Goal: Information Seeking & Learning: Learn about a topic

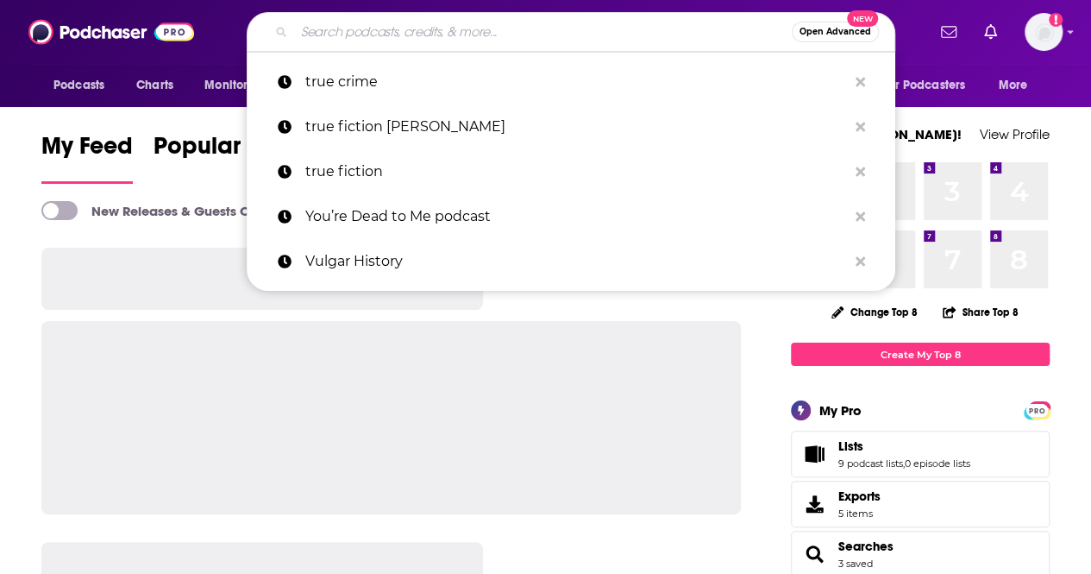
click at [398, 29] on input "Search podcasts, credits, & more..." at bounding box center [543, 32] width 498 height 28
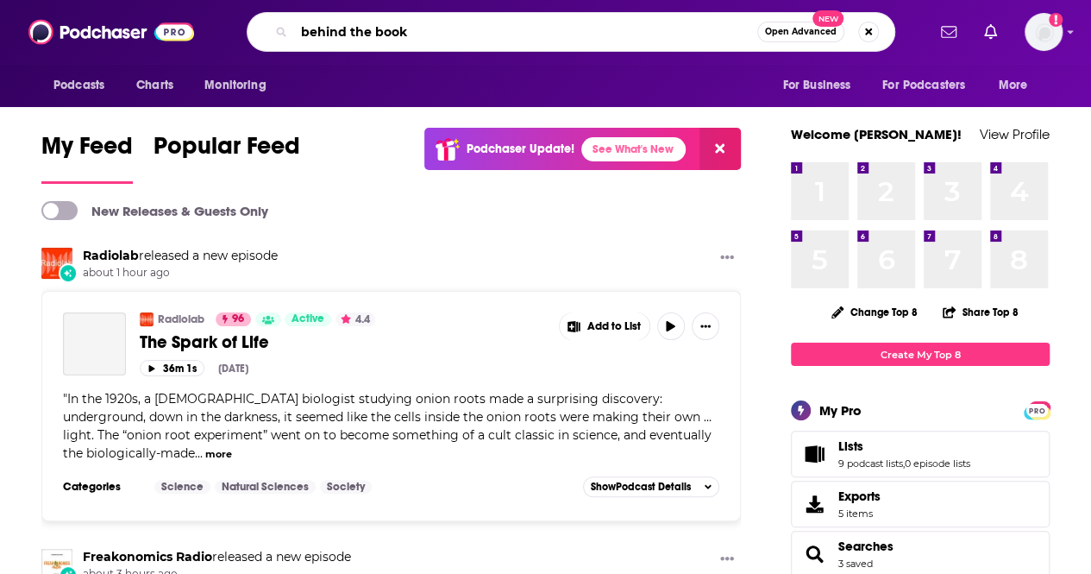
type input "behind the book"
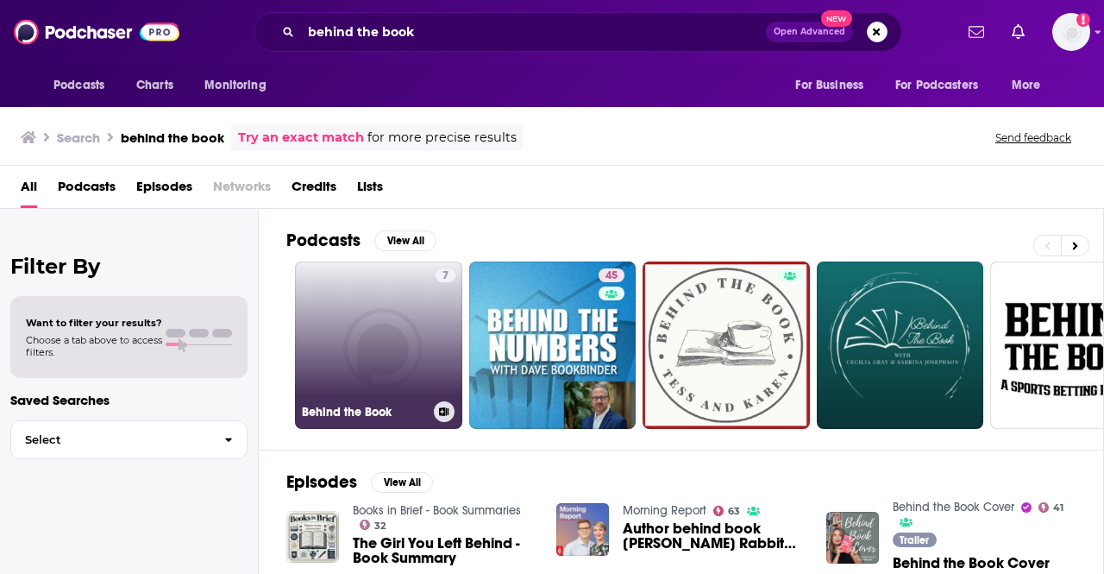
click at [410, 338] on link "7 Behind the Book" at bounding box center [378, 344] width 167 height 167
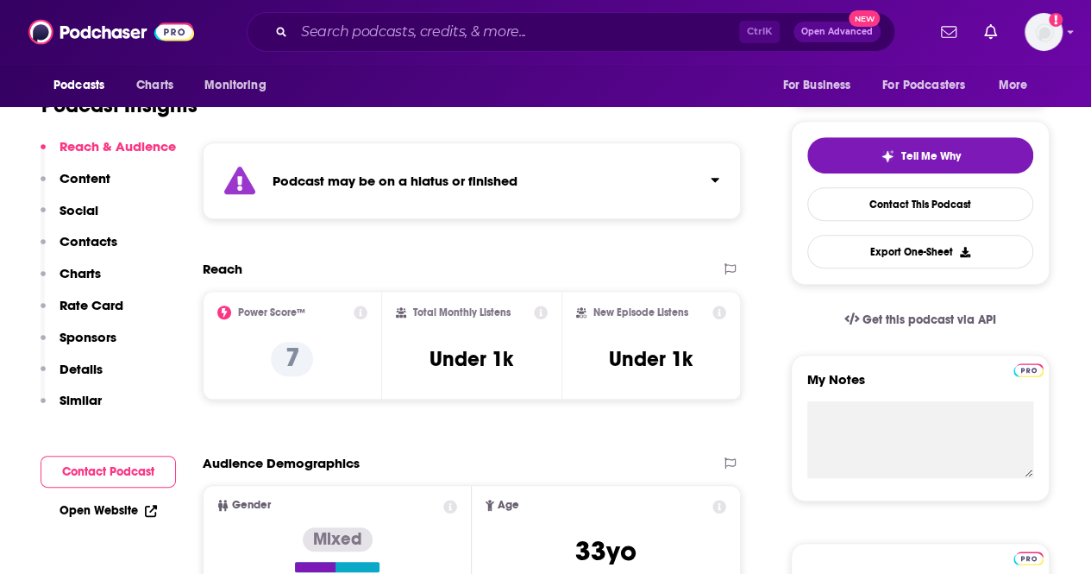
scroll to position [604, 0]
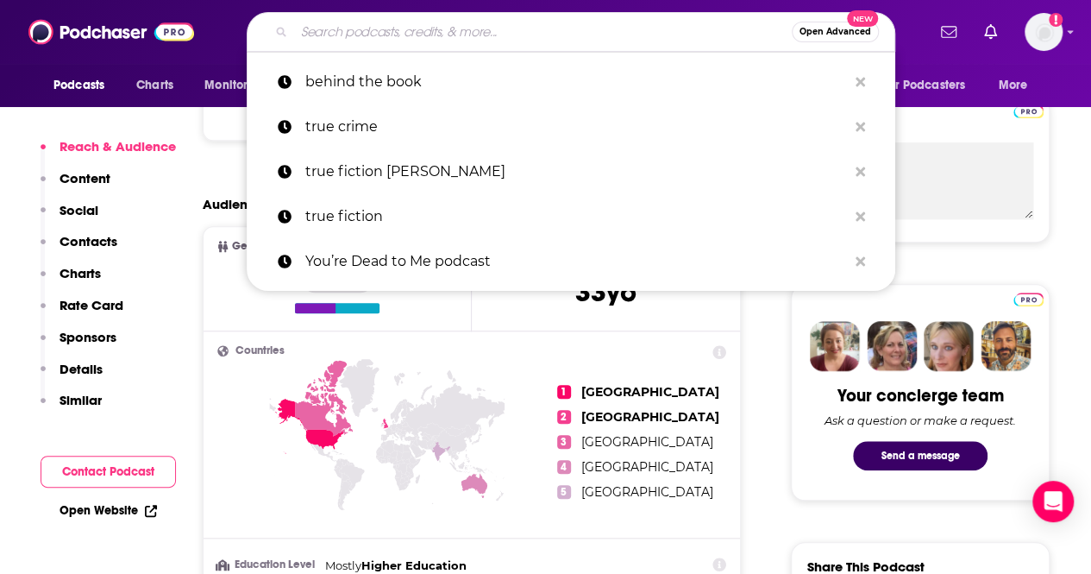
click at [354, 29] on input "Search podcasts, credits, & more..." at bounding box center [543, 32] width 498 height 28
paste input "Historical Bookworm"
type input "Historical Bookworm"
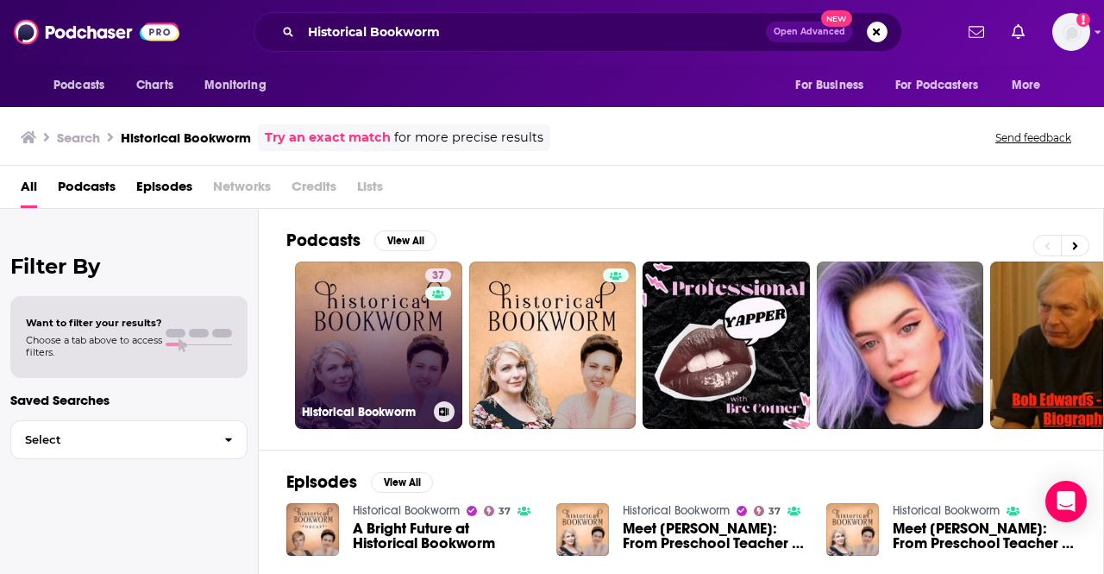
click at [390, 358] on link "37 Historical Bookworm" at bounding box center [378, 344] width 167 height 167
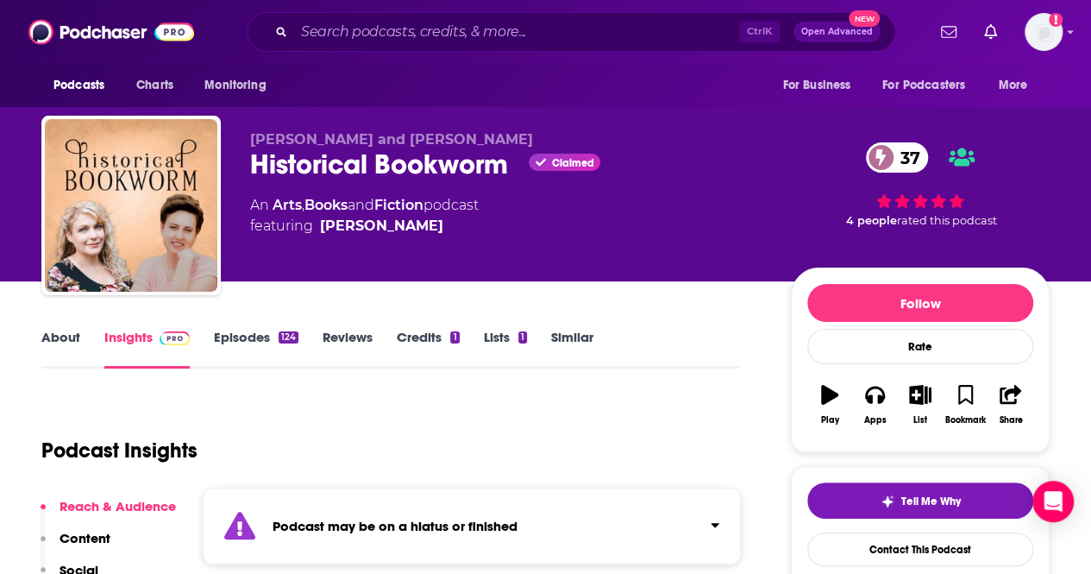
scroll to position [86, 0]
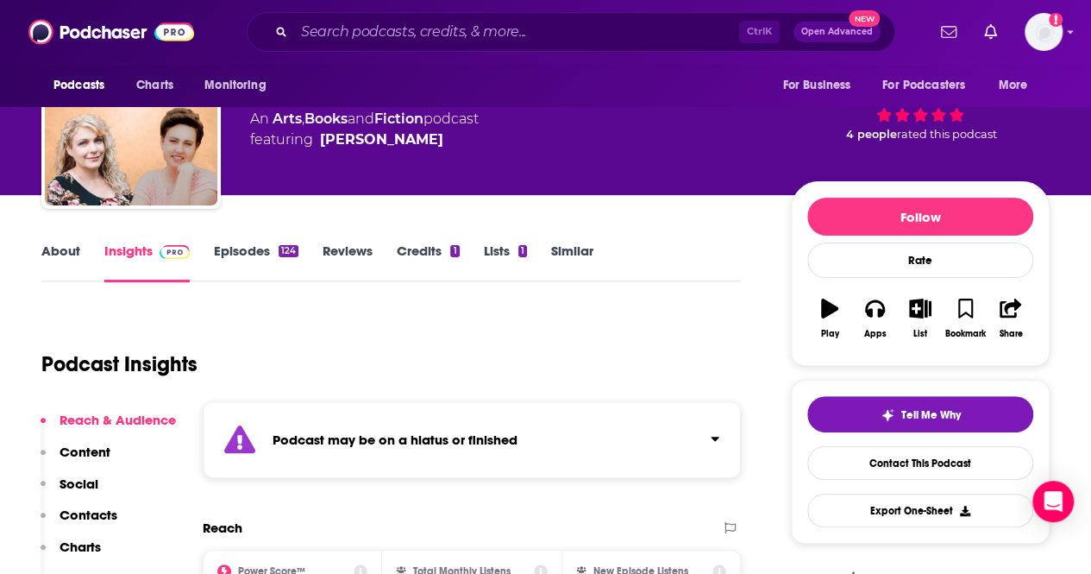
click at [223, 248] on link "Episodes 124" at bounding box center [256, 262] width 85 height 40
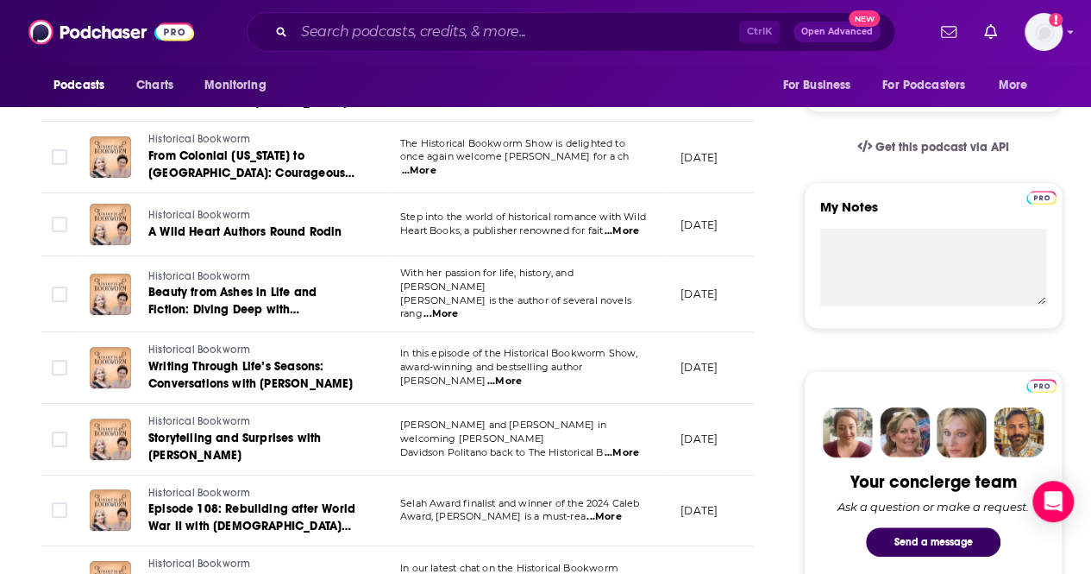
scroll to position [86, 0]
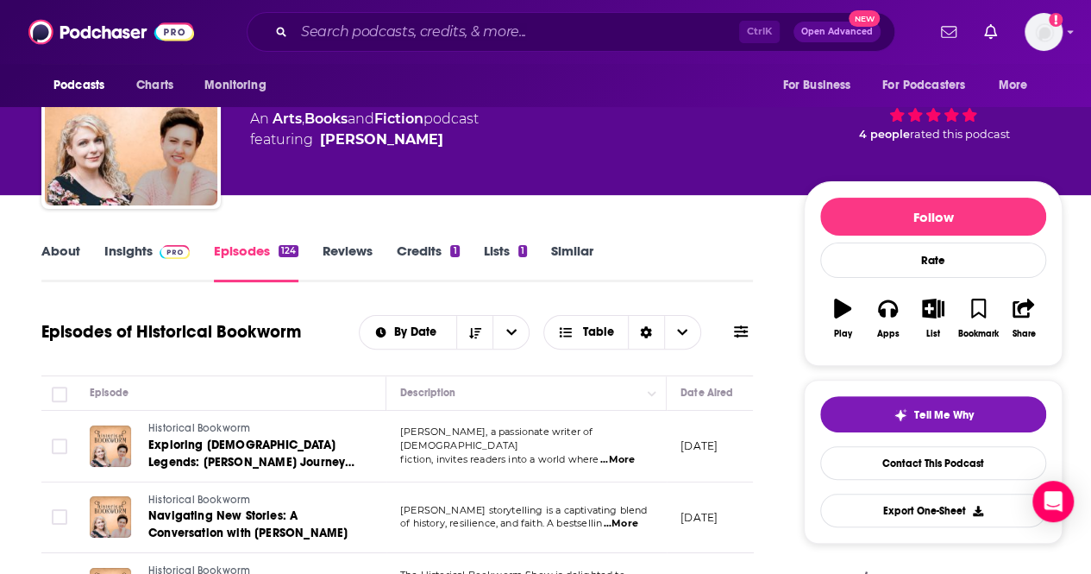
click at [129, 253] on link "Insights" at bounding box center [146, 262] width 85 height 40
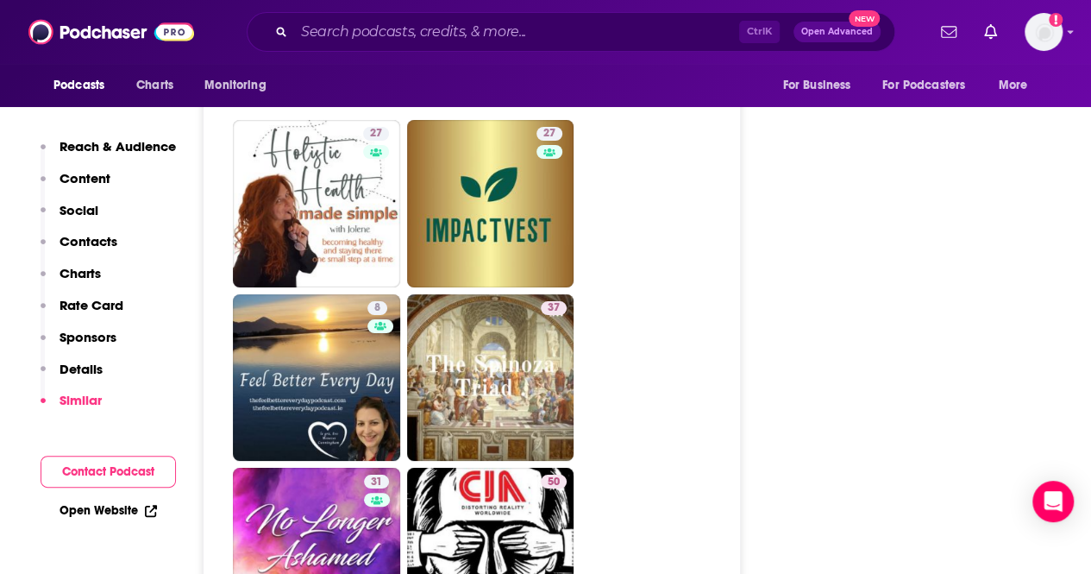
scroll to position [2588, 0]
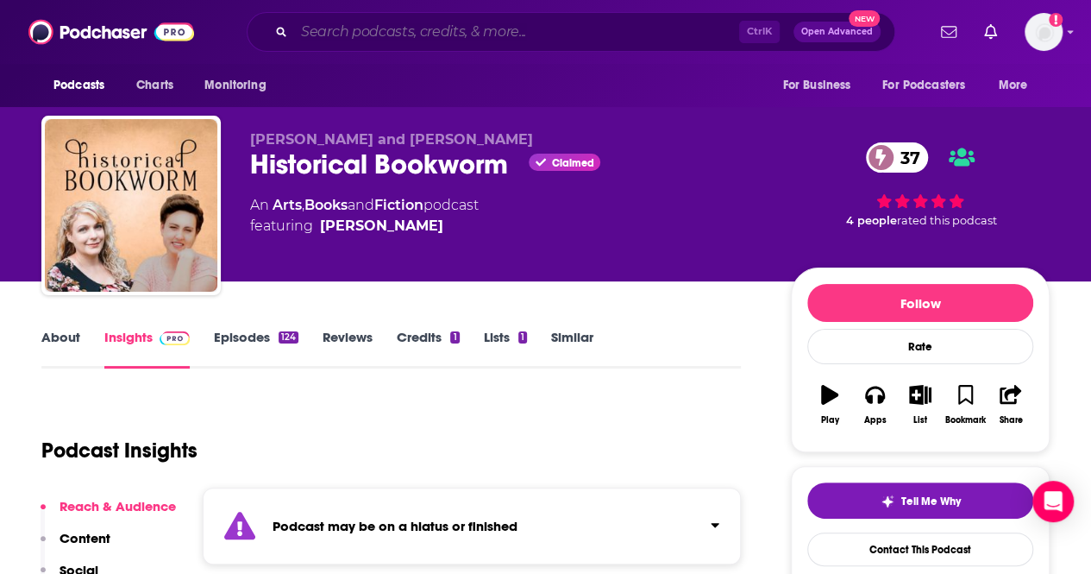
click at [491, 34] on input "Search podcasts, credits, & more..." at bounding box center [516, 32] width 445 height 28
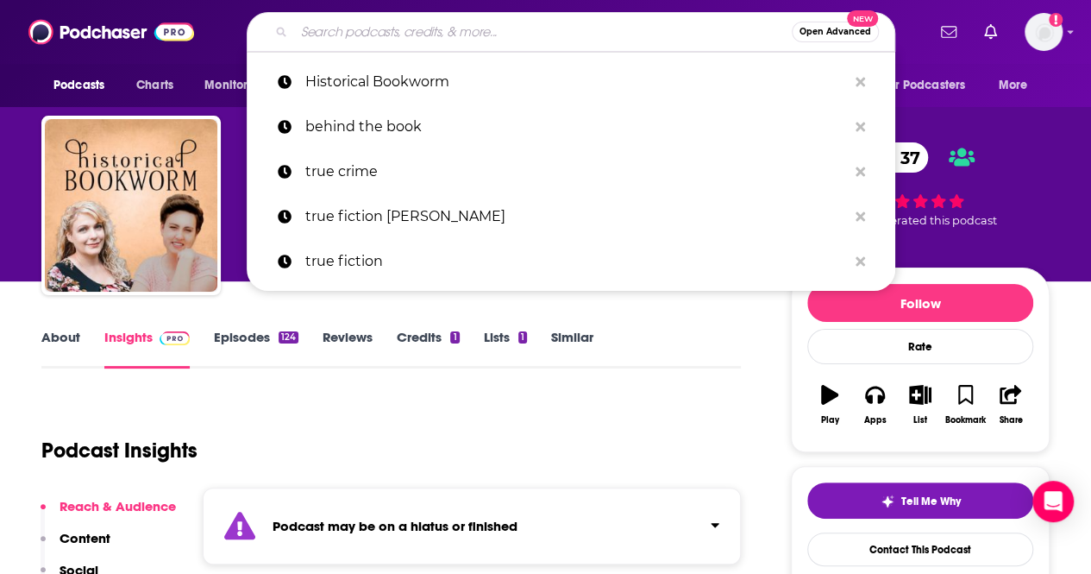
paste input "It’s Just Historical"
type input "It’s Just Historical"
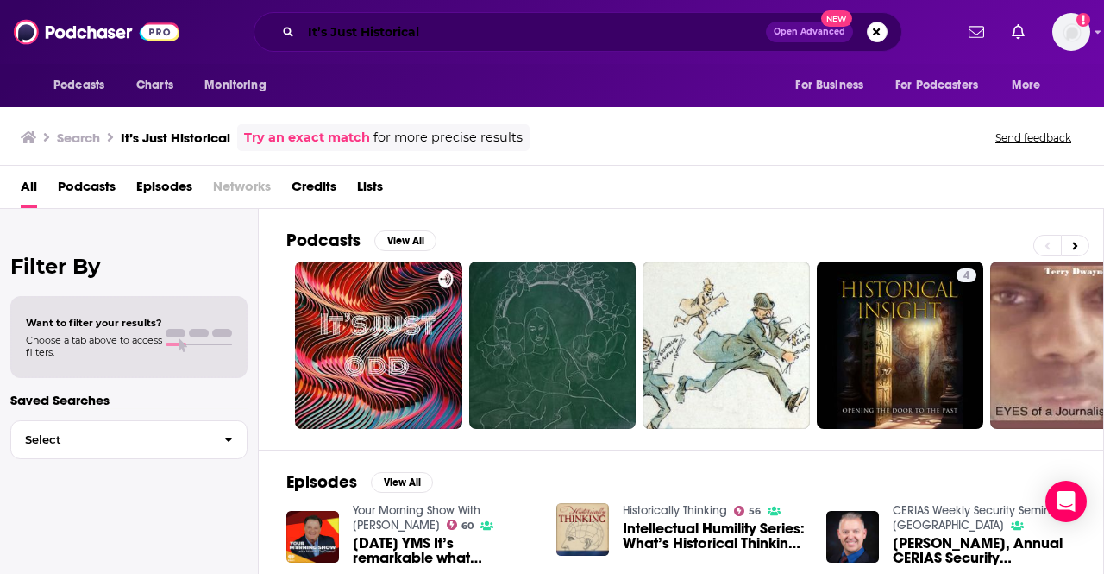
click at [71, 0] on html "Podcasts Charts Monitoring It’s Just Historical Open Advanced New For Business …" at bounding box center [552, 287] width 1104 height 574
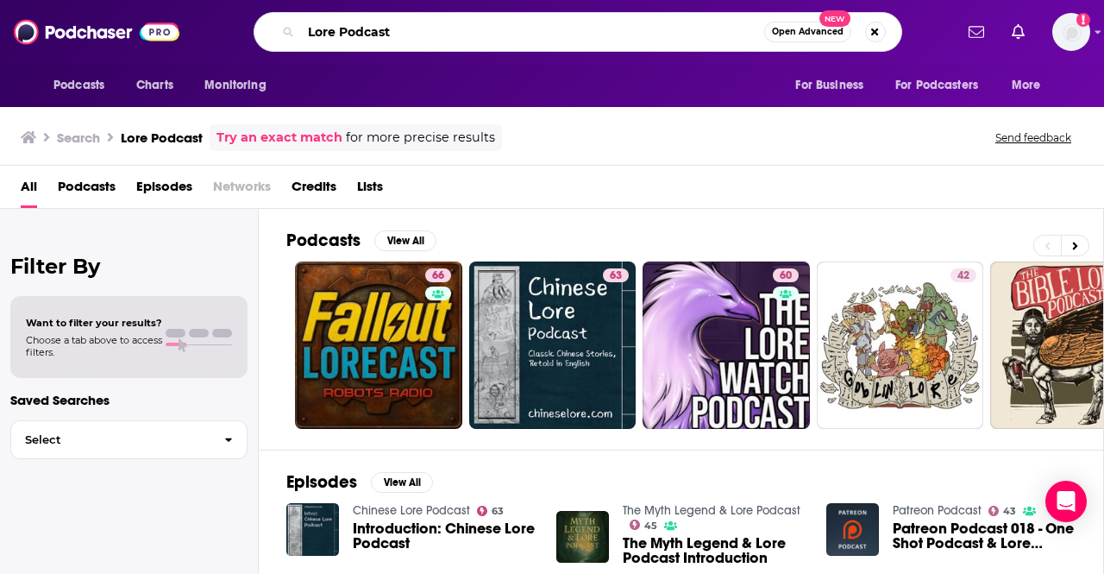
drag, startPoint x: 374, startPoint y: 38, endPoint x: 340, endPoint y: 32, distance: 35.0
click at [340, 32] on input "Lore Podcast" at bounding box center [532, 32] width 463 height 28
type input "Lore"
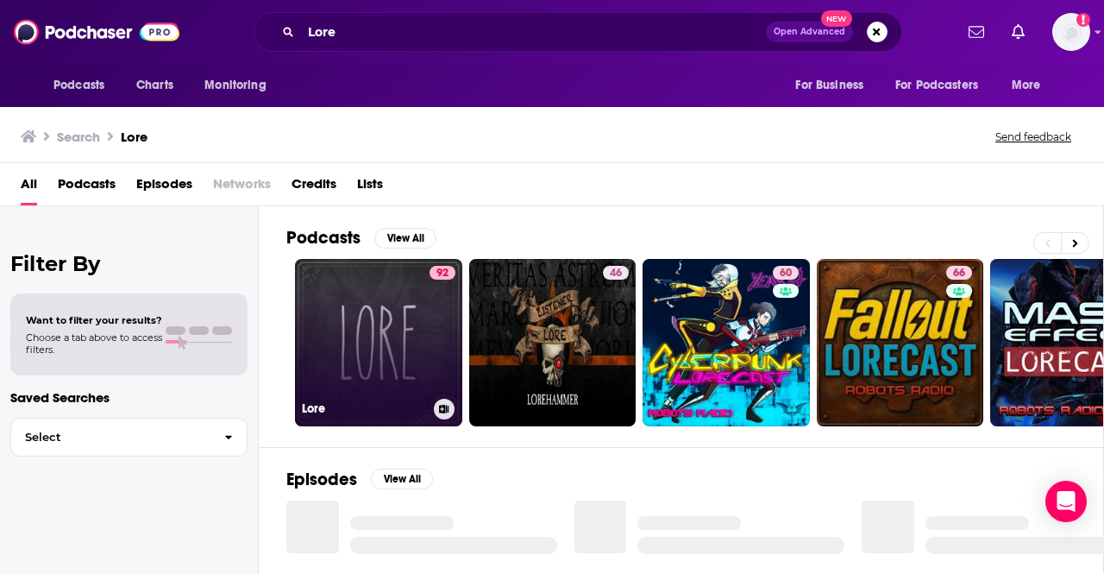
click at [365, 296] on link "92 Lore" at bounding box center [378, 342] width 167 height 167
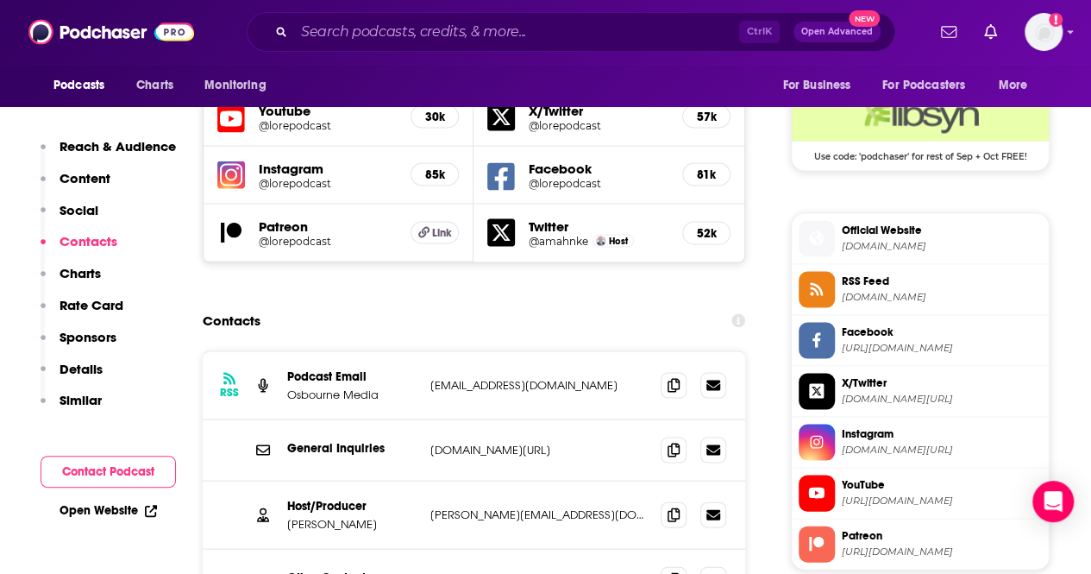
scroll to position [1639, 0]
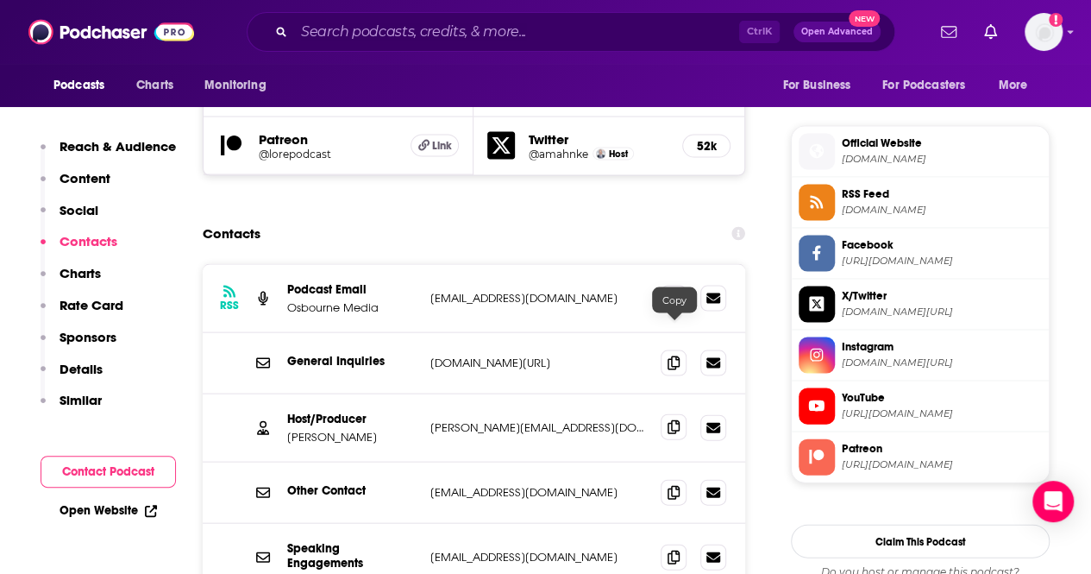
click at [670, 420] on icon at bounding box center [674, 427] width 12 height 14
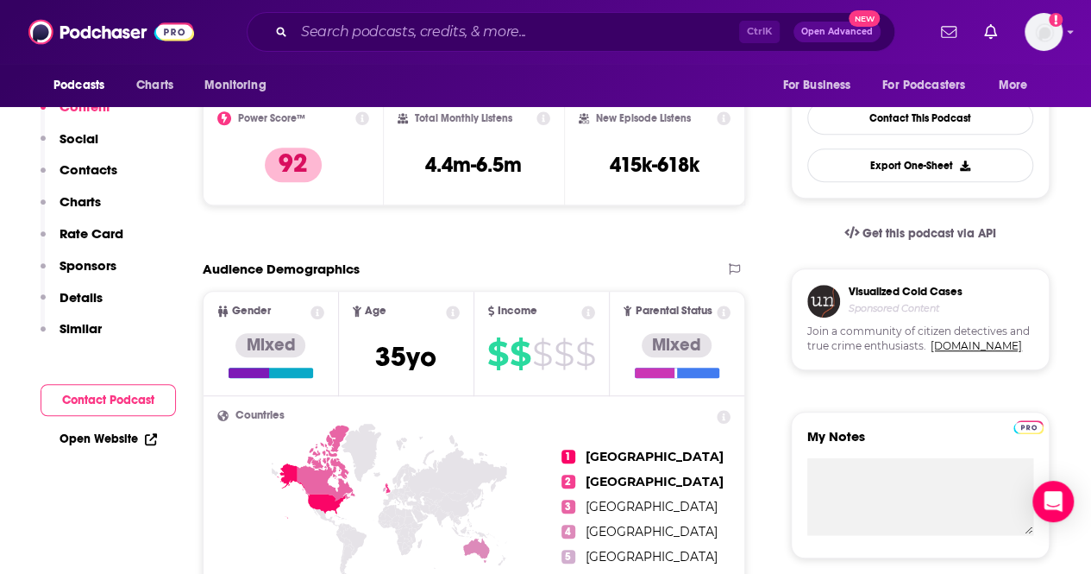
scroll to position [0, 0]
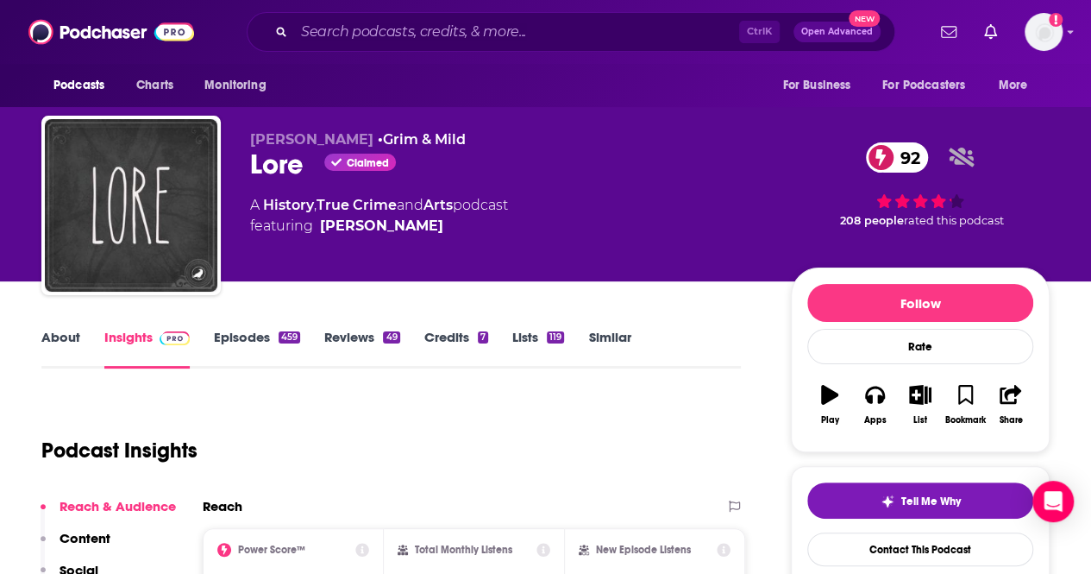
click at [71, 333] on link "About" at bounding box center [60, 349] width 39 height 40
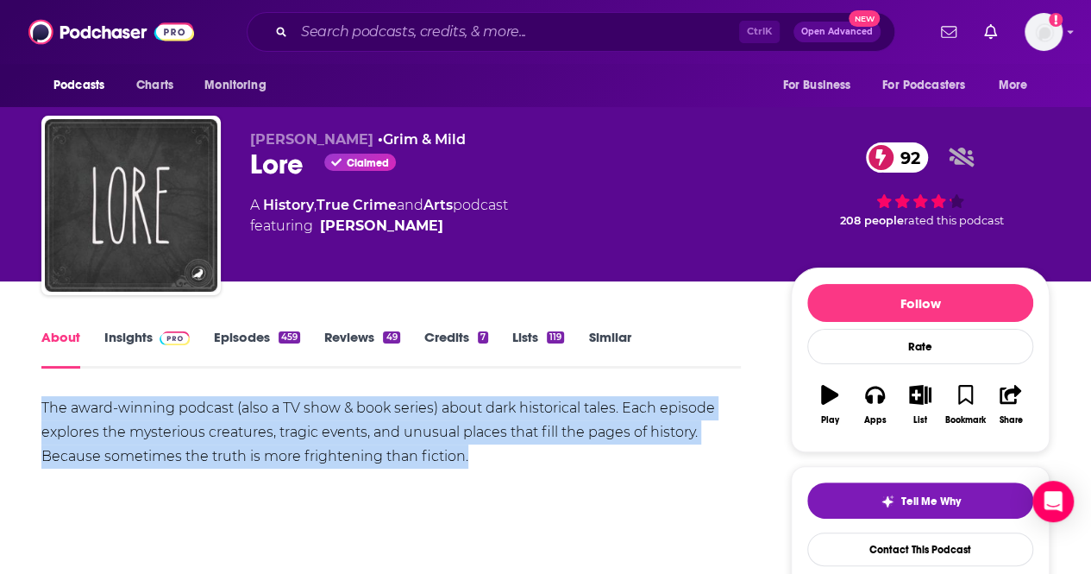
drag, startPoint x: 482, startPoint y: 455, endPoint x: 35, endPoint y: 418, distance: 448.4
copy div "The award-winning podcast (also a TV show & book series) about dark historical …"
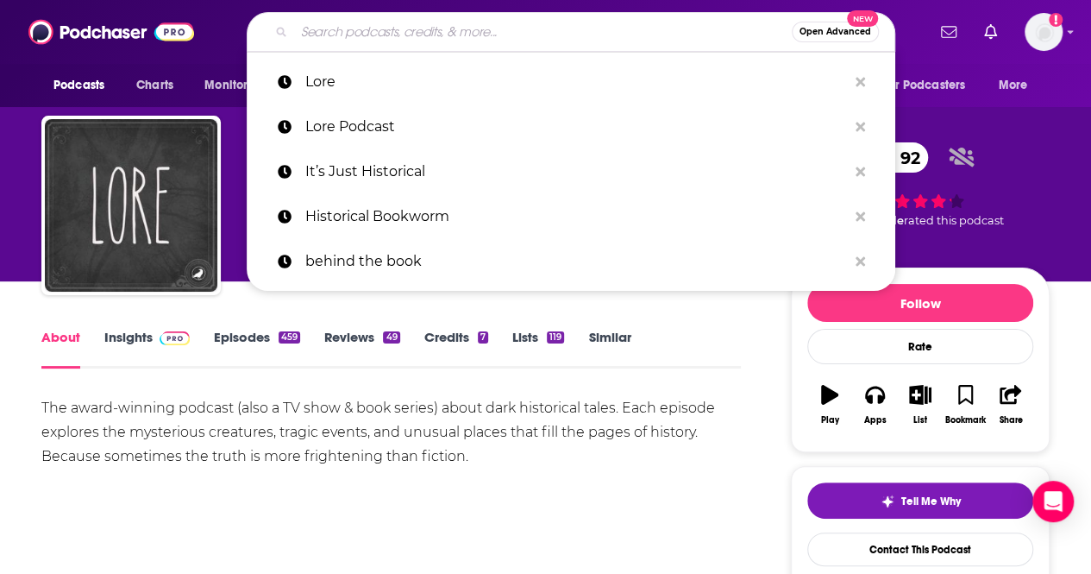
click at [471, 29] on input "Search podcasts, credits, & more..." at bounding box center [543, 32] width 498 height 28
paste input "English History Fact and Fiction"
type input "English History Fact and Fiction"
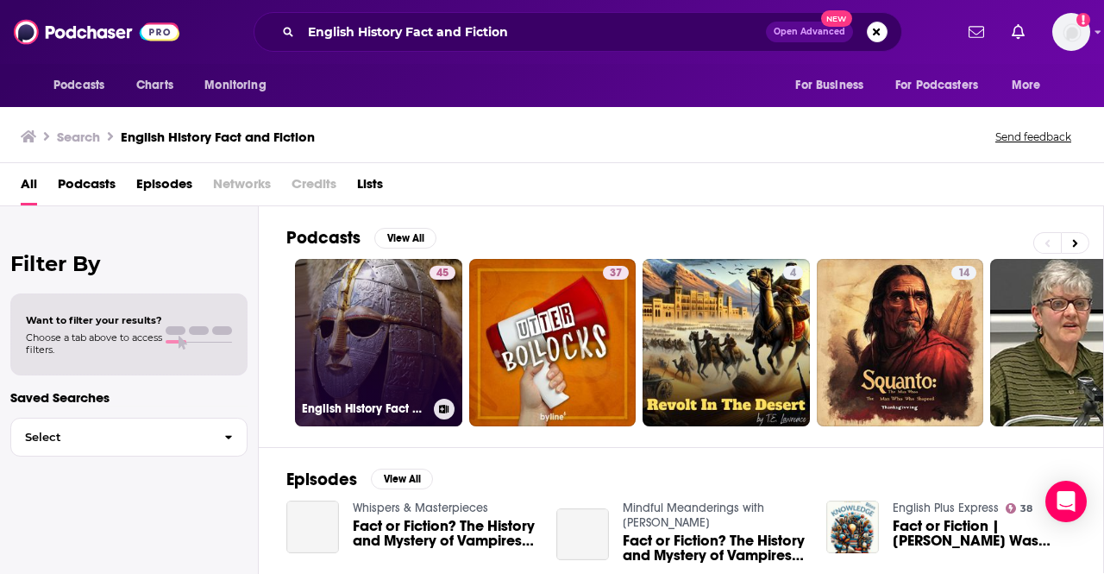
click at [414, 344] on link "45 English History Fact and Fiction » Podcast" at bounding box center [378, 342] width 167 height 167
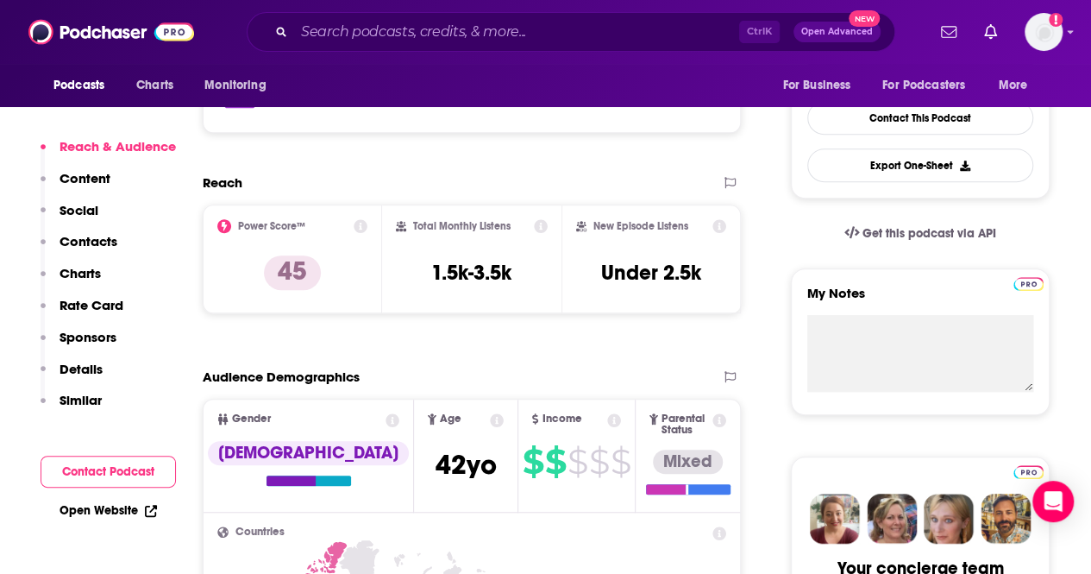
scroll to position [86, 0]
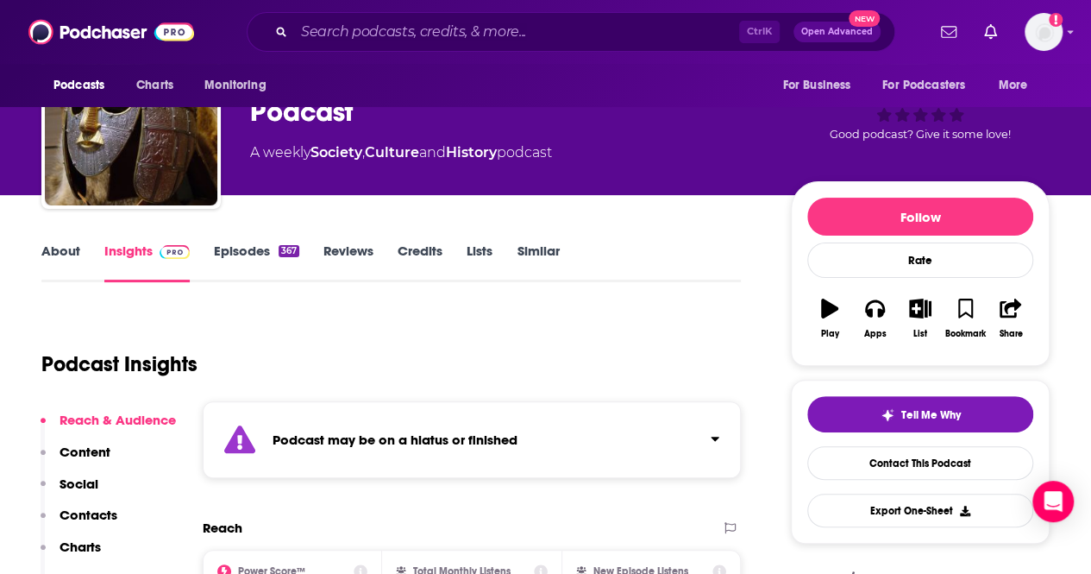
click at [258, 251] on link "Episodes 367" at bounding box center [256, 262] width 85 height 40
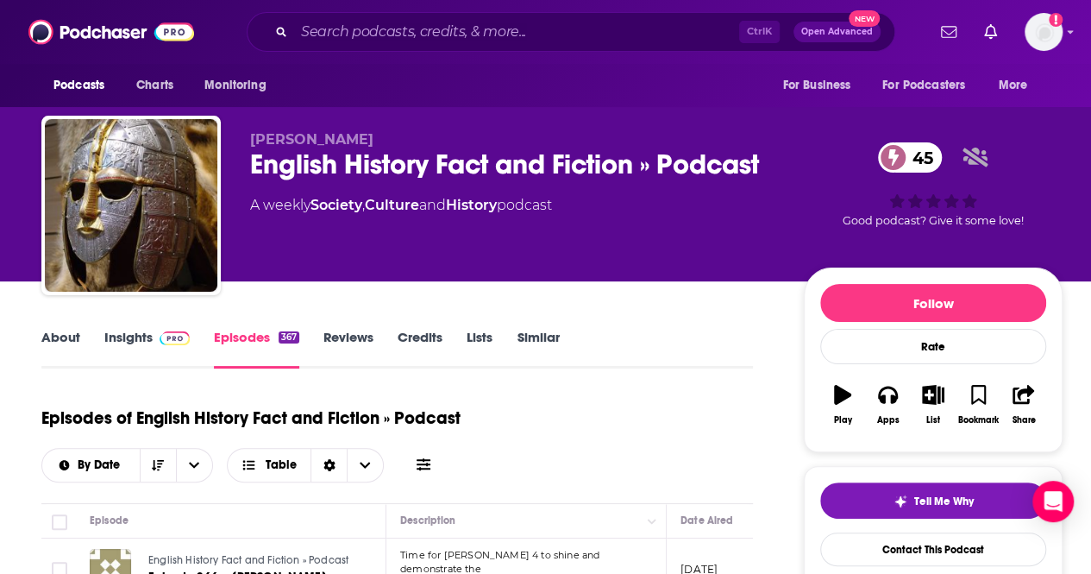
click at [110, 332] on link "Insights" at bounding box center [146, 349] width 85 height 40
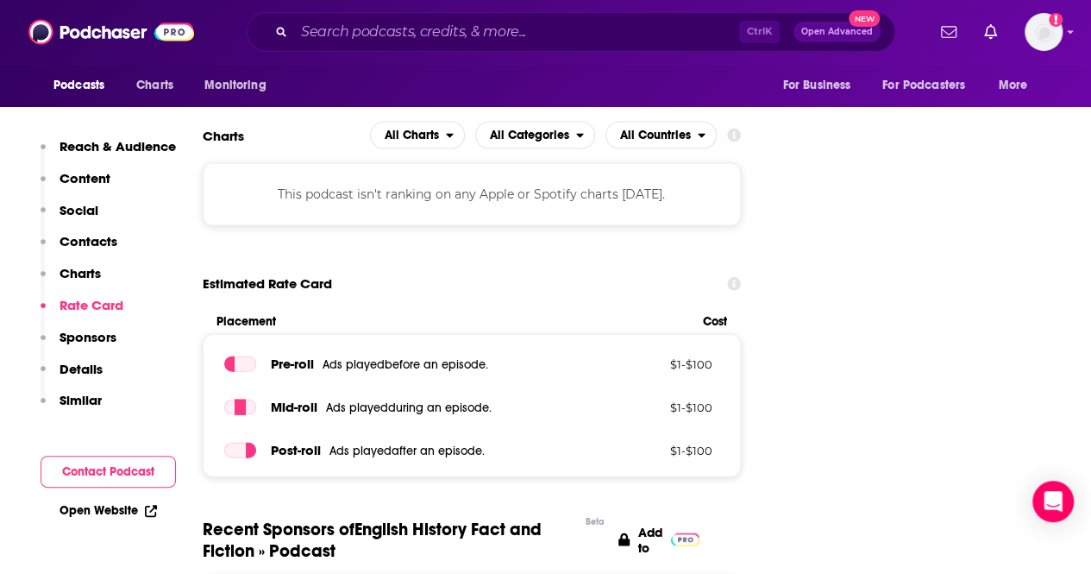
scroll to position [2157, 0]
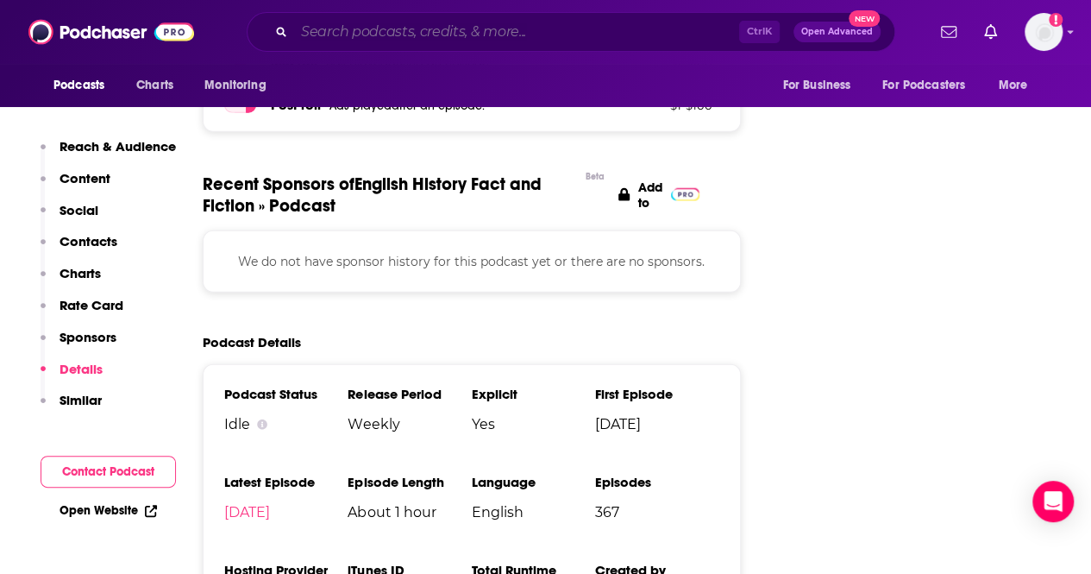
click at [500, 28] on input "Search podcasts, credits, & more..." at bounding box center [516, 32] width 445 height 28
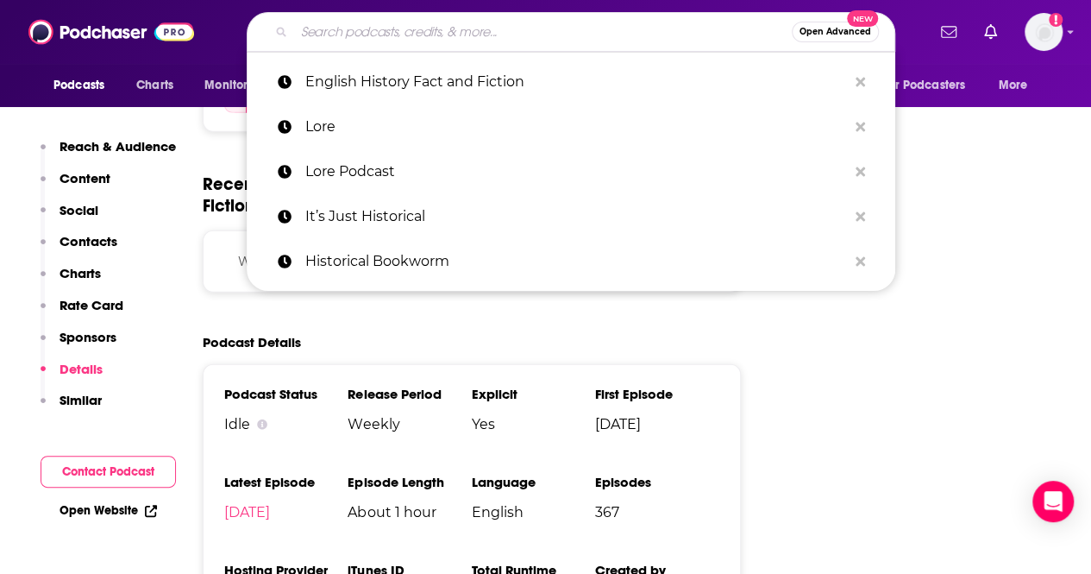
paste input "[PERSON_NAME] Factor"
type input "[PERSON_NAME] Factor"
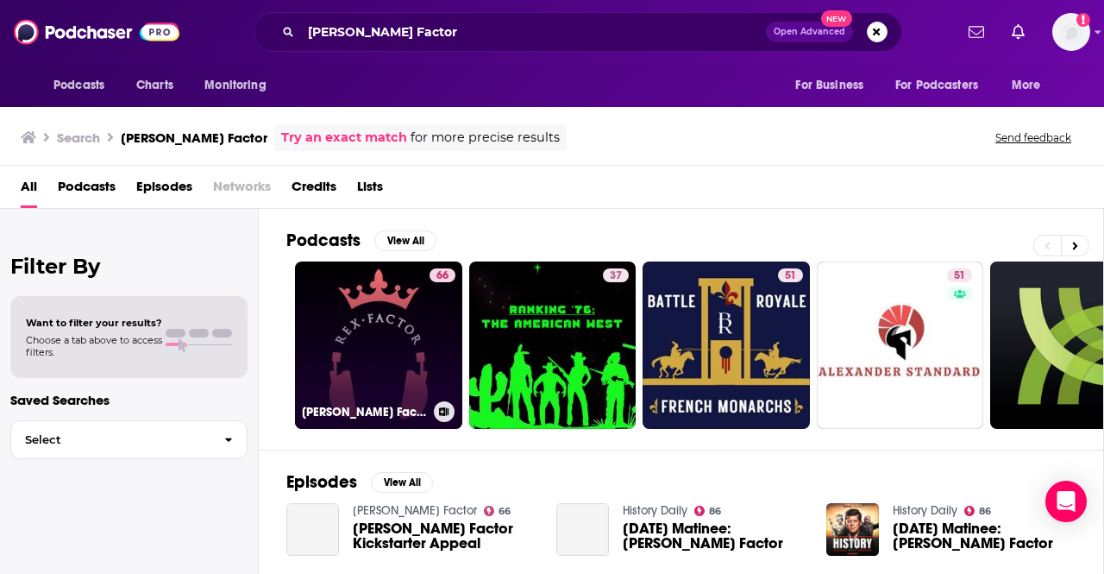
click at [399, 362] on link "66 [PERSON_NAME] Factor" at bounding box center [378, 344] width 167 height 167
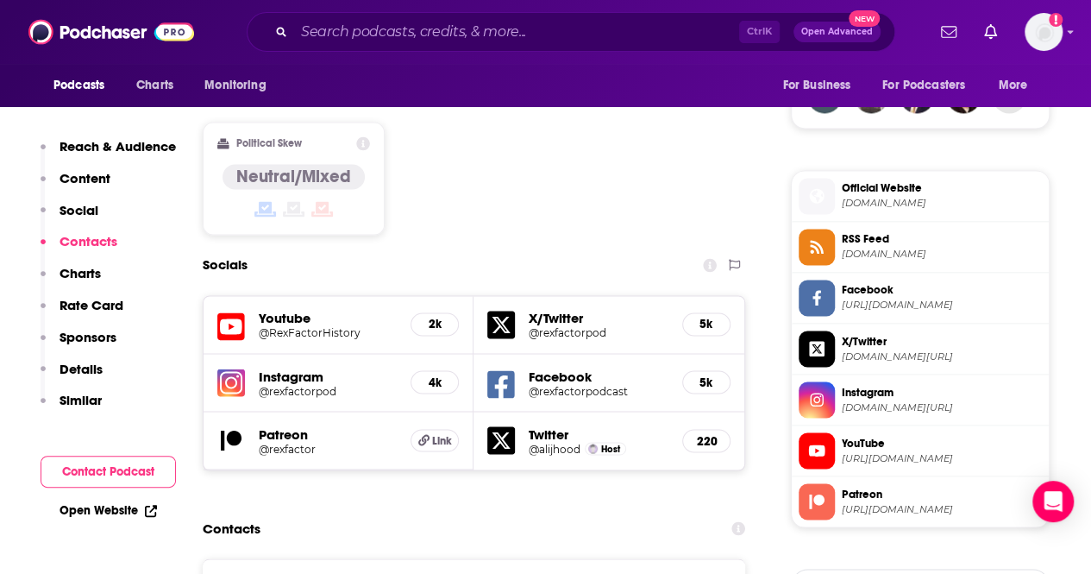
scroll to position [1467, 0]
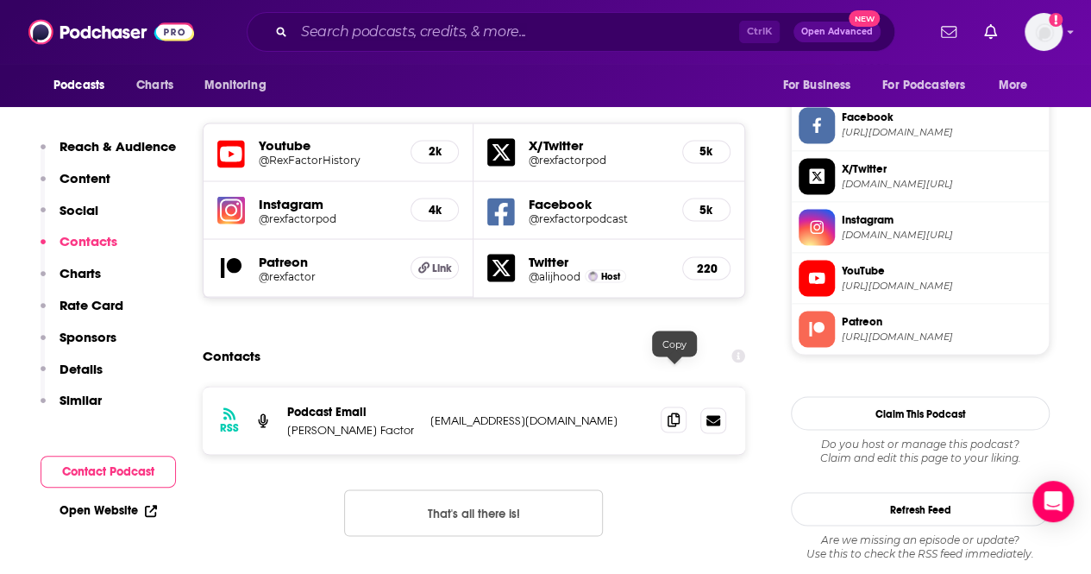
click at [669, 412] on icon at bounding box center [674, 419] width 12 height 14
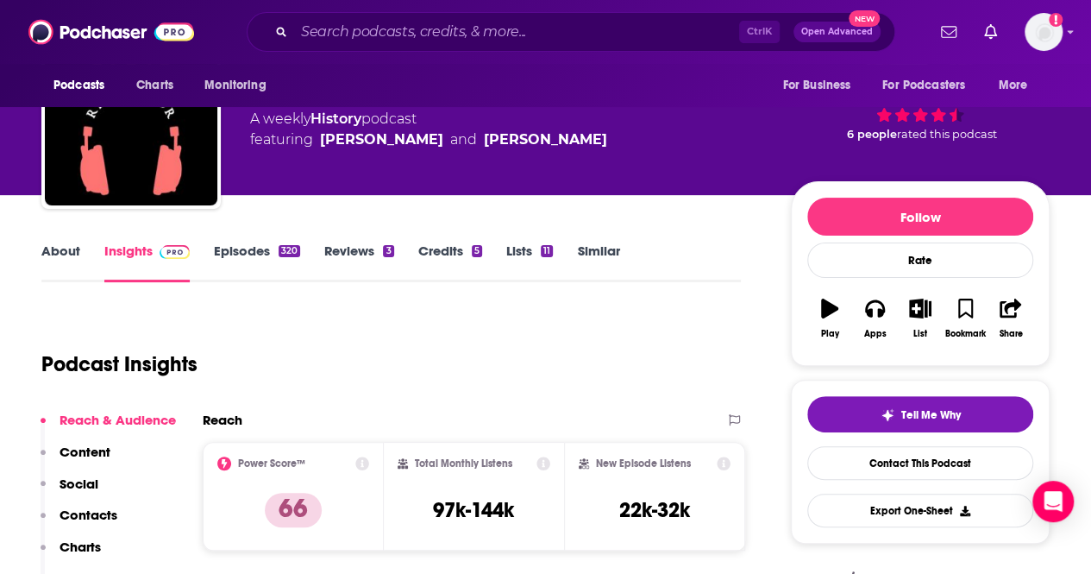
scroll to position [0, 0]
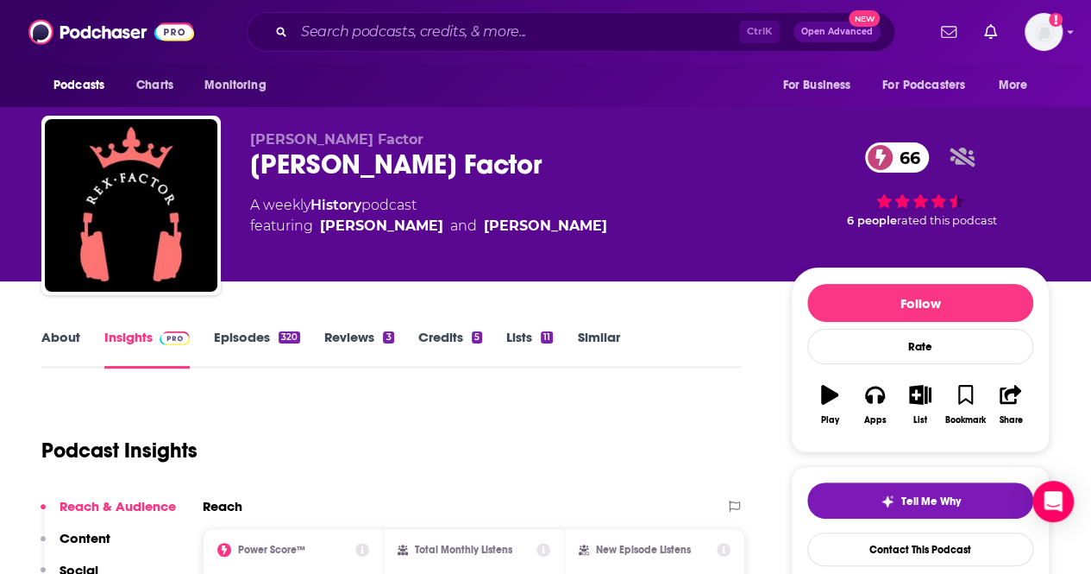
click at [64, 332] on link "About" at bounding box center [60, 349] width 39 height 40
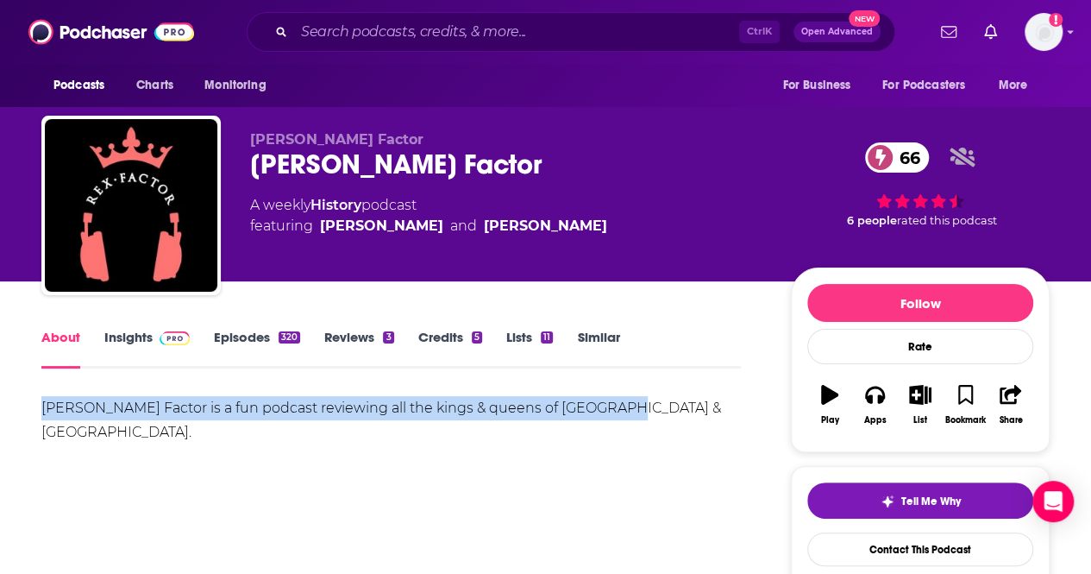
drag, startPoint x: 37, startPoint y: 405, endPoint x: 712, endPoint y: 427, distance: 675.0
copy div "[PERSON_NAME] Factor is a fun podcast reviewing all the kings & queens of [GEOG…"
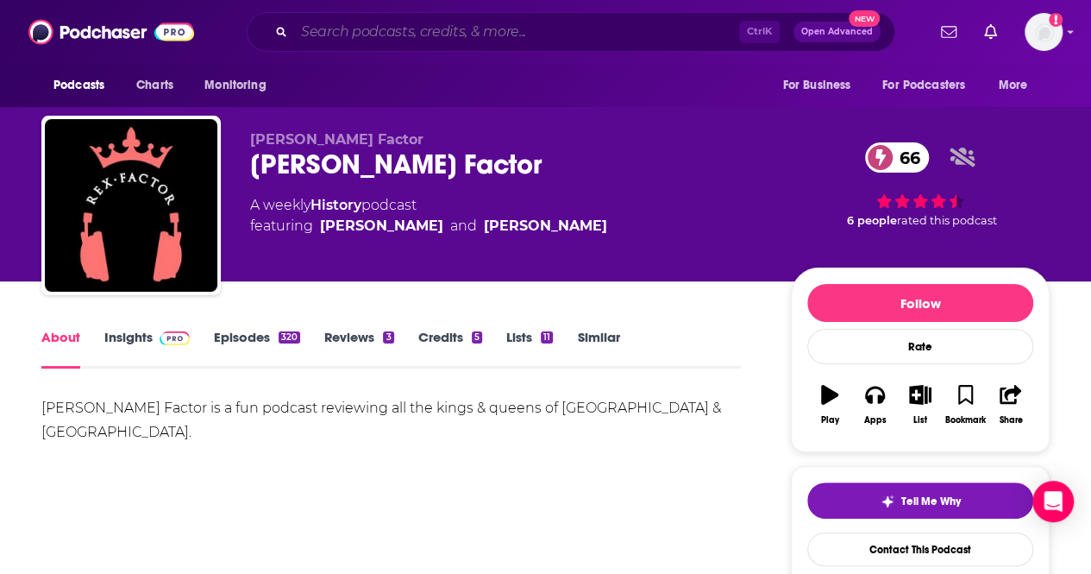
click at [413, 43] on input "Search podcasts, credits, & more..." at bounding box center [516, 32] width 445 height 28
paste input "The Tudor History & Travel Show"
type input "The Tudor History & Travel Show"
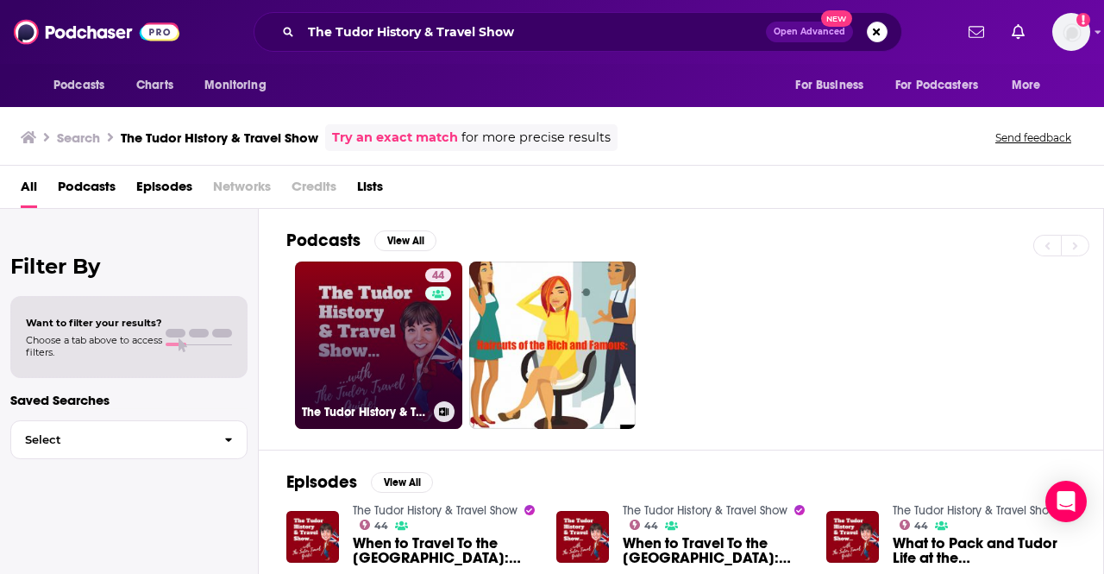
click at [415, 372] on link "44 The Tudor History & Travel Show" at bounding box center [378, 344] width 167 height 167
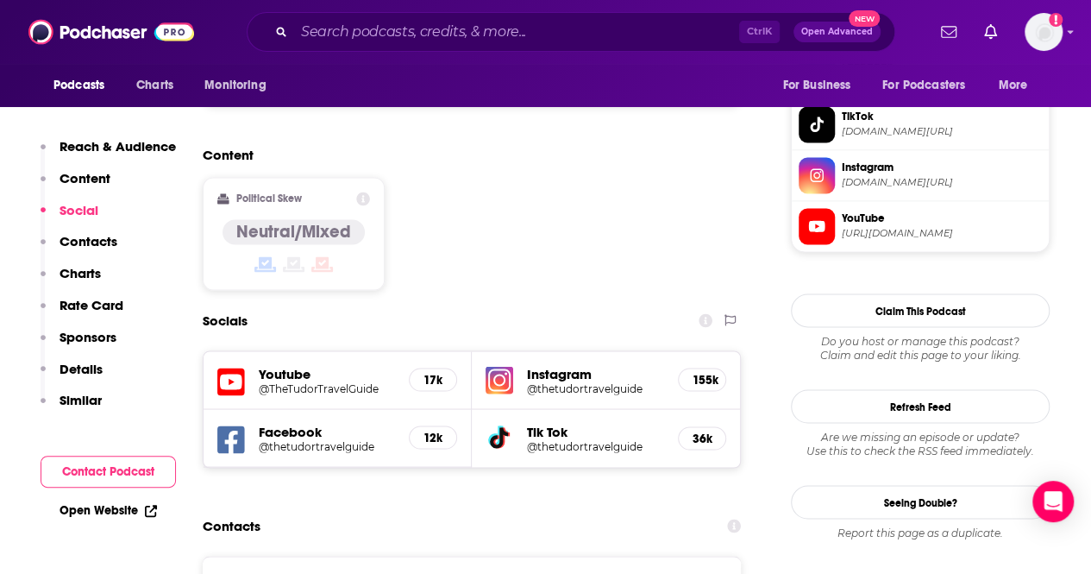
scroll to position [1467, 0]
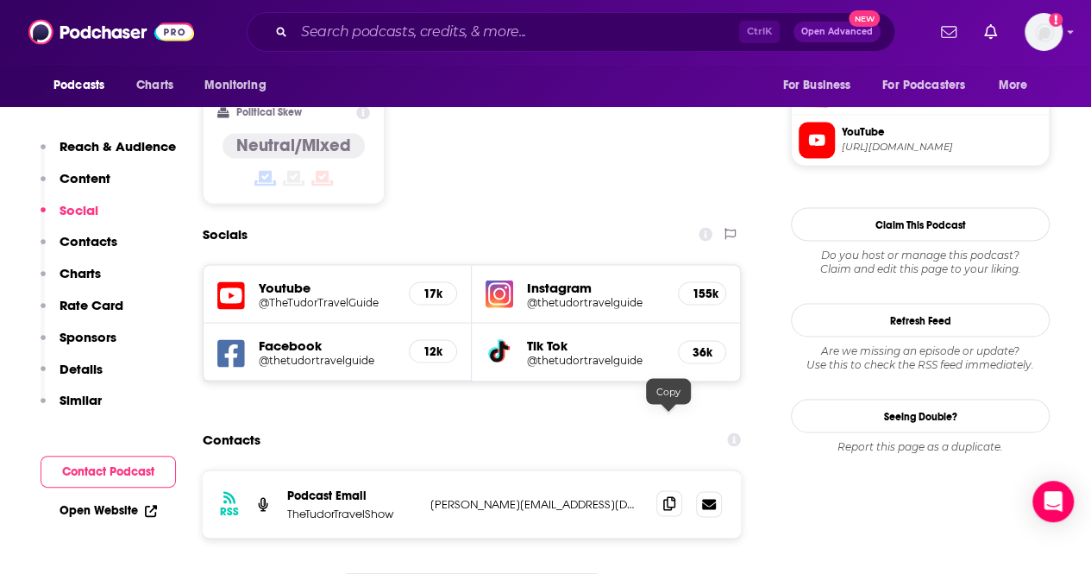
click at [669, 496] on icon at bounding box center [669, 503] width 12 height 14
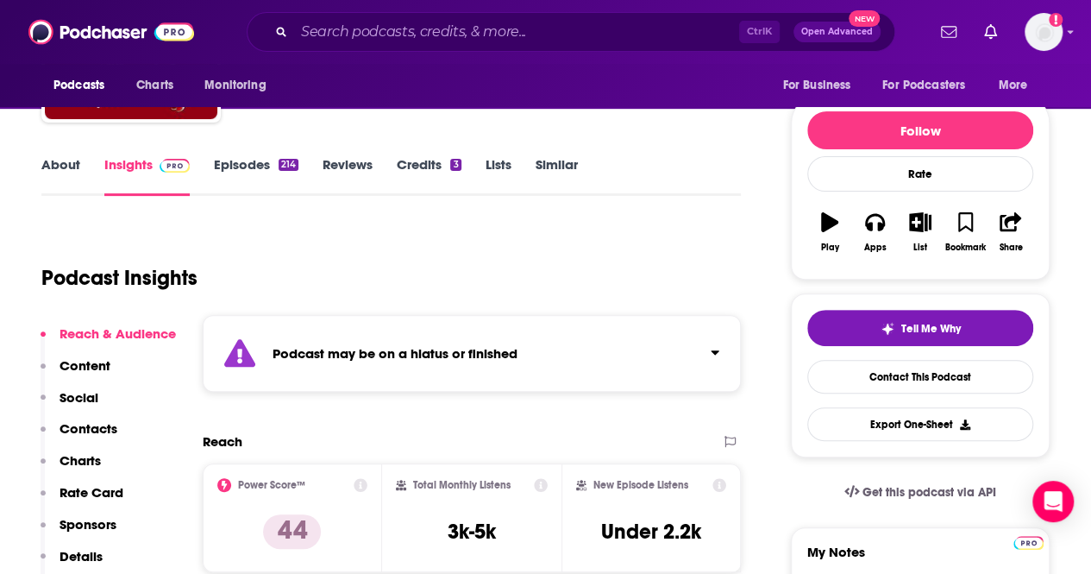
scroll to position [0, 0]
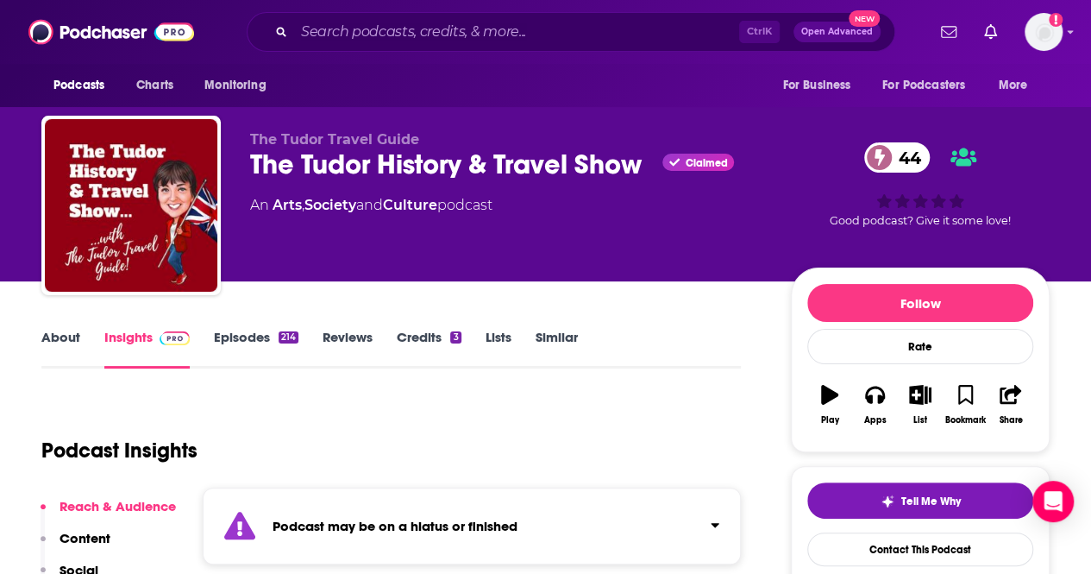
click at [64, 336] on link "About" at bounding box center [60, 349] width 39 height 40
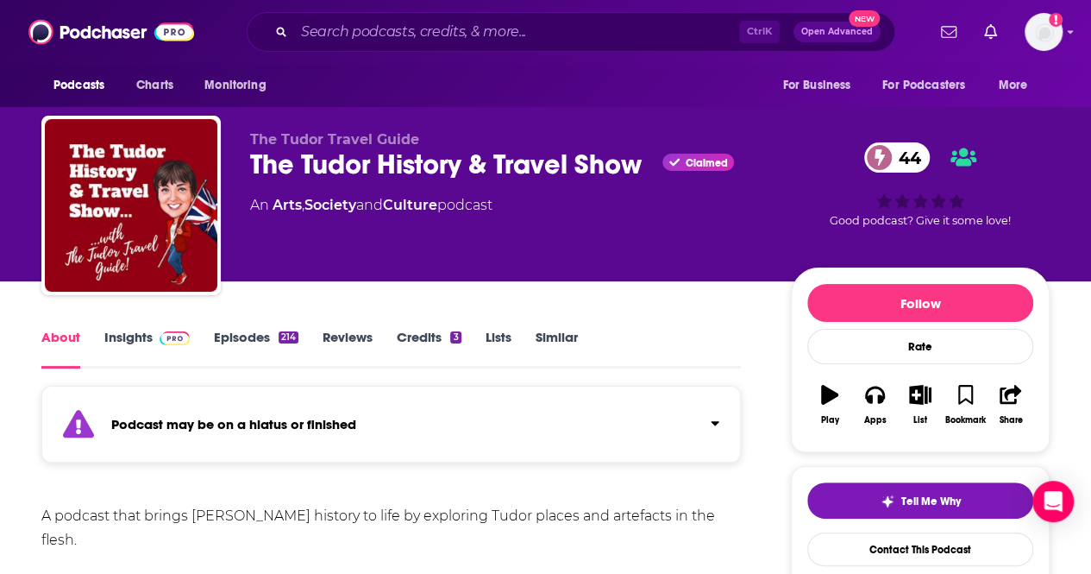
click at [255, 334] on link "Episodes 214" at bounding box center [256, 349] width 85 height 40
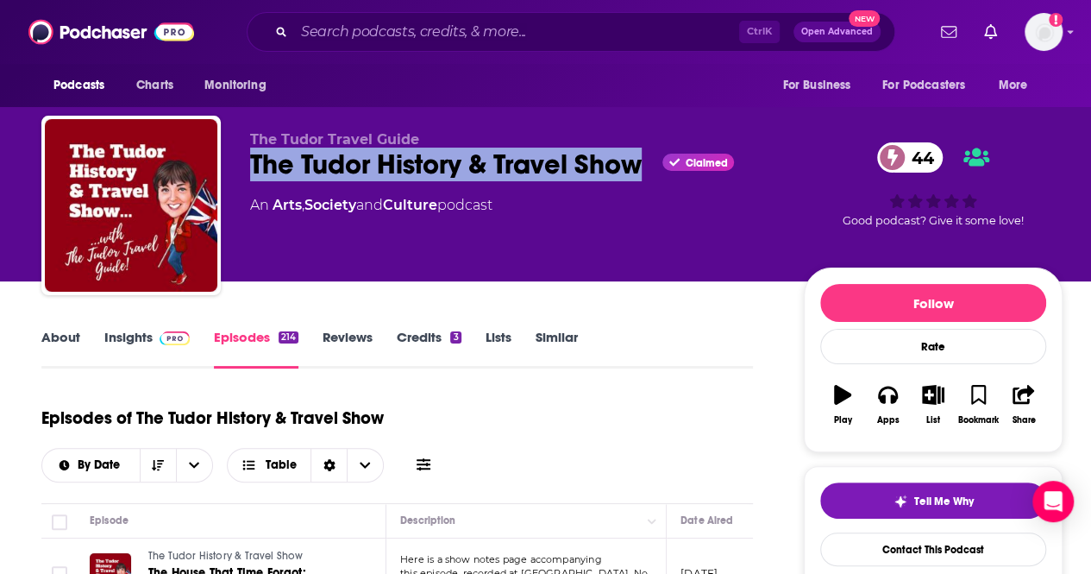
drag, startPoint x: 640, startPoint y: 167, endPoint x: 251, endPoint y: 144, distance: 389.7
click at [243, 149] on div "The Tudor Travel Guide The Tudor History & Travel Show Claimed 44 An Arts , Soc…" at bounding box center [551, 209] width 1021 height 186
copy h2 "The Tudor History & Travel Show"
click at [69, 336] on link "About" at bounding box center [60, 349] width 39 height 40
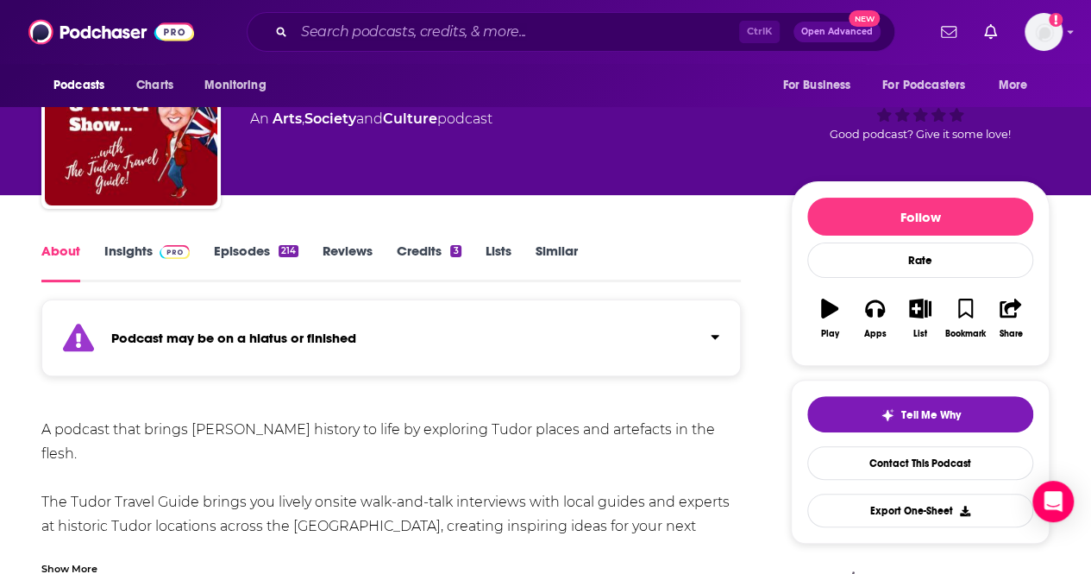
scroll to position [259, 0]
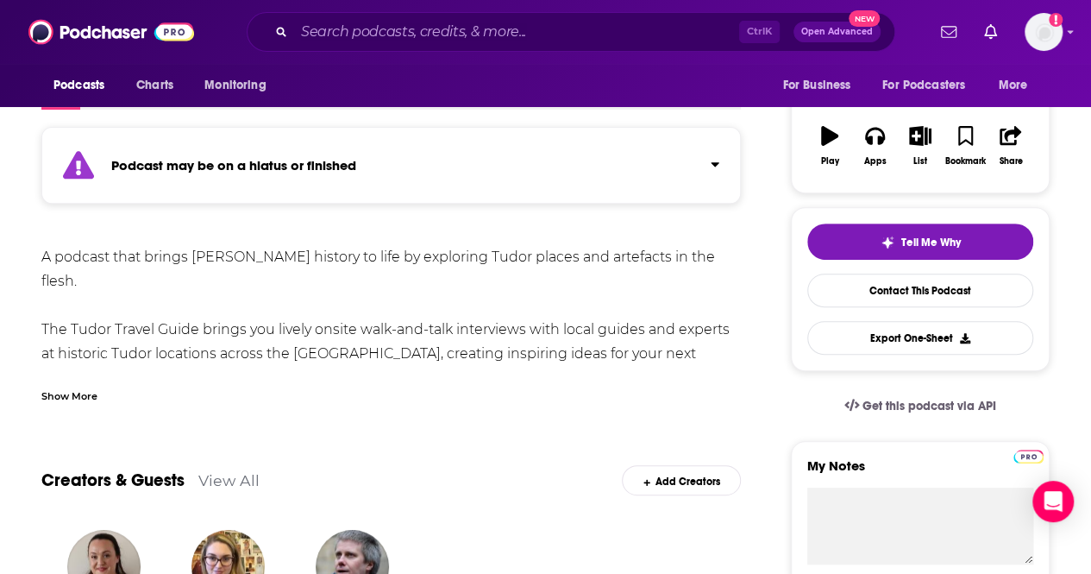
click at [62, 391] on div "Show More" at bounding box center [69, 394] width 56 height 16
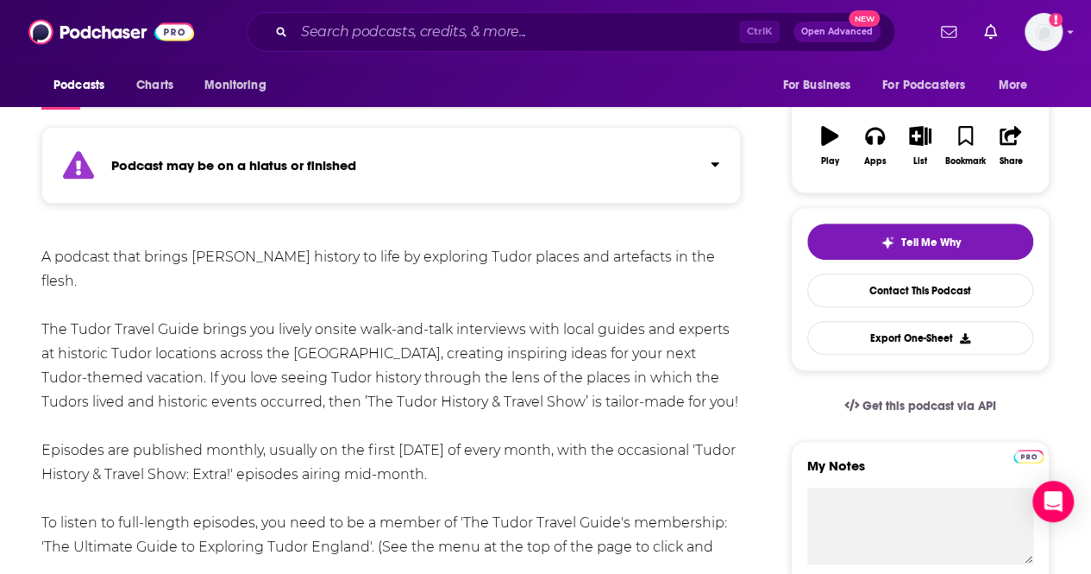
drag, startPoint x: 461, startPoint y: 445, endPoint x: 42, endPoint y: 251, distance: 461.2
click at [42, 251] on div "A podcast that brings [PERSON_NAME] history to life by exploring Tudor places a…" at bounding box center [391, 414] width 700 height 338
copy div "A podcast that brings [PERSON_NAME] history to life by exploring Tudor places a…"
click at [393, 32] on input "Search podcasts, credits, & more..." at bounding box center [516, 32] width 445 height 28
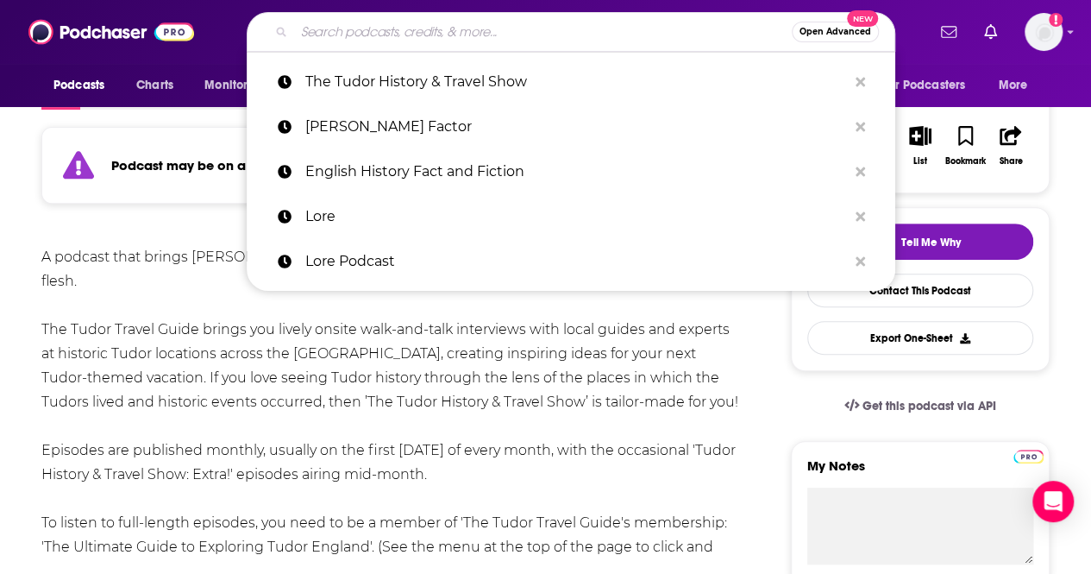
paste input "British History: Royals, Rebels, and Romantics"
type input "British History: Royals, Rebels, and Romantics"
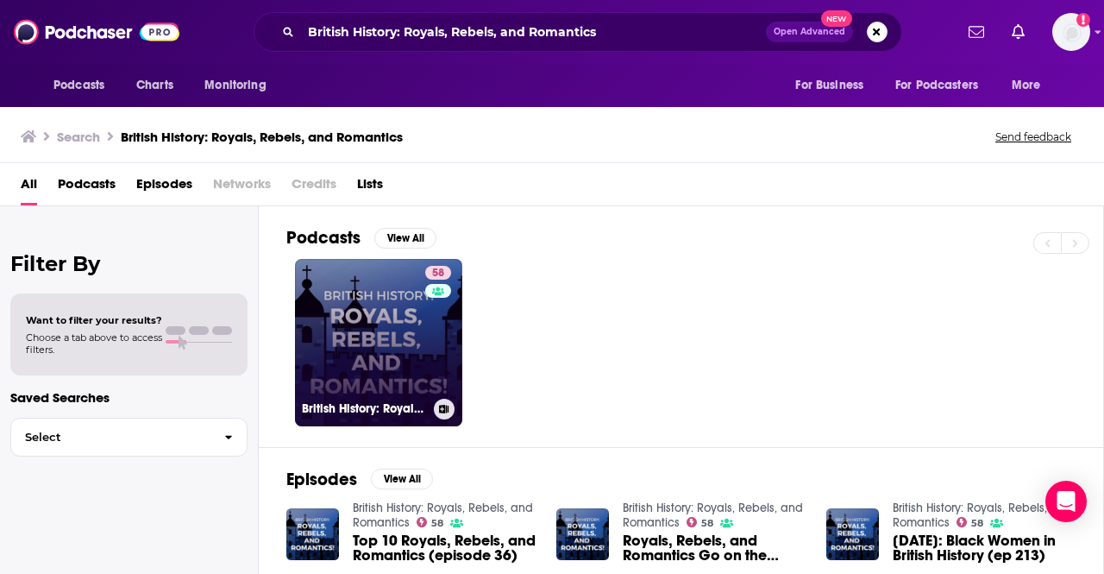
click at [379, 346] on link "58 British History: Royals, Rebels, and Romantics" at bounding box center [378, 342] width 167 height 167
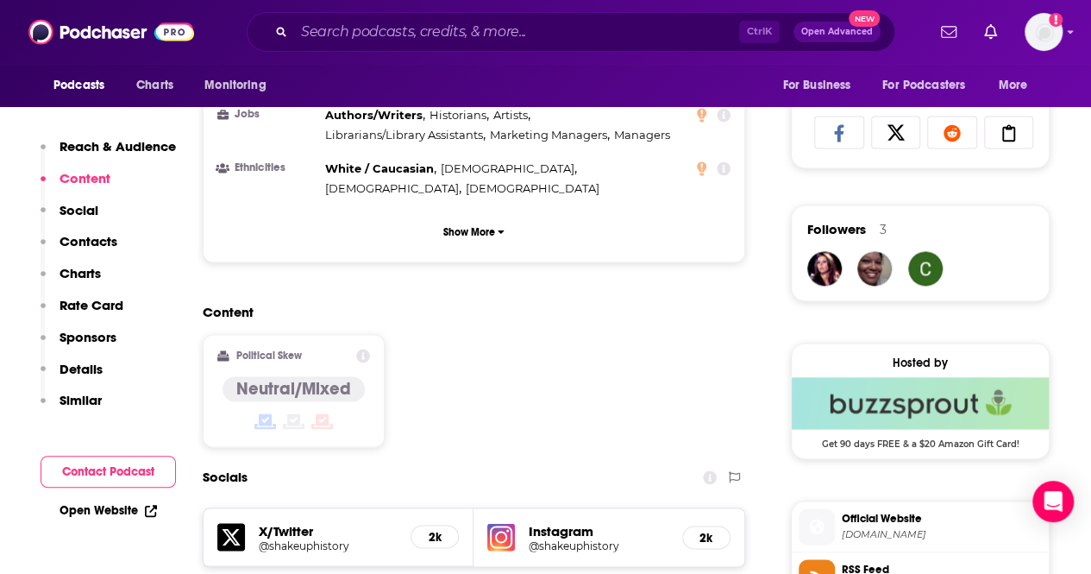
scroll to position [1467, 0]
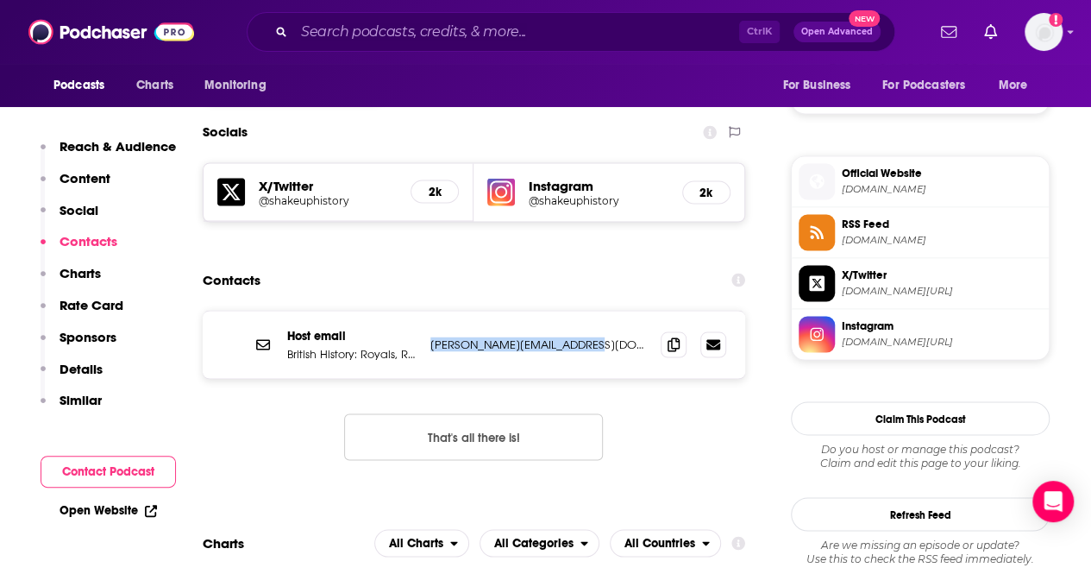
drag, startPoint x: 589, startPoint y: 256, endPoint x: 430, endPoint y: 261, distance: 158.8
click at [430, 336] on p "[PERSON_NAME][EMAIL_ADDRESS][DOMAIN_NAME]" at bounding box center [538, 343] width 217 height 15
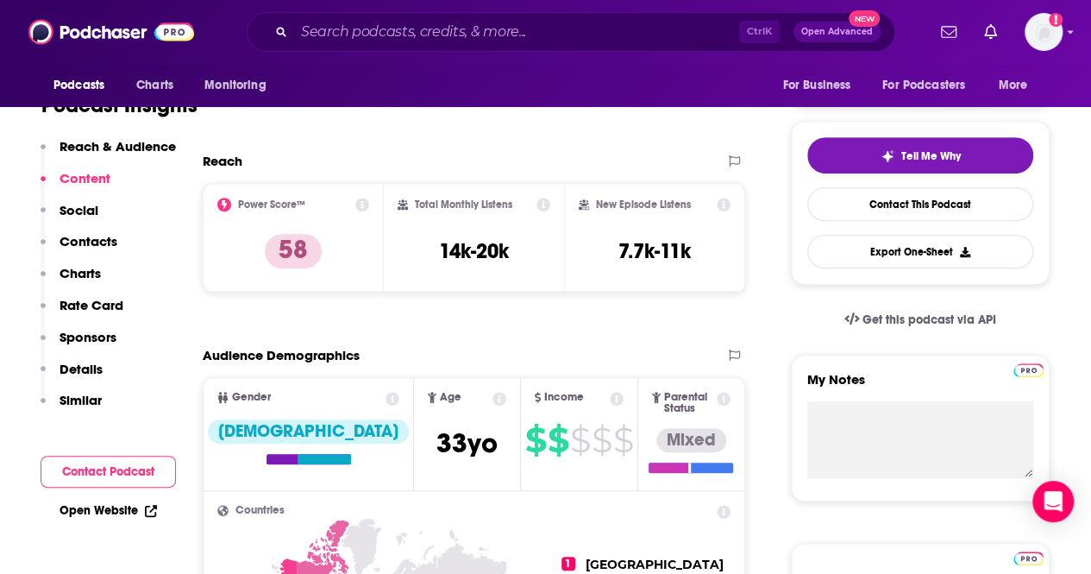
scroll to position [0, 0]
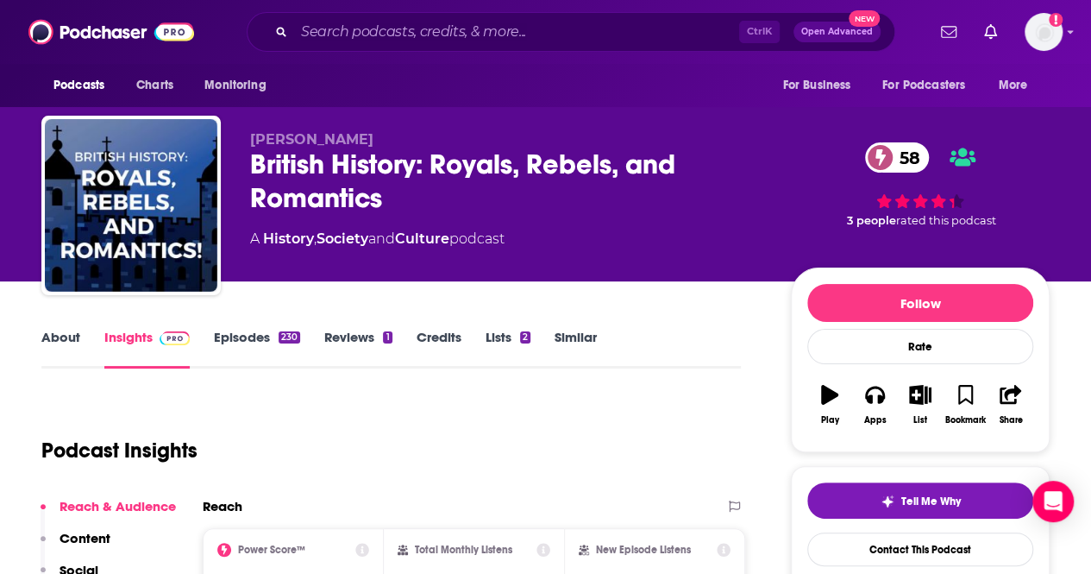
drag, startPoint x: 385, startPoint y: 136, endPoint x: 208, endPoint y: 135, distance: 176.9
click at [208, 135] on div "[PERSON_NAME] British History: Royals, Rebels, and Romantics 58 A History , Soc…" at bounding box center [545, 209] width 1009 height 186
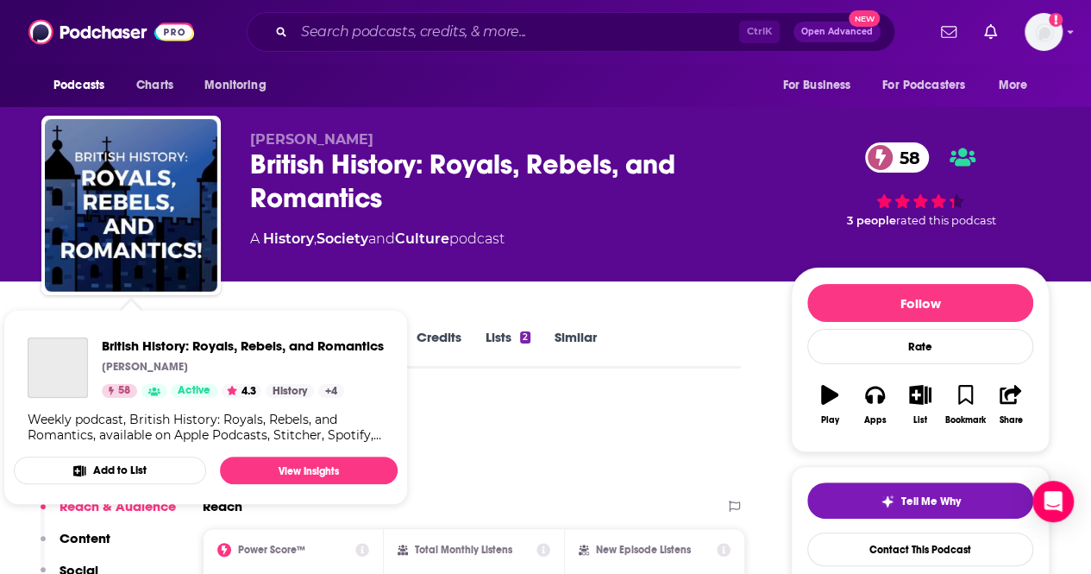
copy div "[PERSON_NAME]"
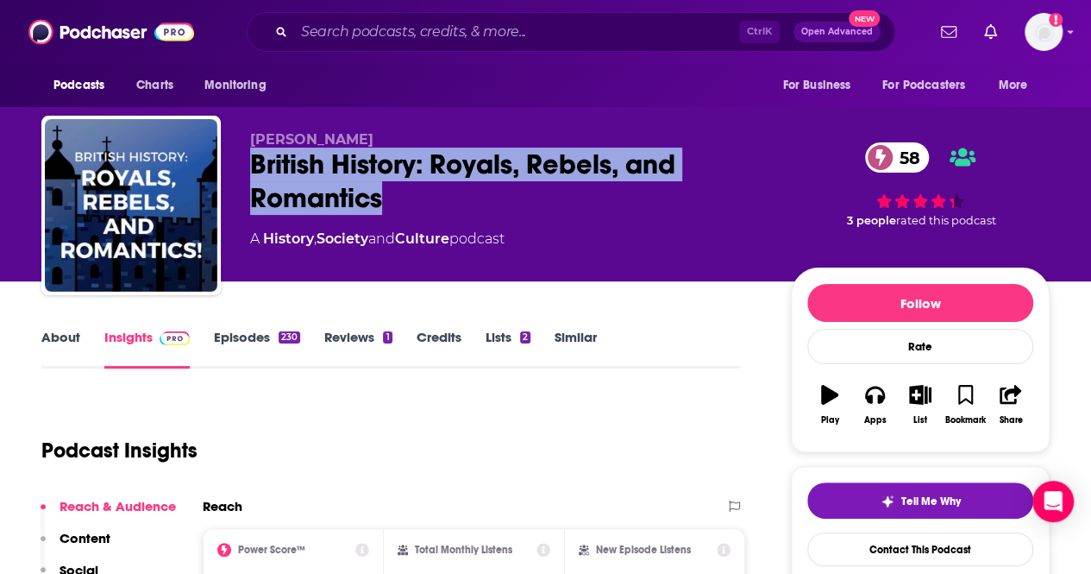
drag, startPoint x: 386, startPoint y: 199, endPoint x: 254, endPoint y: 156, distance: 139.7
click at [254, 156] on div "British History: Royals, Rebels, and Romantics 58" at bounding box center [506, 181] width 513 height 67
copy h2 "British History: Royals, Rebels, and Romantics"
click at [69, 333] on link "About" at bounding box center [60, 349] width 39 height 40
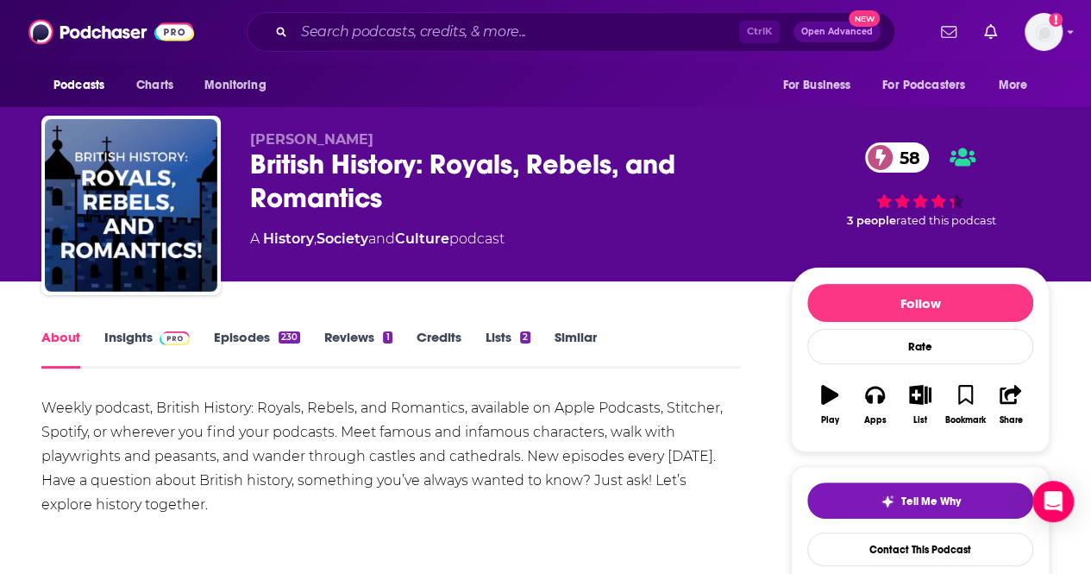
scroll to position [173, 0]
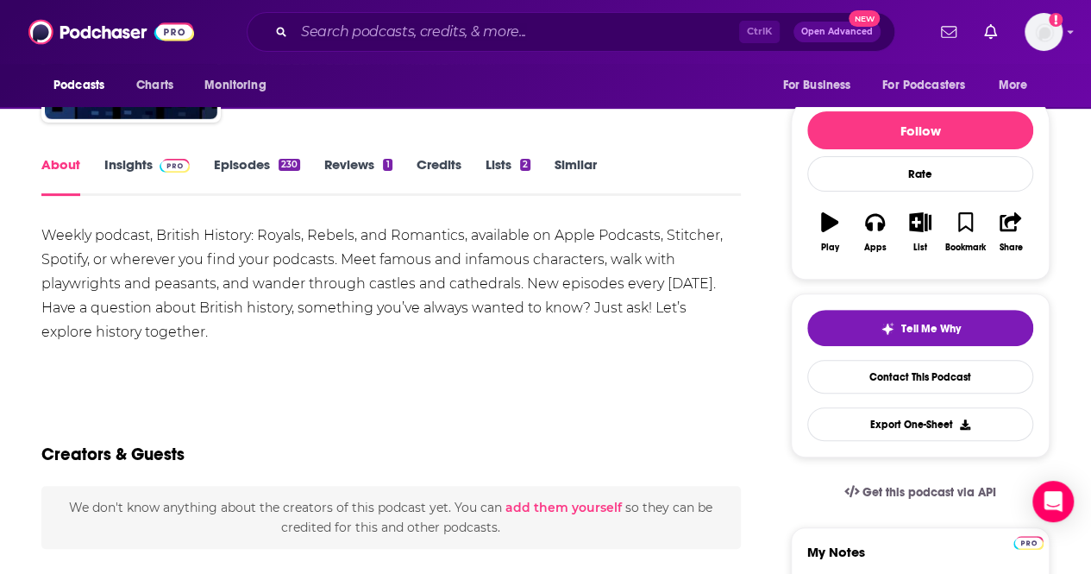
drag, startPoint x: 254, startPoint y: 330, endPoint x: 10, endPoint y: 229, distance: 263.7
copy div "Weekly podcast, British History: Royals, Rebels, and Romantics, available on Ap…"
click at [147, 173] on link "Insights" at bounding box center [146, 176] width 85 height 40
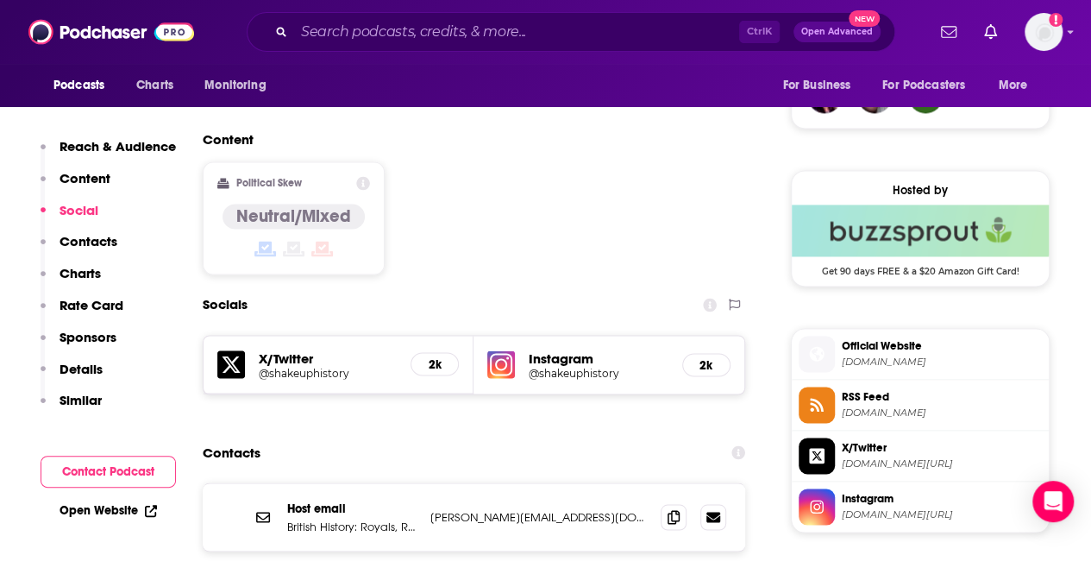
scroll to position [1380, 0]
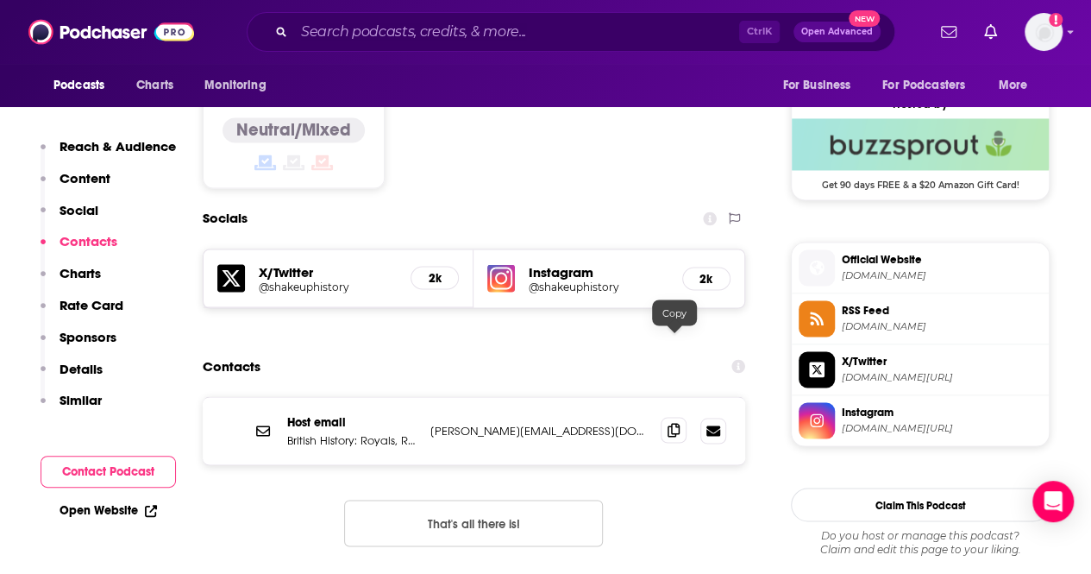
click at [669, 423] on icon at bounding box center [674, 430] width 12 height 14
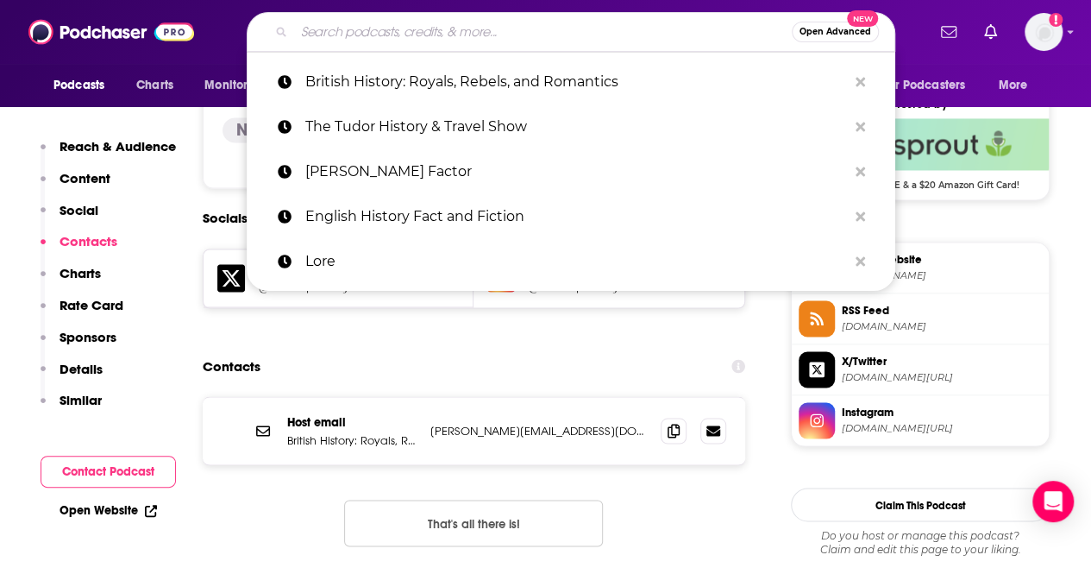
click at [431, 37] on input "Search podcasts, credits, & more..." at bounding box center [543, 32] width 498 height 28
paste input "The Renaissance English History Podcast"
type input "The Renaissance English History Podcast"
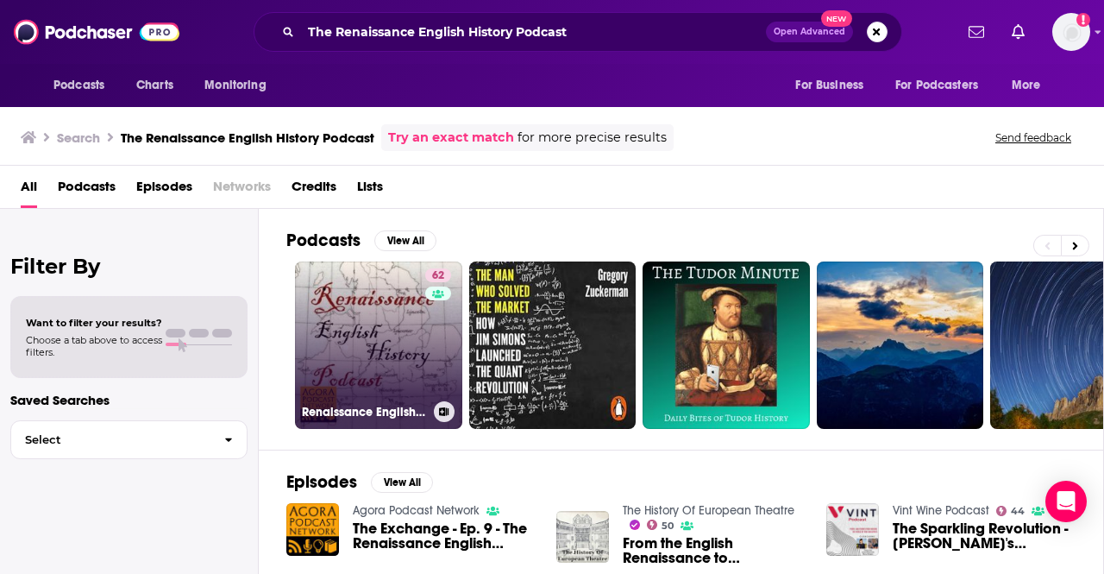
click at [380, 311] on link "62 Renaissance English History Podcast: A Show About the Tudors" at bounding box center [378, 344] width 167 height 167
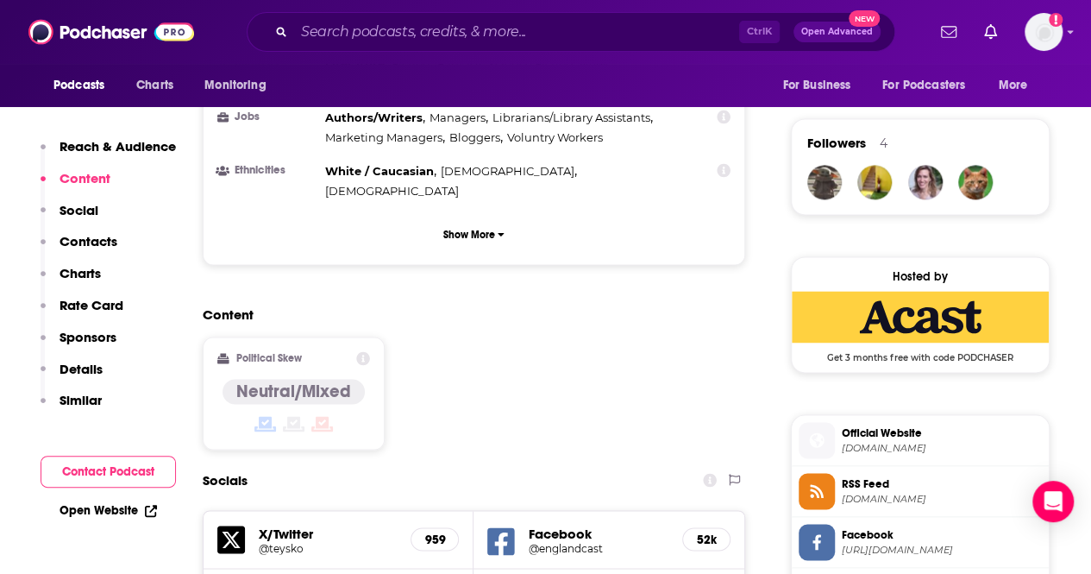
scroll to position [1467, 0]
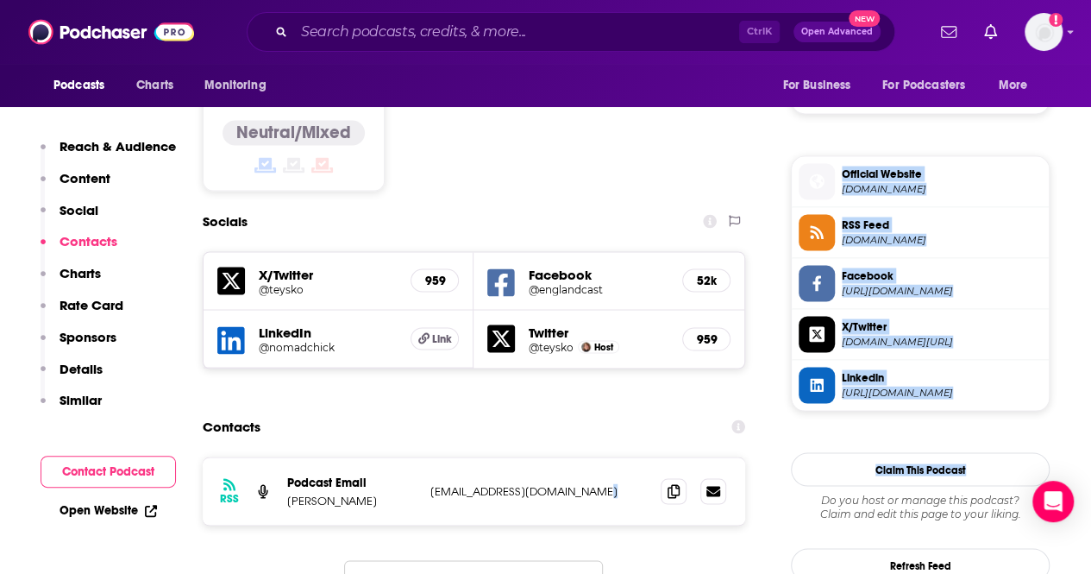
drag, startPoint x: 581, startPoint y: 394, endPoint x: 1027, endPoint y: 443, distance: 447.9
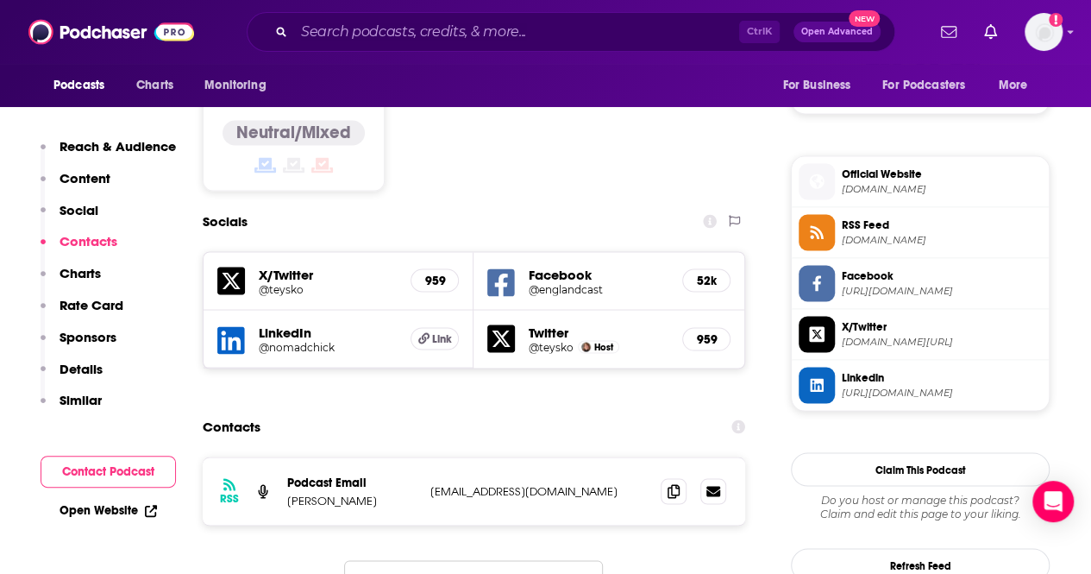
click at [493, 483] on p "[EMAIL_ADDRESS][DOMAIN_NAME]" at bounding box center [538, 490] width 217 height 15
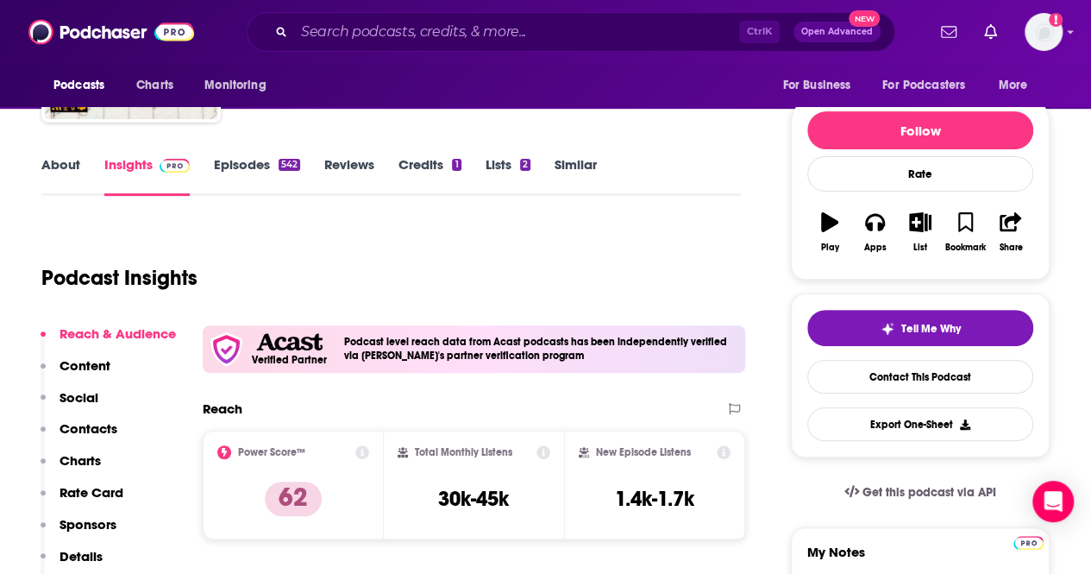
scroll to position [0, 0]
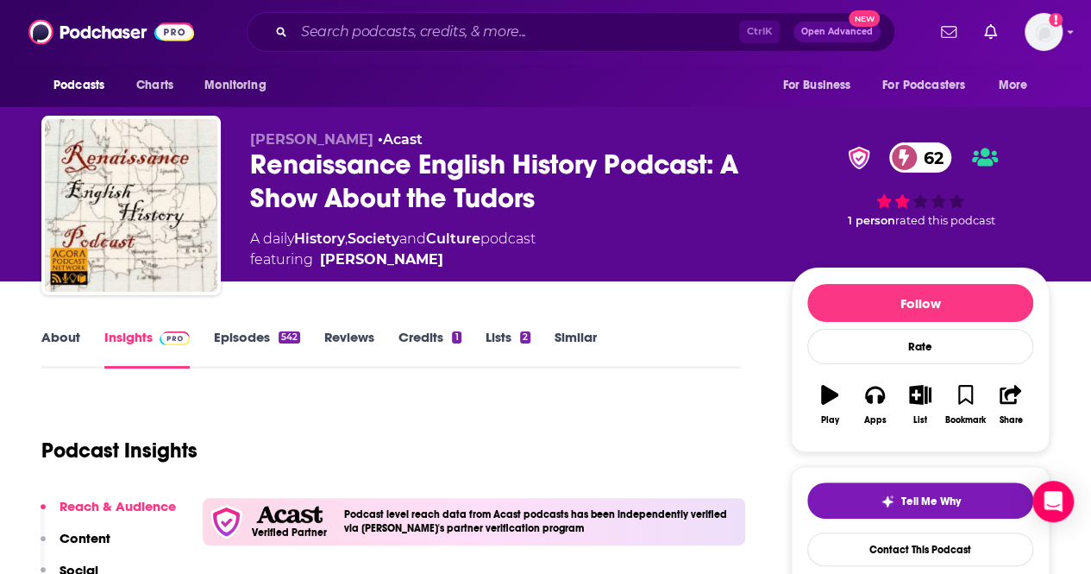
drag, startPoint x: 361, startPoint y: 137, endPoint x: 235, endPoint y: 138, distance: 126.8
click at [235, 138] on div "[PERSON_NAME] • Acast Renaissance English History Podcast: A Show About the Tud…" at bounding box center [545, 209] width 1009 height 186
click at [72, 334] on link "About" at bounding box center [60, 349] width 39 height 40
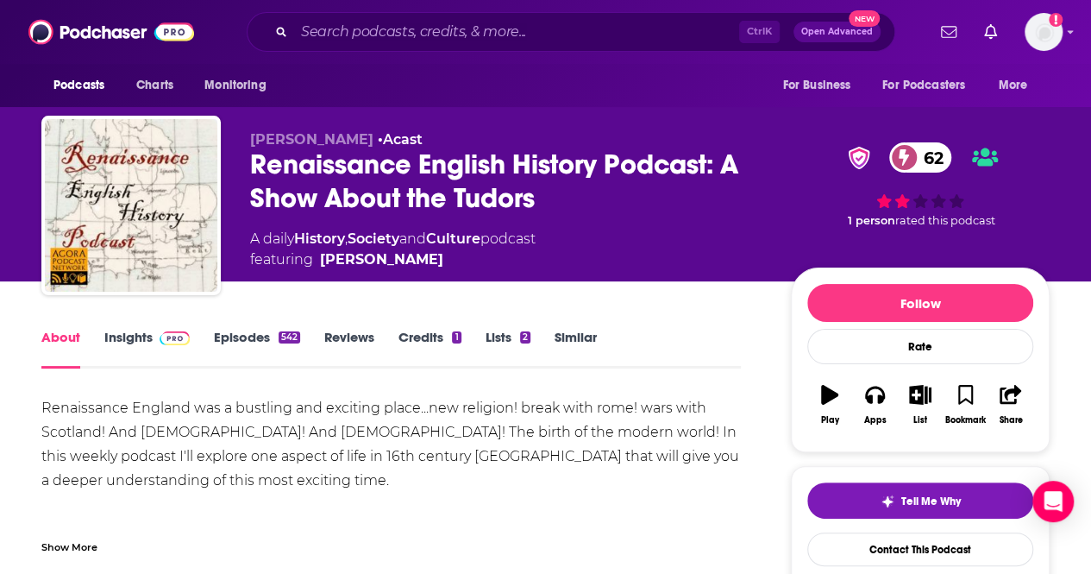
click at [126, 332] on link "Insights" at bounding box center [146, 349] width 85 height 40
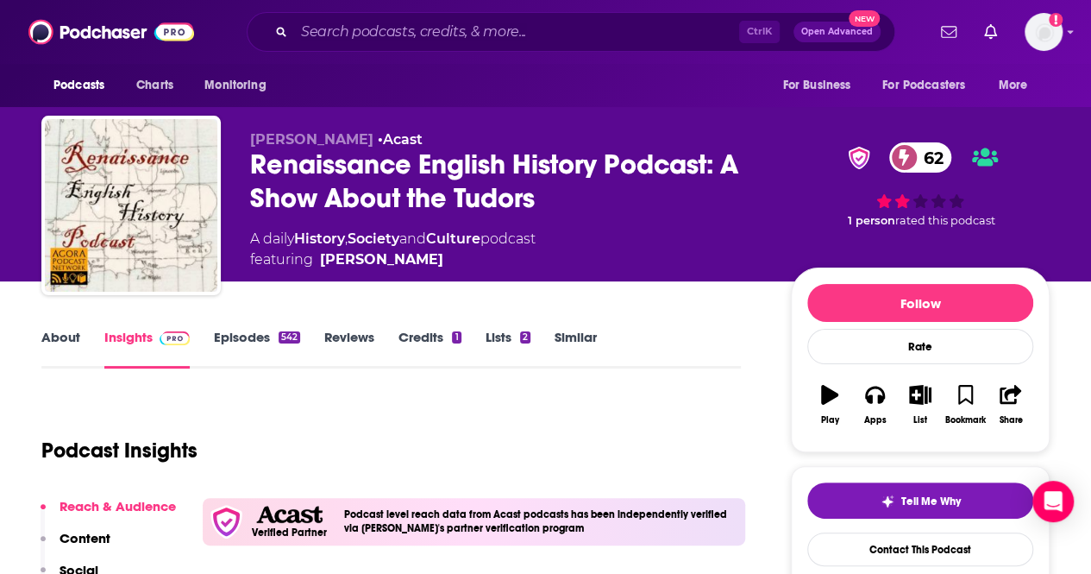
click at [239, 337] on link "Episodes 542" at bounding box center [257, 349] width 86 height 40
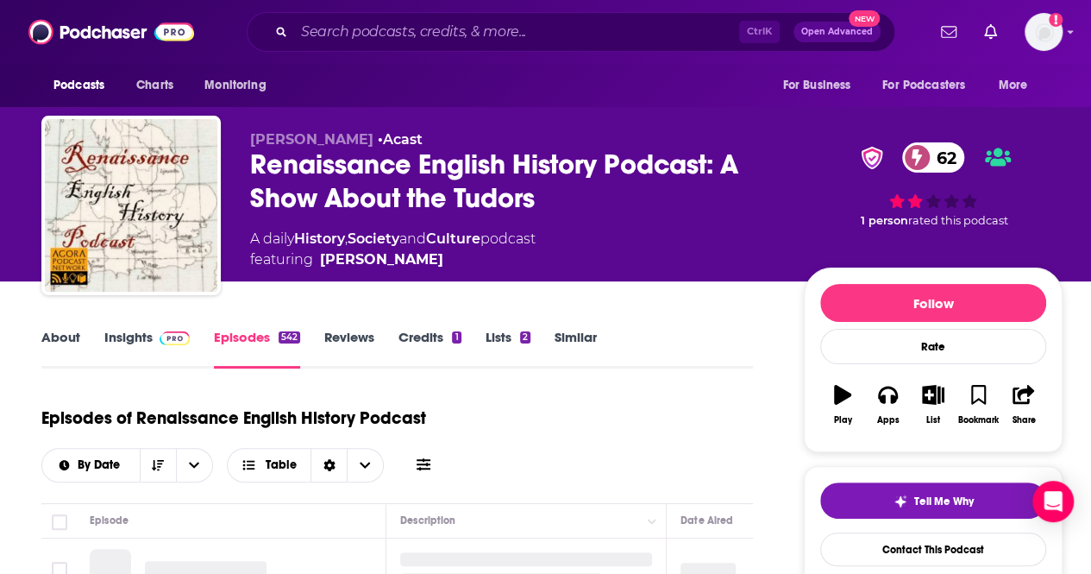
click at [150, 340] on link "Insights" at bounding box center [146, 349] width 85 height 40
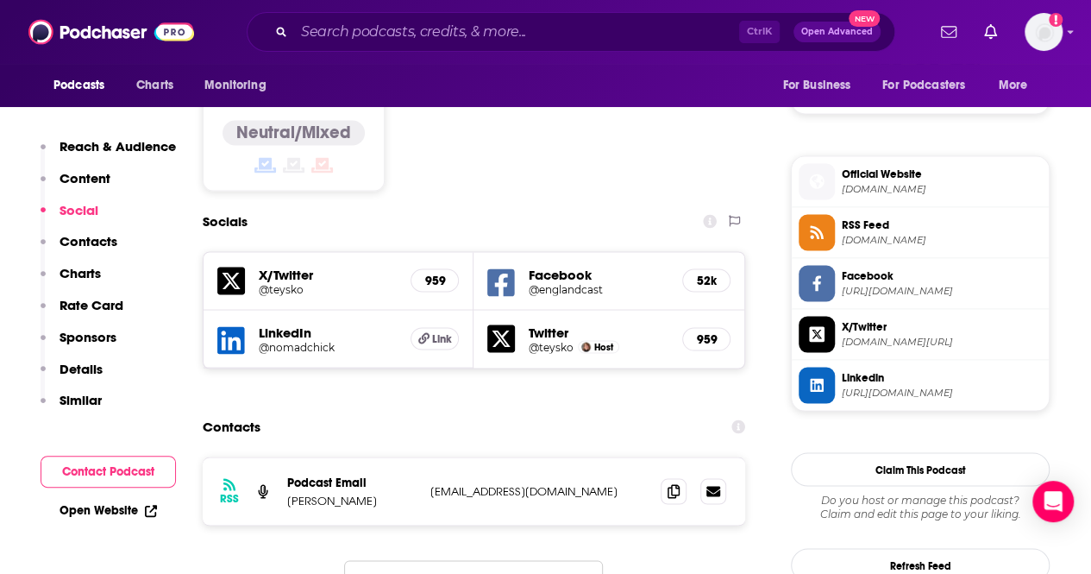
scroll to position [1553, 0]
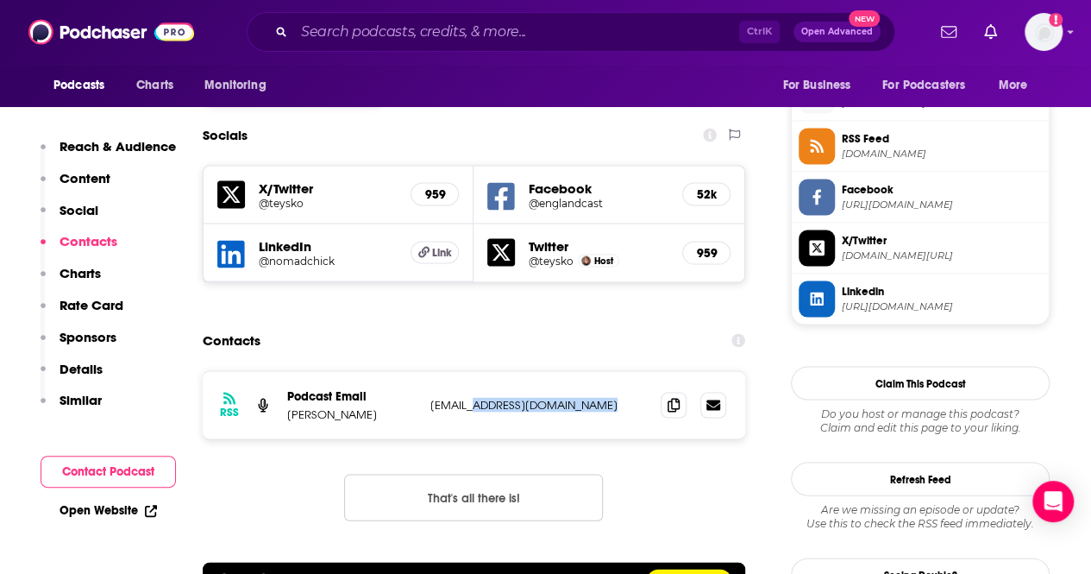
drag, startPoint x: 466, startPoint y: 299, endPoint x: 719, endPoint y: 327, distance: 254.3
click at [719, 371] on div "RSS Podcast Email [PERSON_NAME] [EMAIL_ADDRESS][DOMAIN_NAME] [EMAIL_ADDRESS][DO…" at bounding box center [474, 404] width 543 height 67
click at [493, 397] on p "[EMAIL_ADDRESS][DOMAIN_NAME]" at bounding box center [538, 404] width 217 height 15
click at [676, 397] on icon at bounding box center [674, 404] width 12 height 14
drag, startPoint x: 366, startPoint y: 313, endPoint x: 335, endPoint y: 314, distance: 31.1
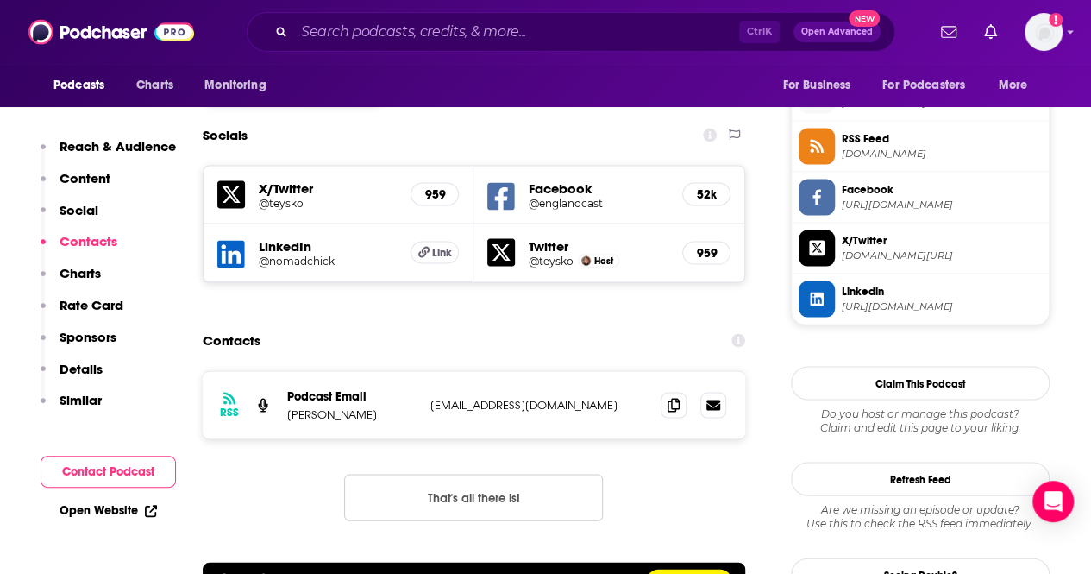
click at [335, 406] on p "[PERSON_NAME]" at bounding box center [351, 413] width 129 height 15
copy p "Teysko"
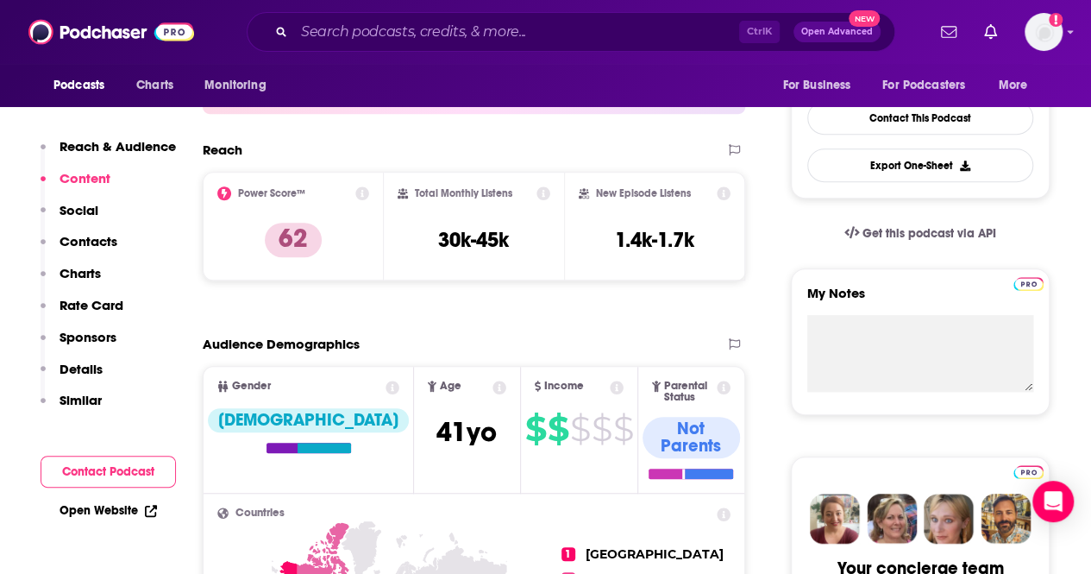
scroll to position [0, 0]
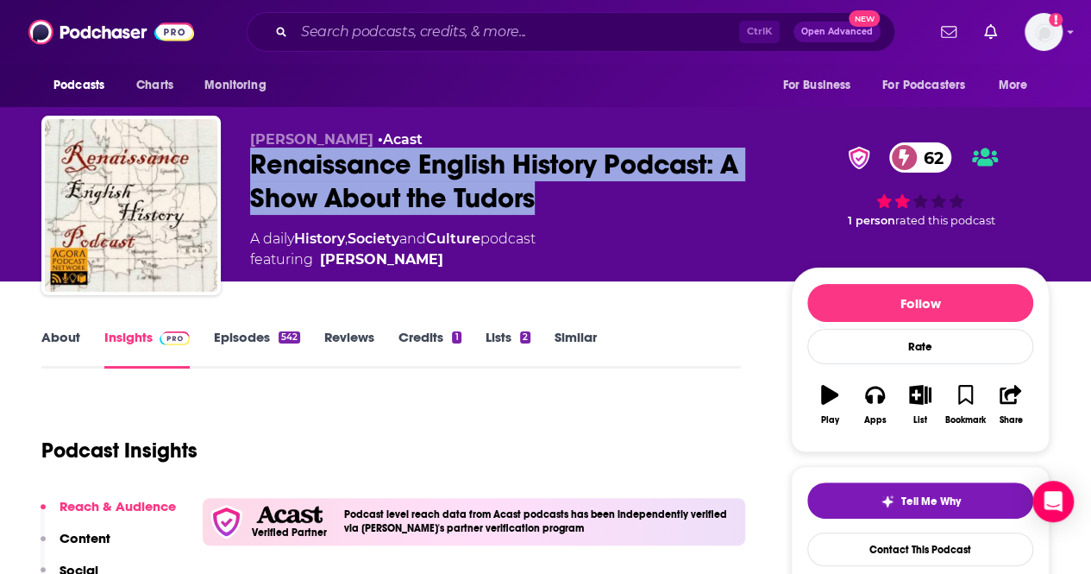
drag, startPoint x: 566, startPoint y: 187, endPoint x: 251, endPoint y: 168, distance: 315.5
click at [251, 168] on div "Renaissance English History Podcast: A Show About the Tudors 62" at bounding box center [506, 181] width 513 height 67
copy h2 "Renaissance English History Podcast: A Show About the Tudors"
click at [66, 333] on link "About" at bounding box center [60, 349] width 39 height 40
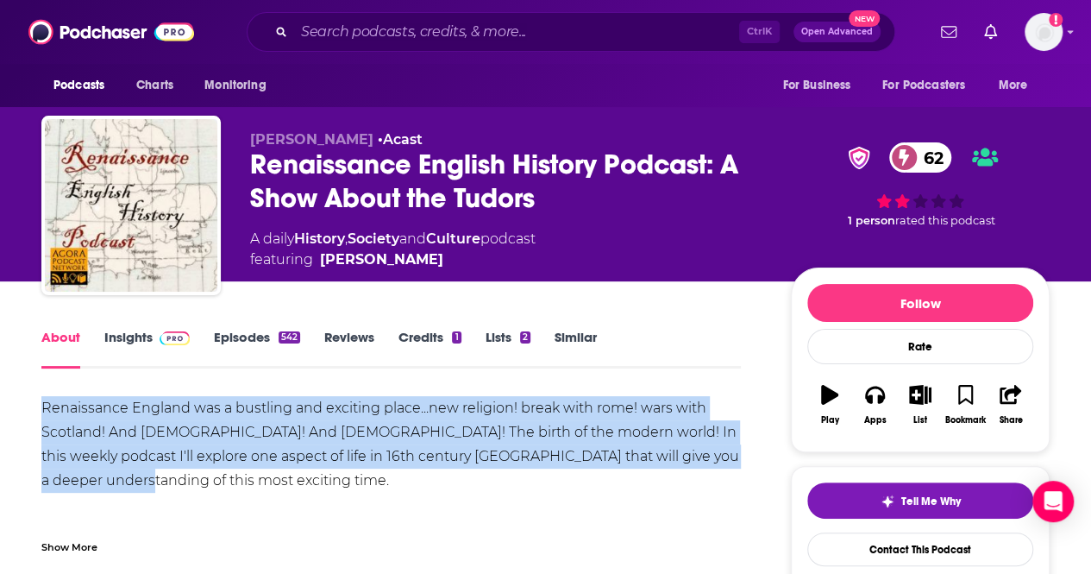
drag, startPoint x: 110, startPoint y: 481, endPoint x: 28, endPoint y: 396, distance: 118.4
copy div "Renaissance England was a bustling and exciting place...new religion! break wit…"
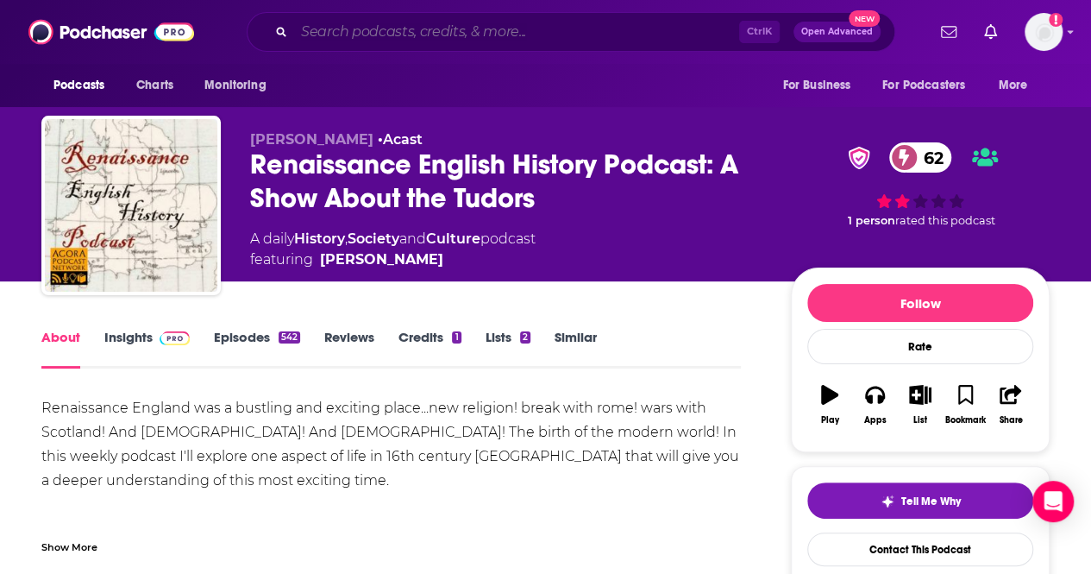
click at [405, 36] on input "Search podcasts, credits, & more..." at bounding box center [516, 32] width 445 height 28
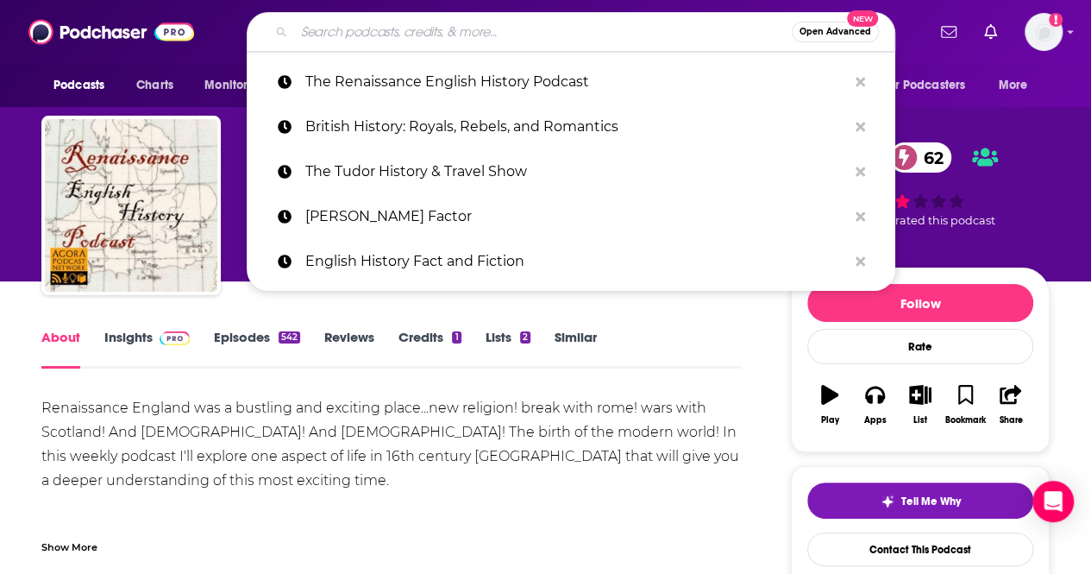
paste input "Queens Podcast,"
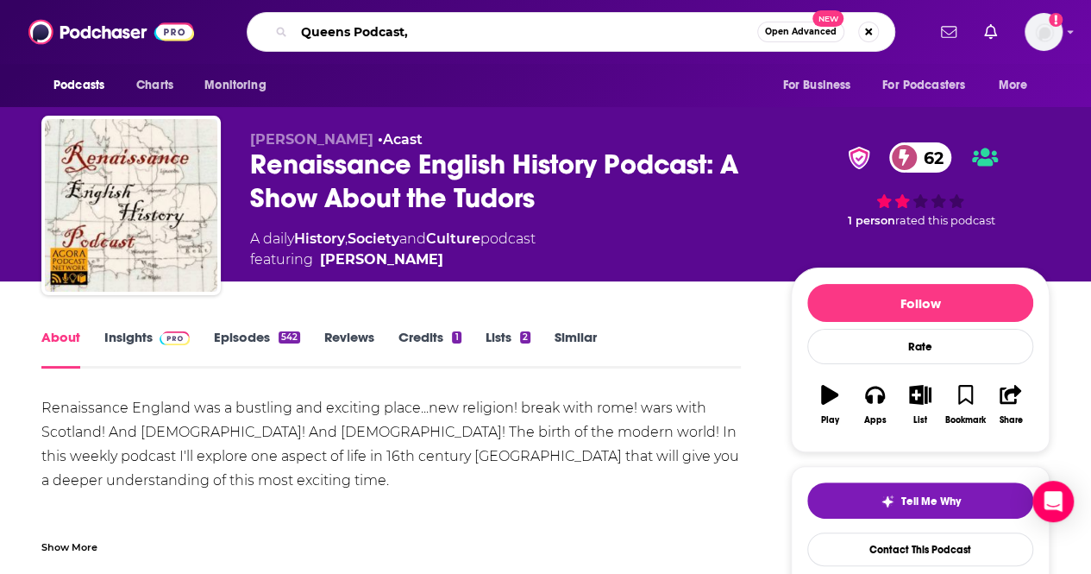
type input "Queens Podcast"
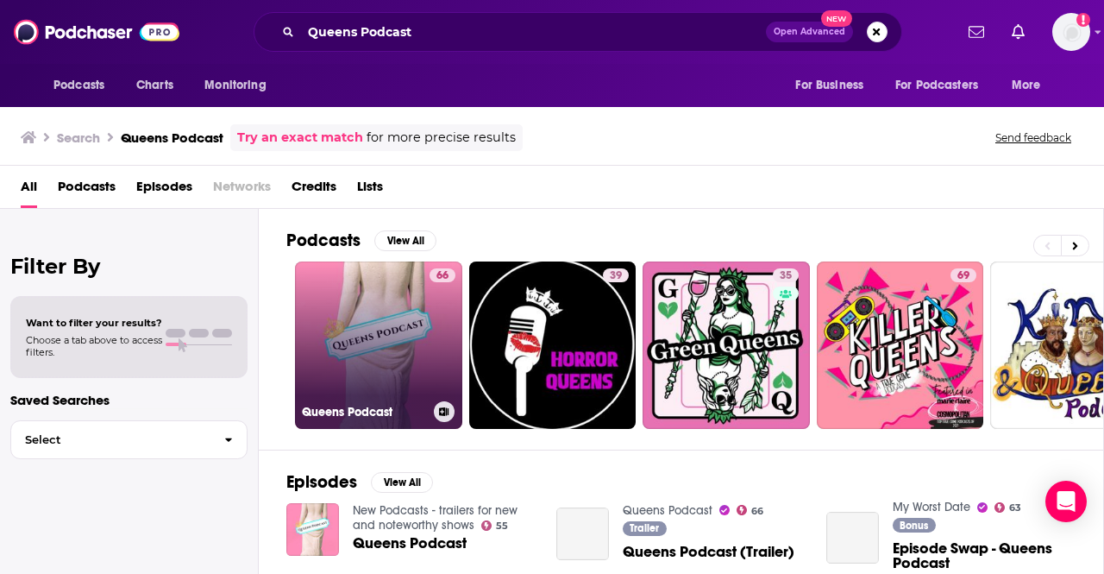
click at [376, 342] on link "66 Queens Podcast" at bounding box center [378, 344] width 167 height 167
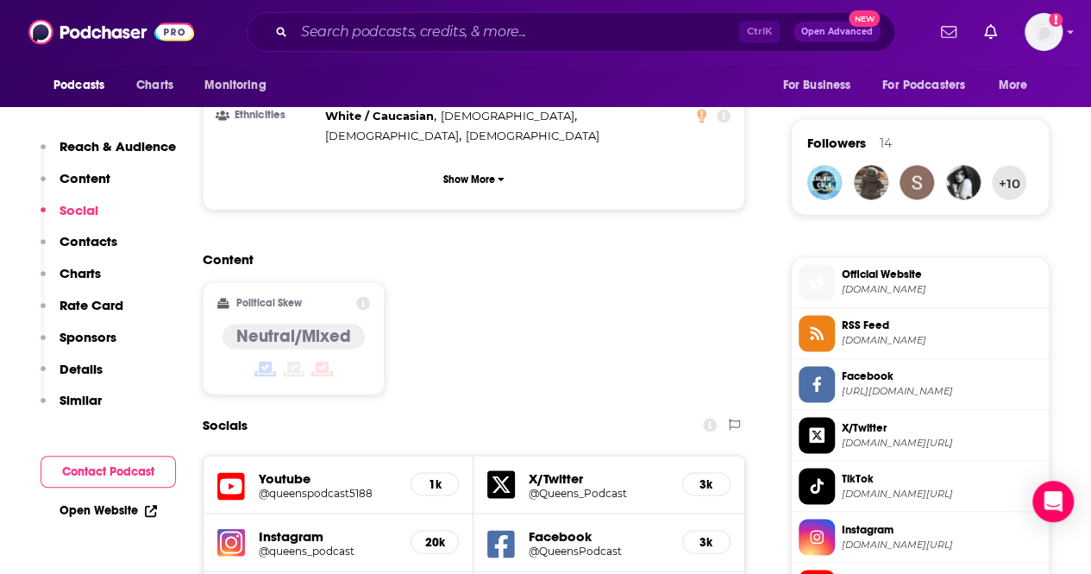
scroll to position [1553, 0]
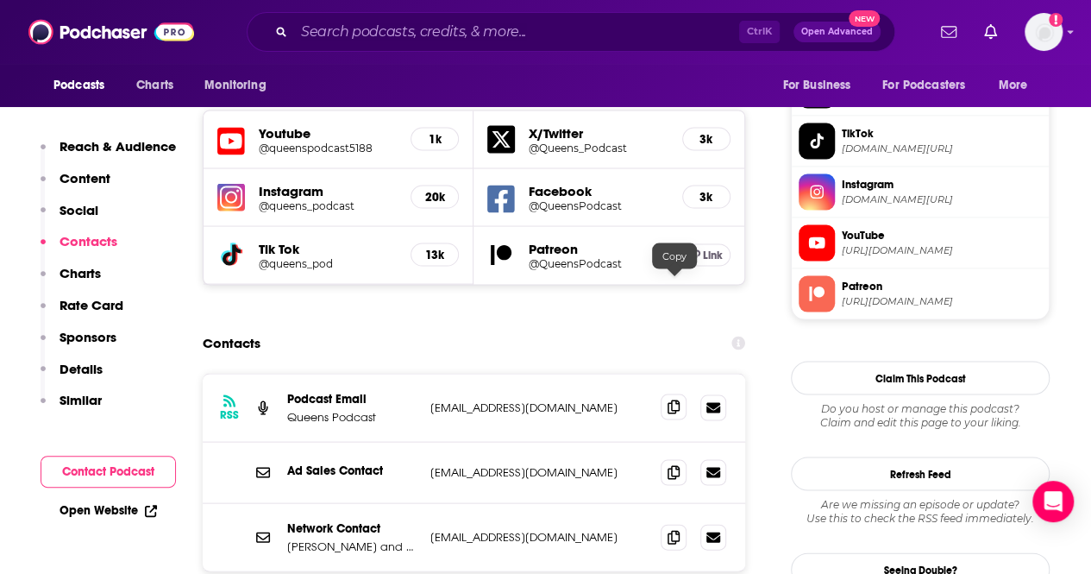
click at [675, 399] on icon at bounding box center [674, 406] width 12 height 14
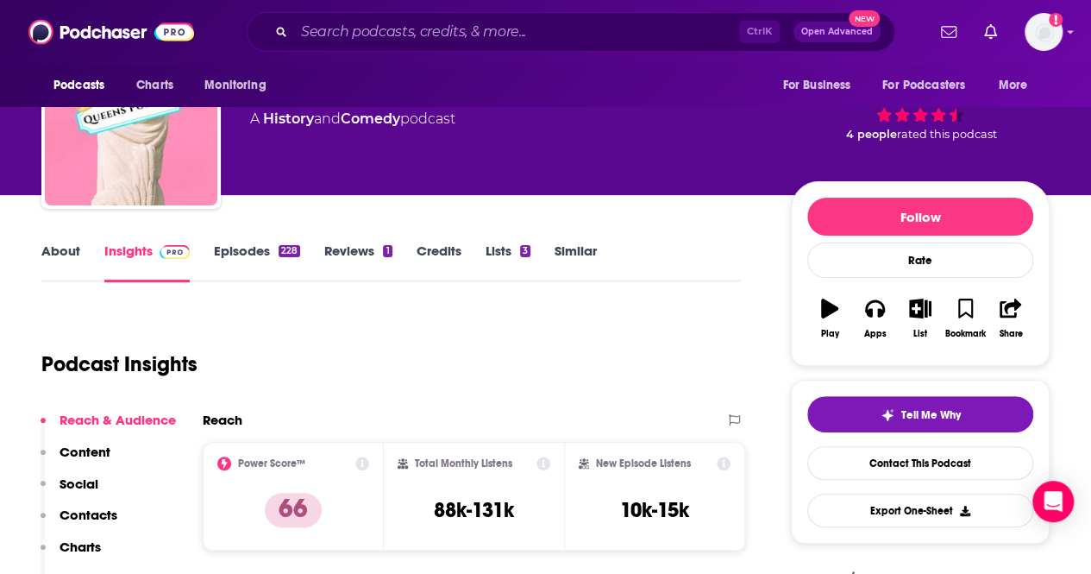
scroll to position [0, 0]
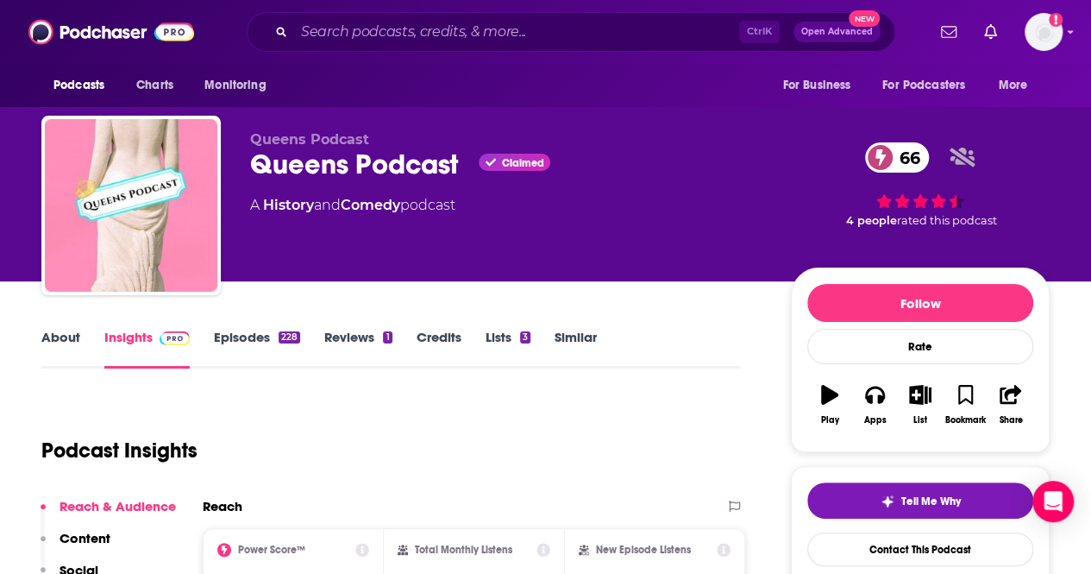
click at [49, 339] on link "About" at bounding box center [60, 349] width 39 height 40
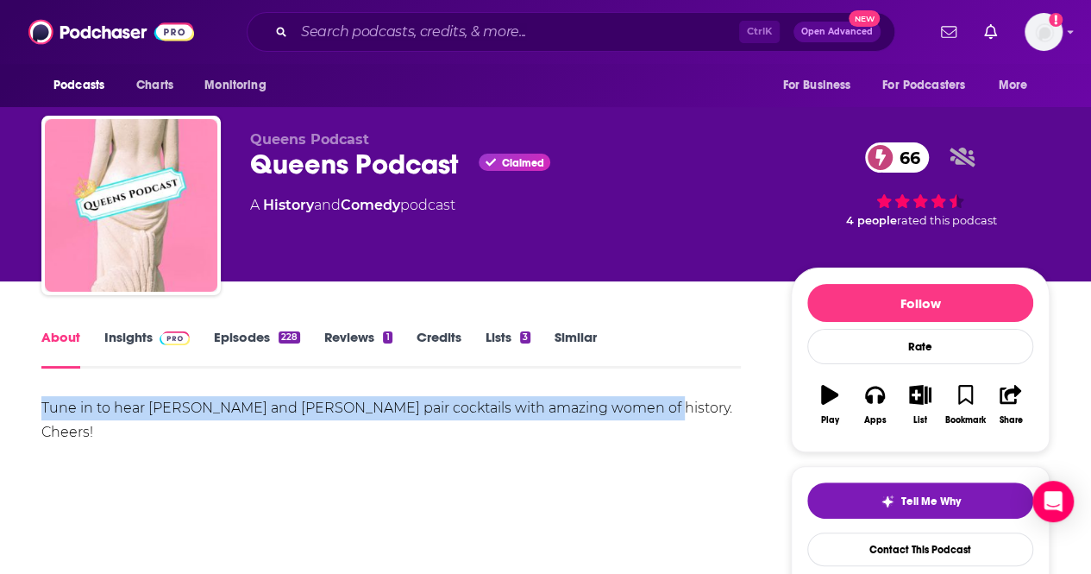
drag, startPoint x: 40, startPoint y: 403, endPoint x: 692, endPoint y: 432, distance: 652.9
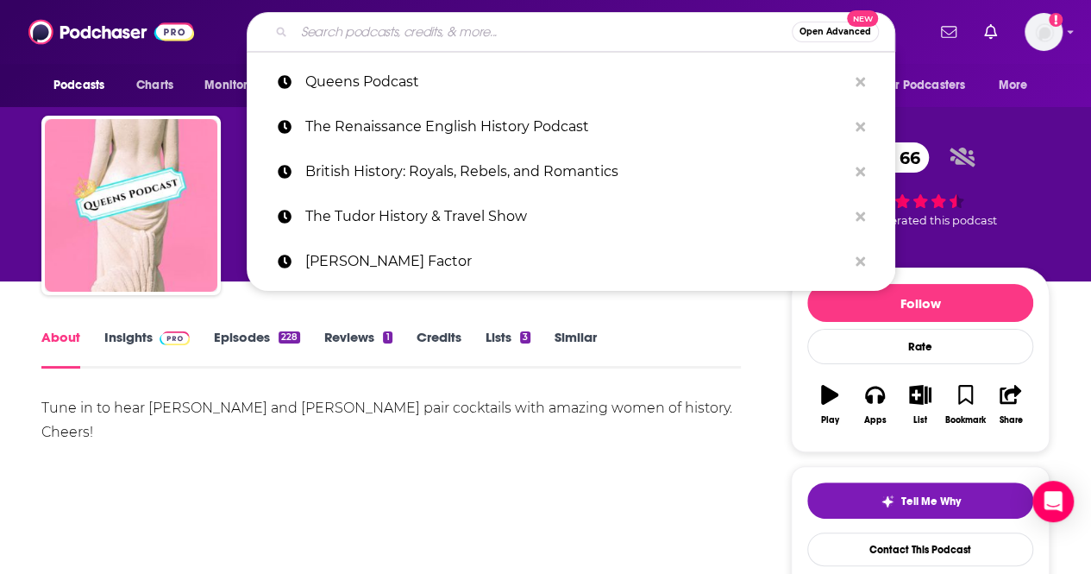
click at [335, 38] on input "Search podcasts, credits, & more..." at bounding box center [543, 32] width 498 height 28
paste input "Whatshername"
type input "Whatshername"
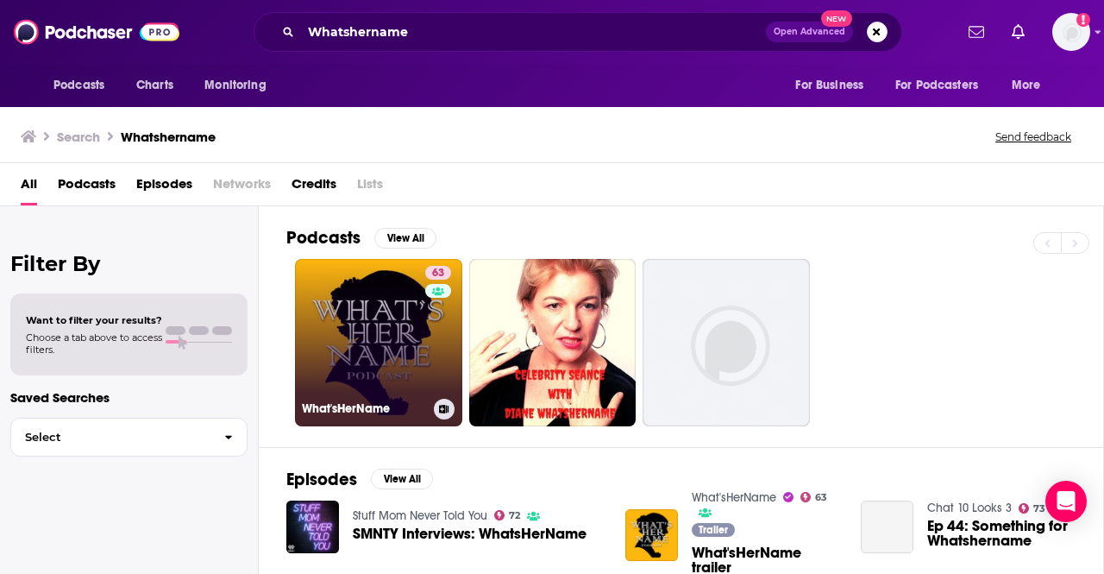
click at [366, 309] on link "63 What'sHerName" at bounding box center [378, 342] width 167 height 167
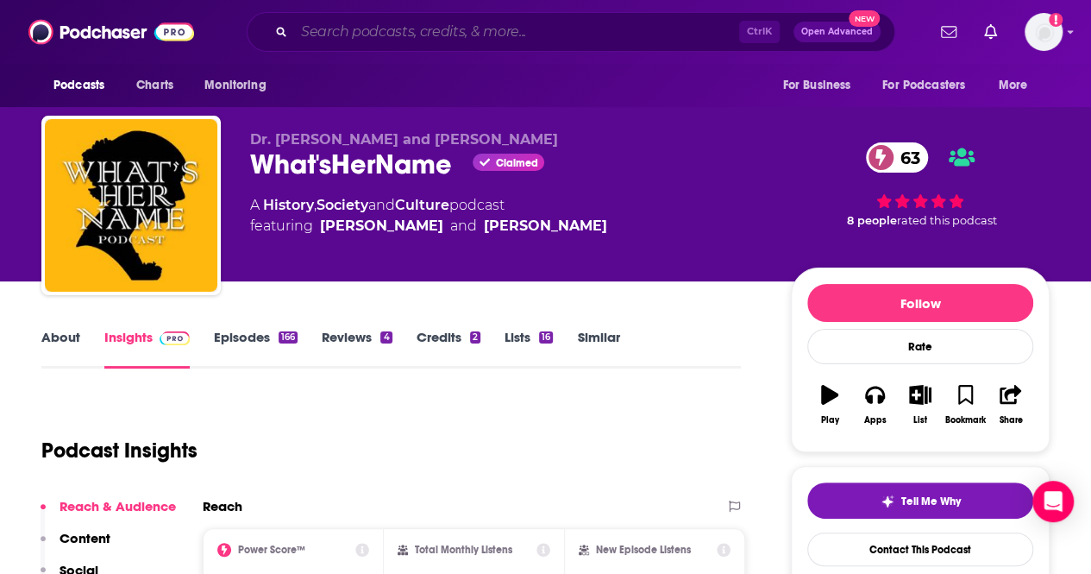
click at [366, 29] on input "Search podcasts, credits, & more..." at bounding box center [516, 32] width 445 height 28
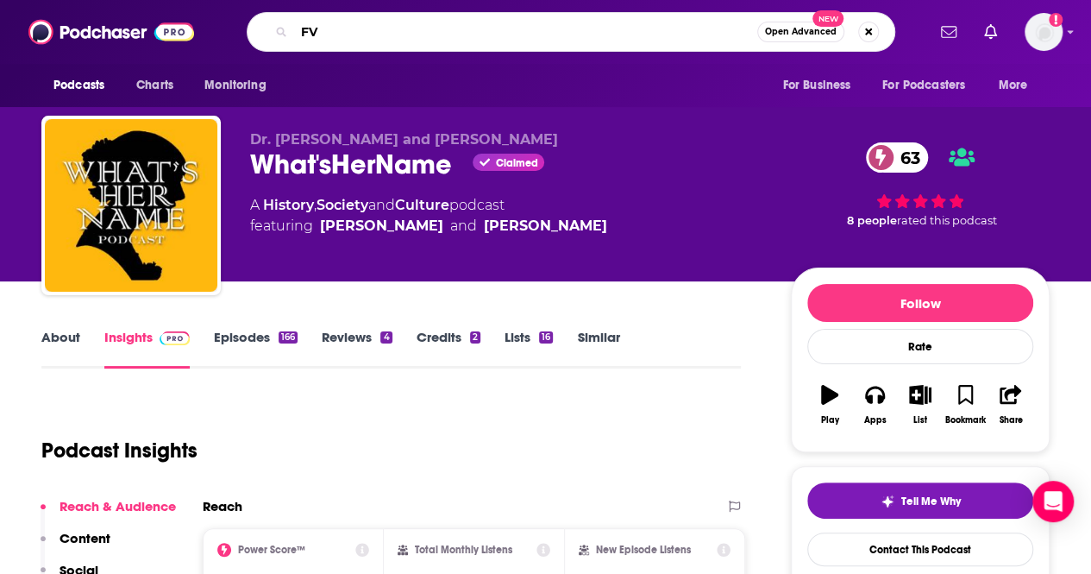
type input "F"
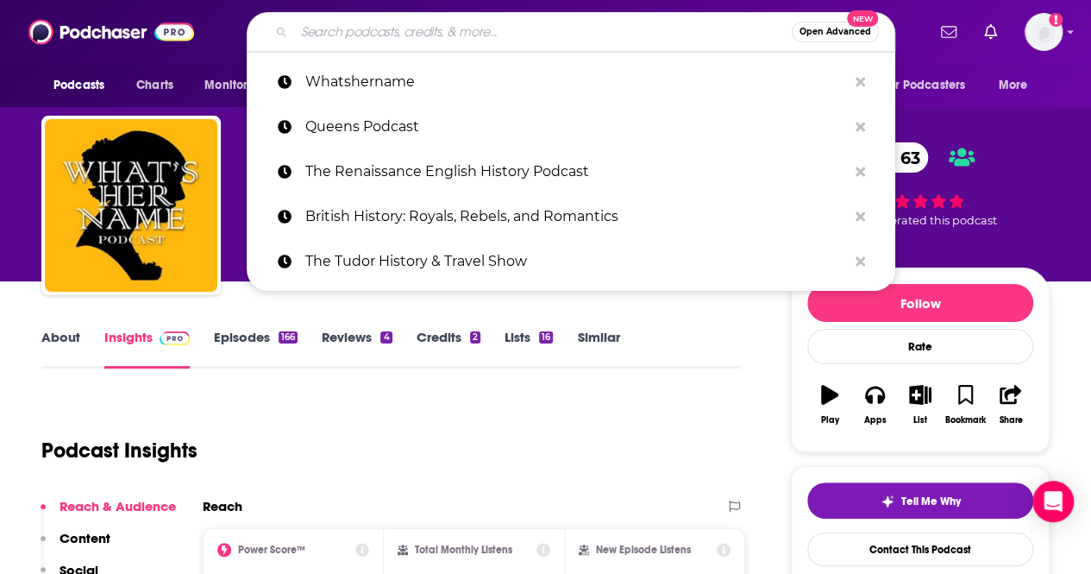
paste input "Wining about [PERSON_NAME],"
type input "Wining about [PERSON_NAME],"
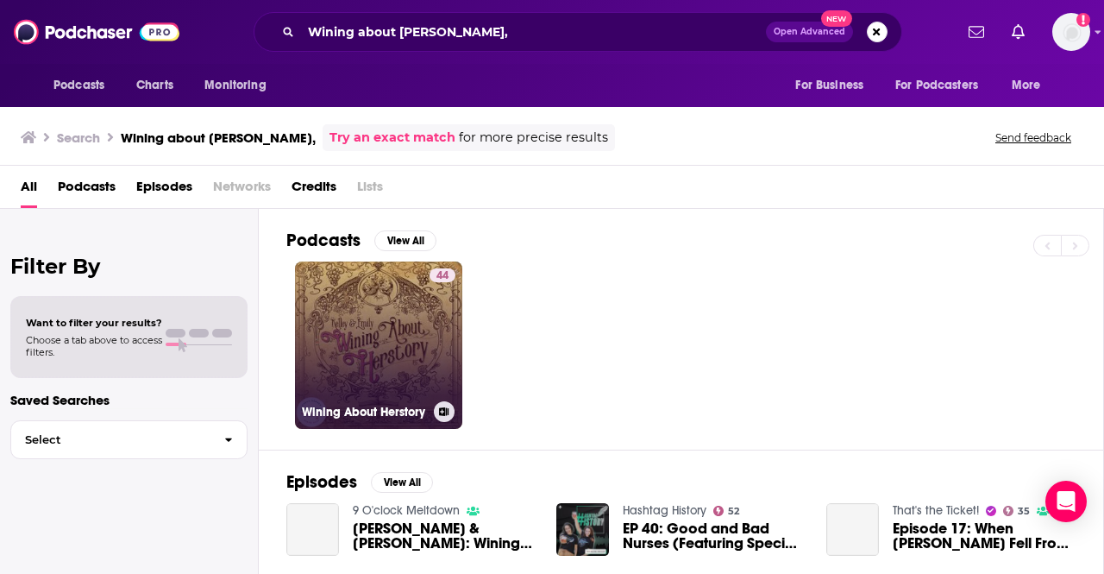
click at [411, 336] on link "44 Wining About Herstory" at bounding box center [378, 344] width 167 height 167
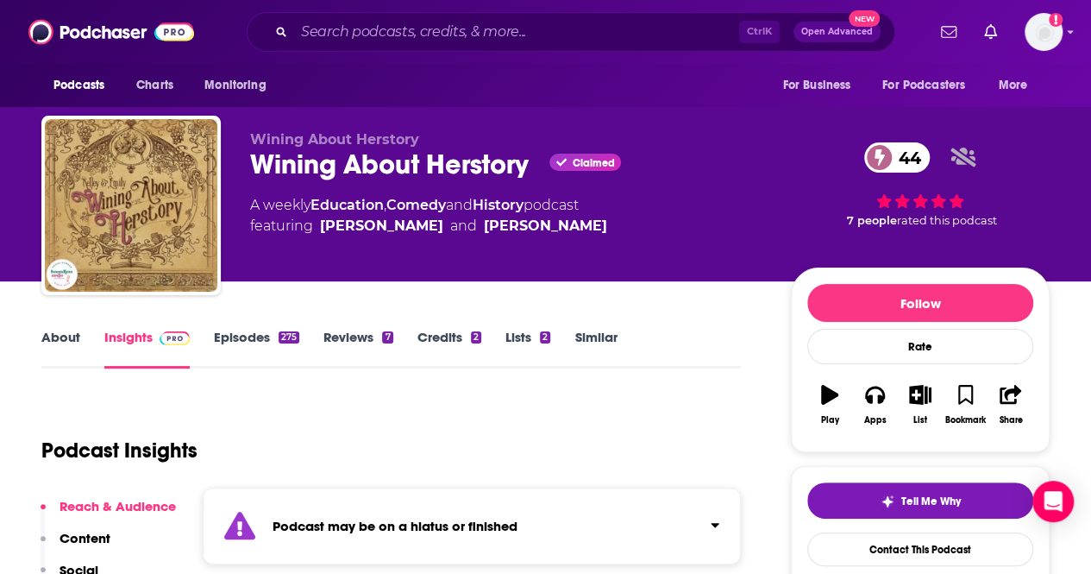
click at [243, 333] on link "Episodes 275" at bounding box center [256, 349] width 85 height 40
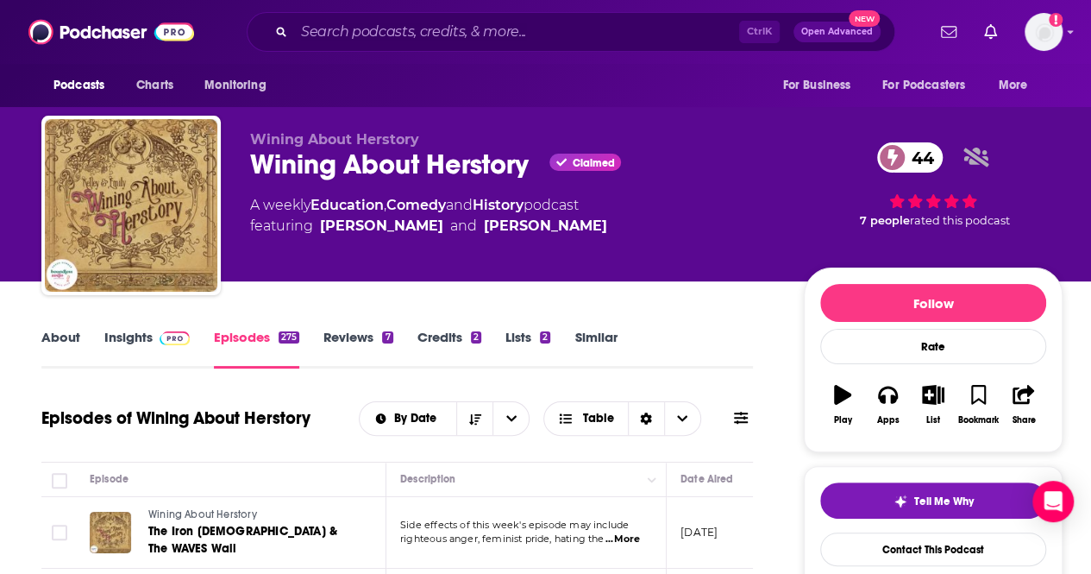
click at [123, 334] on link "Insights" at bounding box center [146, 349] width 85 height 40
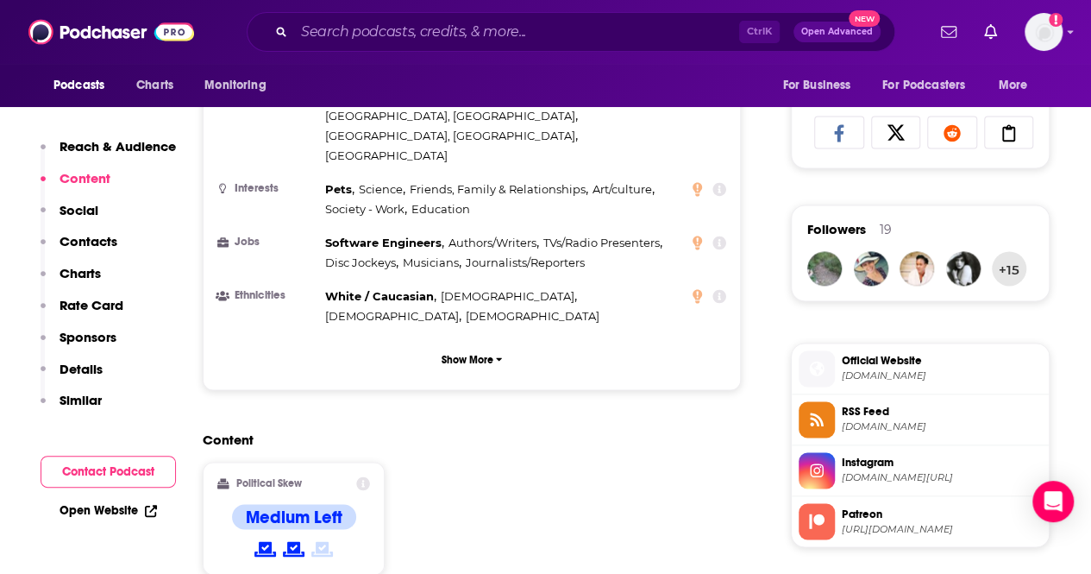
scroll to position [1467, 0]
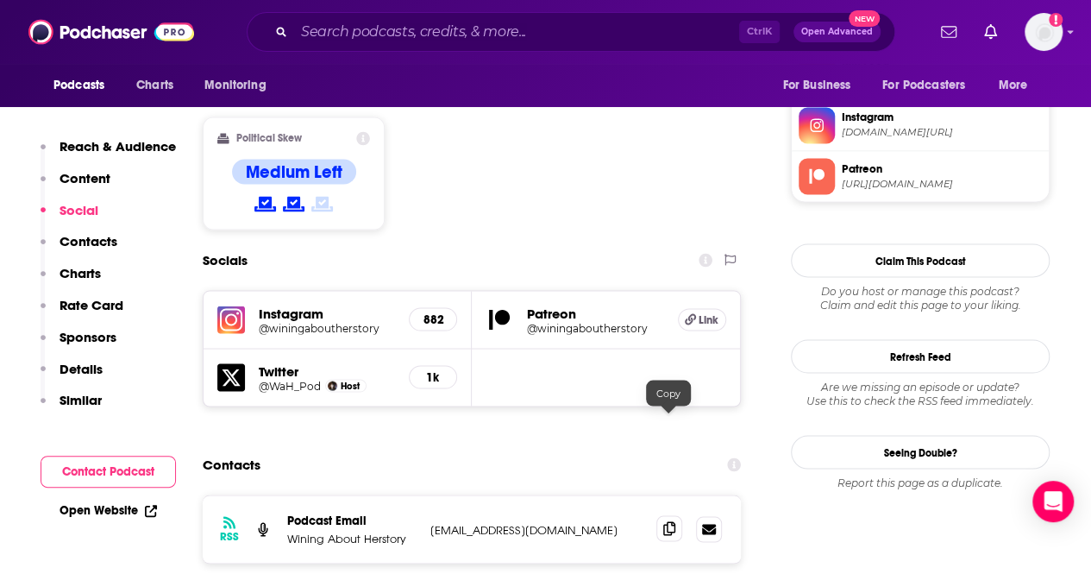
click at [662, 515] on span at bounding box center [670, 528] width 26 height 26
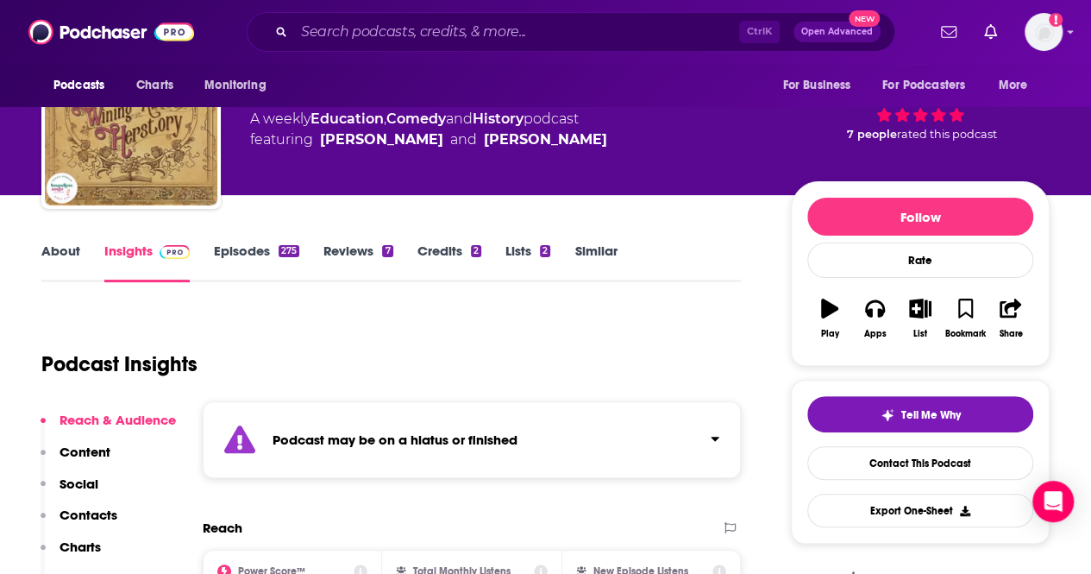
scroll to position [0, 0]
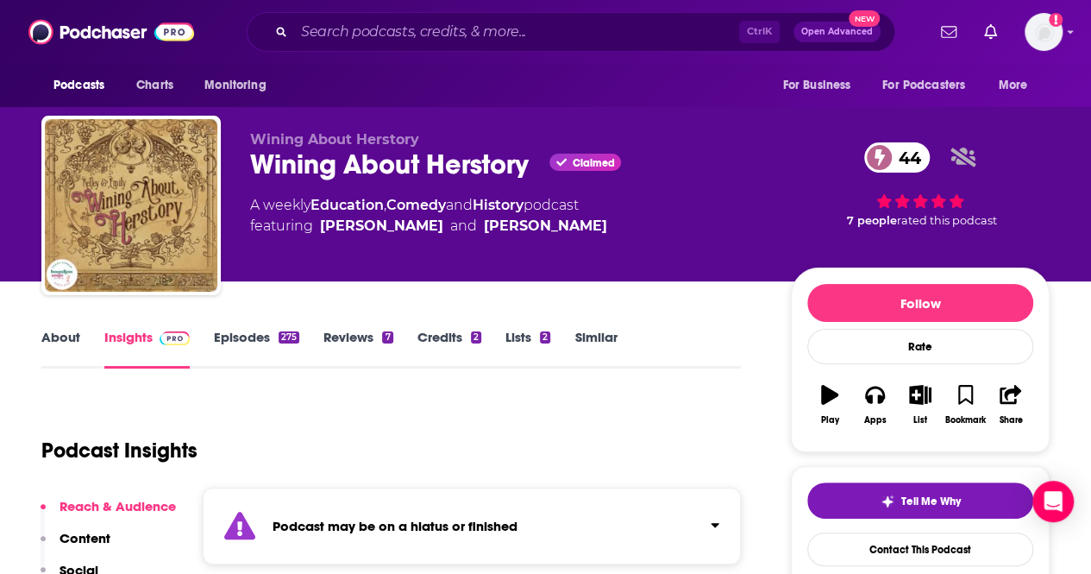
click at [67, 336] on link "About" at bounding box center [60, 349] width 39 height 40
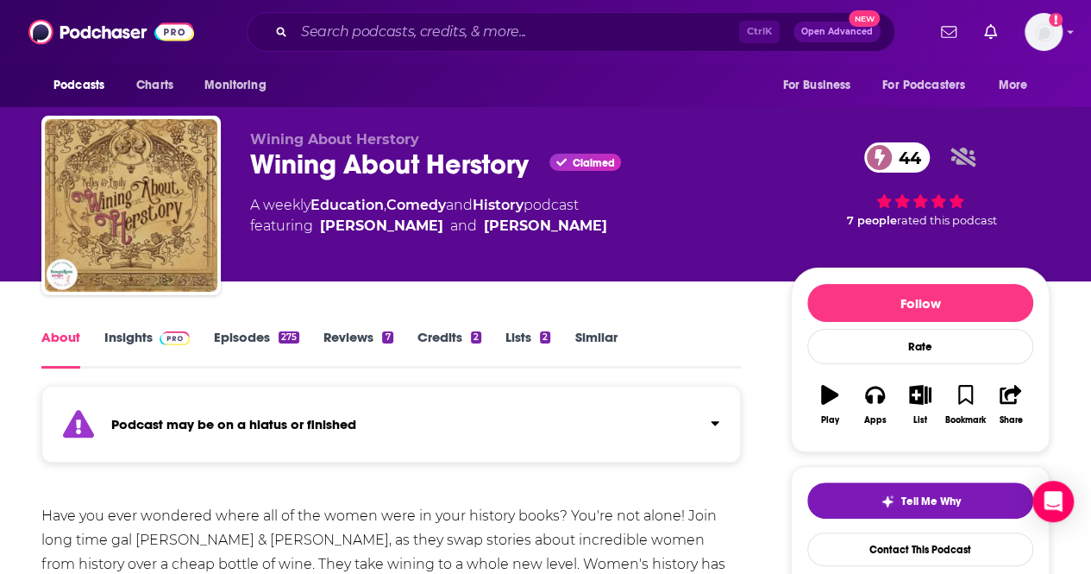
scroll to position [259, 0]
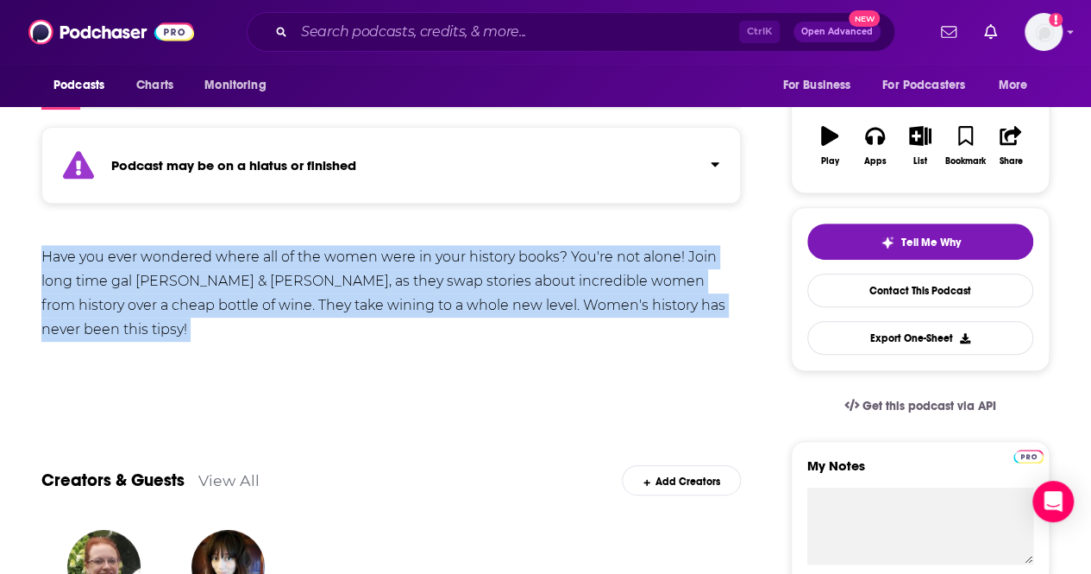
drag, startPoint x: 45, startPoint y: 246, endPoint x: 149, endPoint y: 388, distance: 176.5
click at [149, 388] on div "Have you ever wondered where all of the women were in your history books? You'r…" at bounding box center [391, 324] width 700 height 158
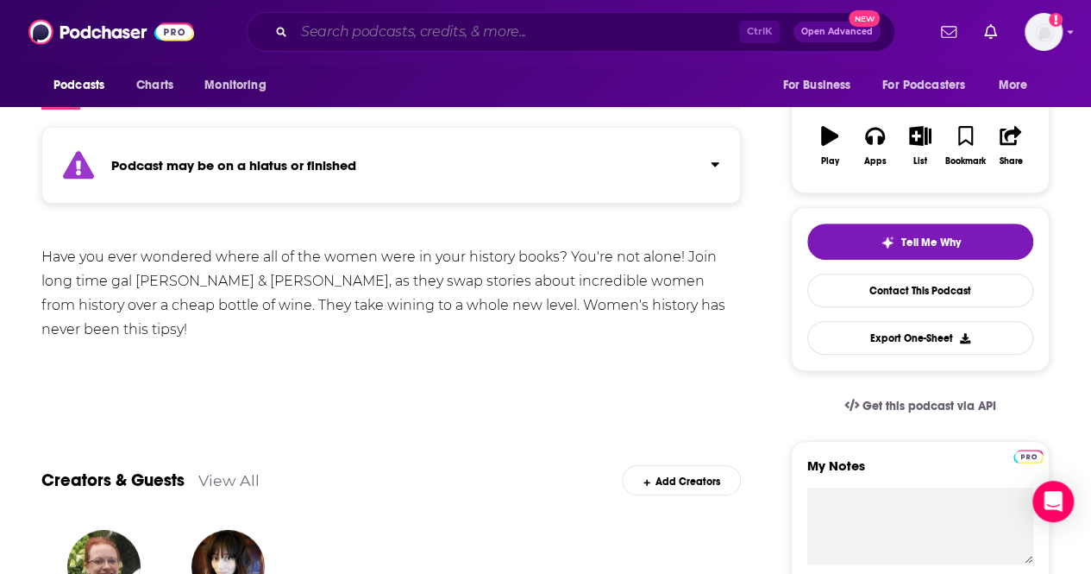
click at [362, 31] on input "Search podcasts, credits, & more..." at bounding box center [516, 32] width 445 height 28
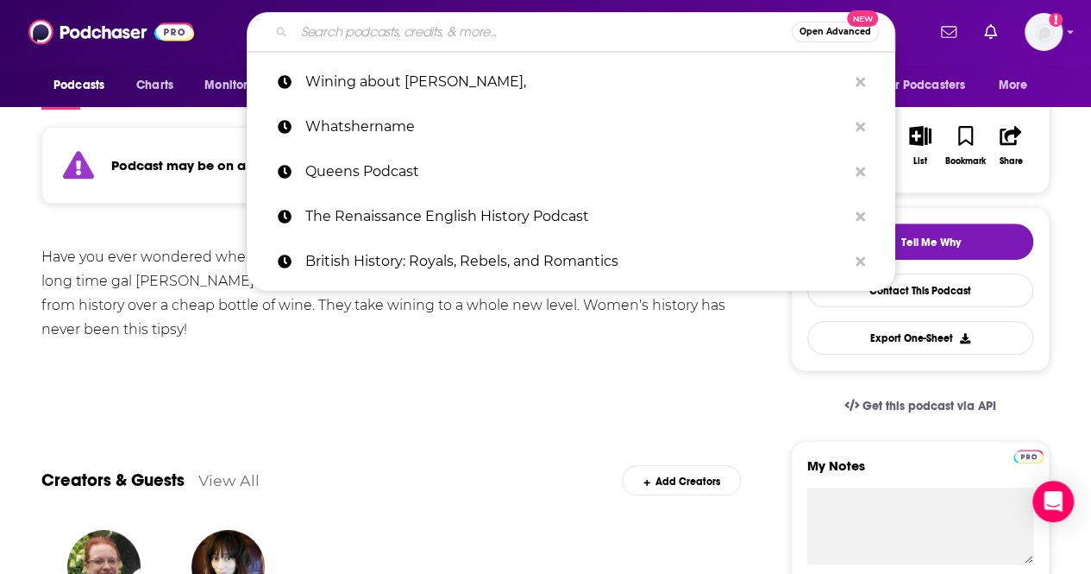
paste input "You’re Wrong About"
type input "You’re Wrong About"
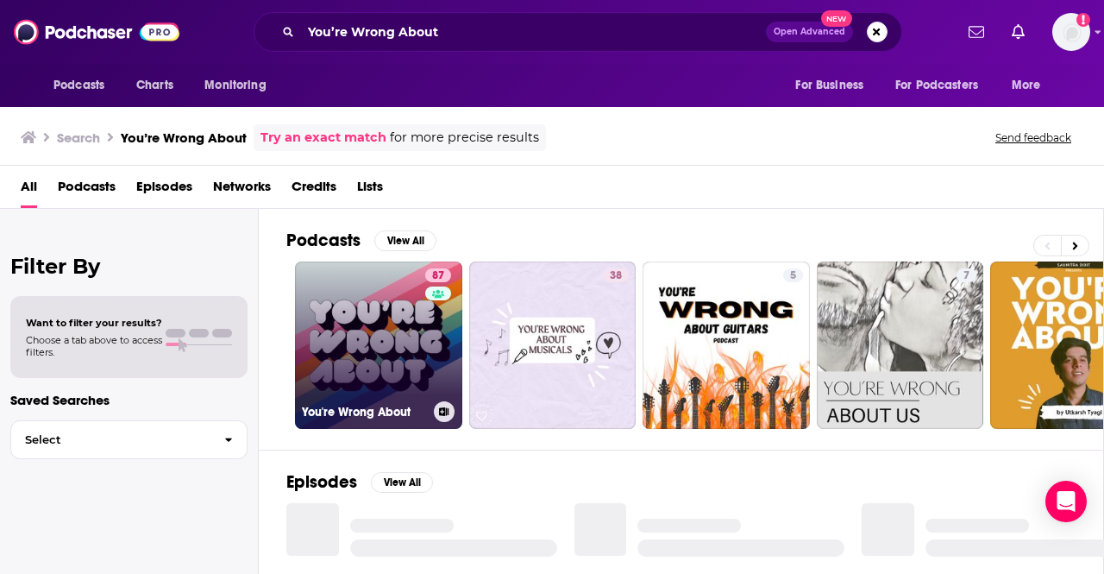
click at [391, 352] on link "87 You're Wrong About" at bounding box center [378, 344] width 167 height 167
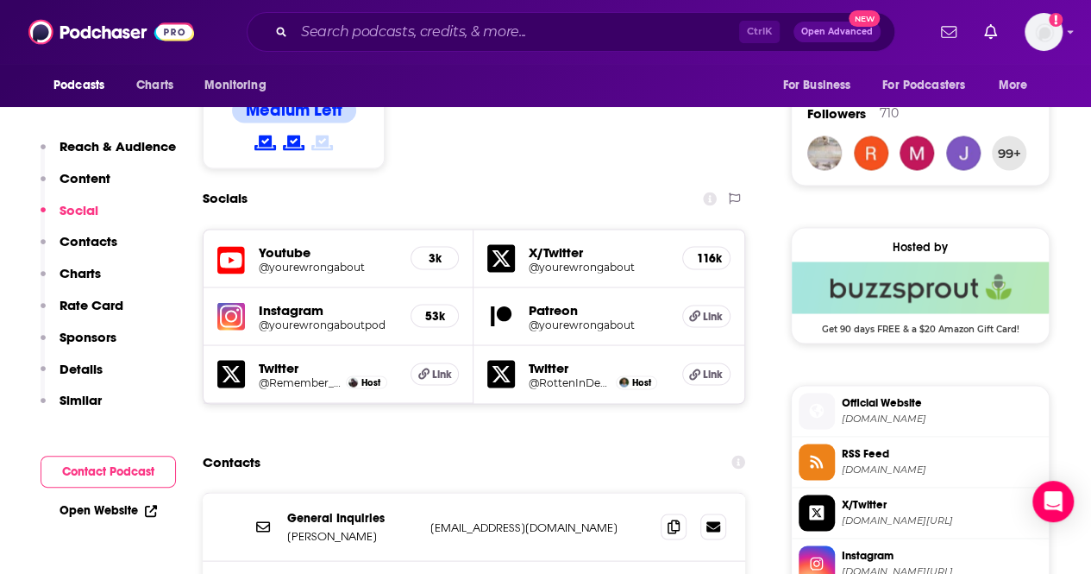
scroll to position [1553, 0]
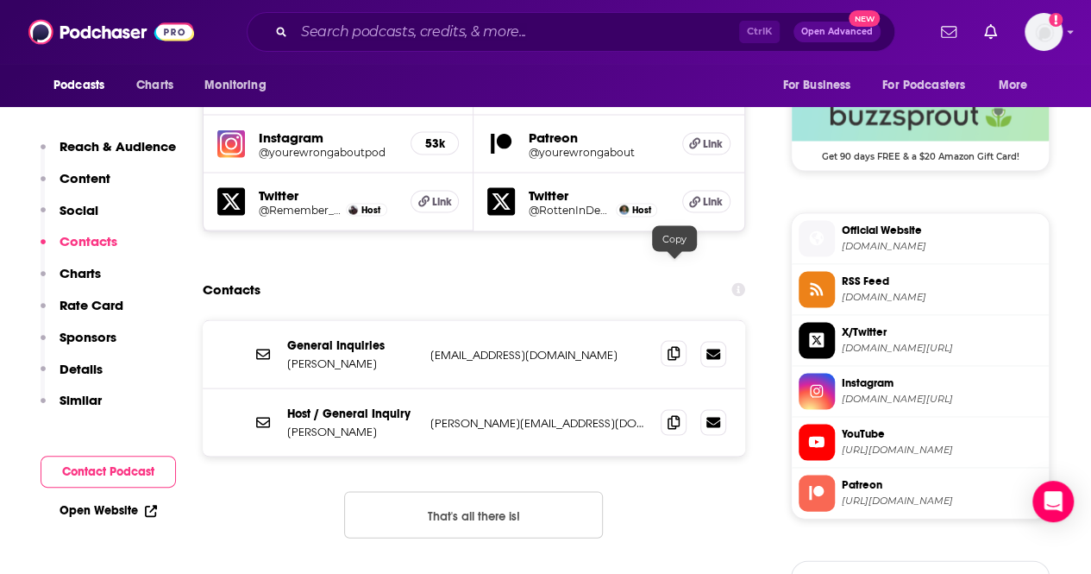
click at [669, 346] on icon at bounding box center [674, 353] width 12 height 14
click at [375, 35] on input "Search podcasts, credits, & more..." at bounding box center [516, 32] width 445 height 28
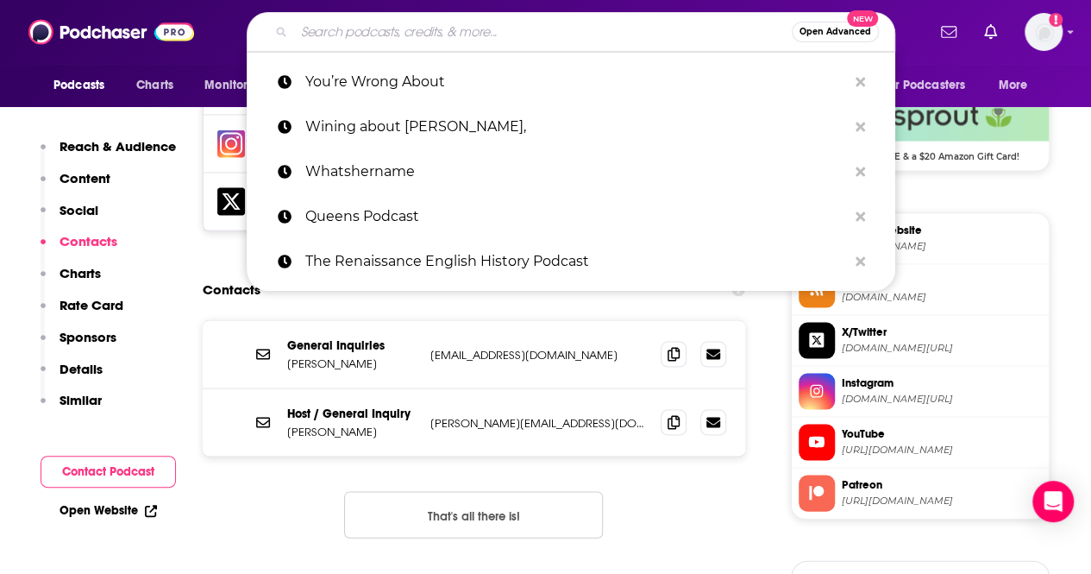
paste input "Podcastle"
type input "Podcastle"
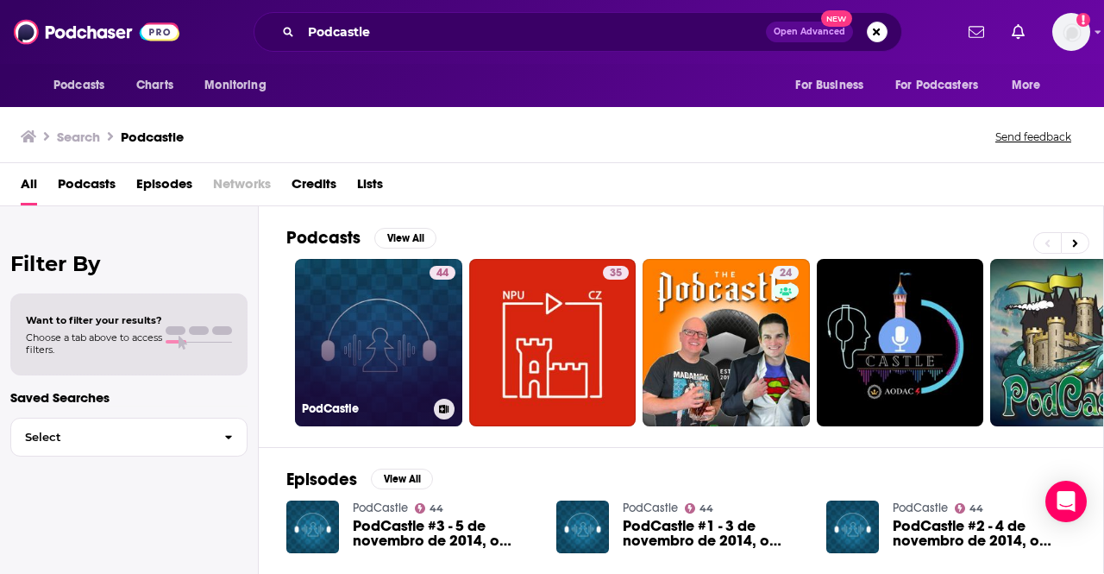
click at [409, 328] on link "44 PodCastle" at bounding box center [378, 342] width 167 height 167
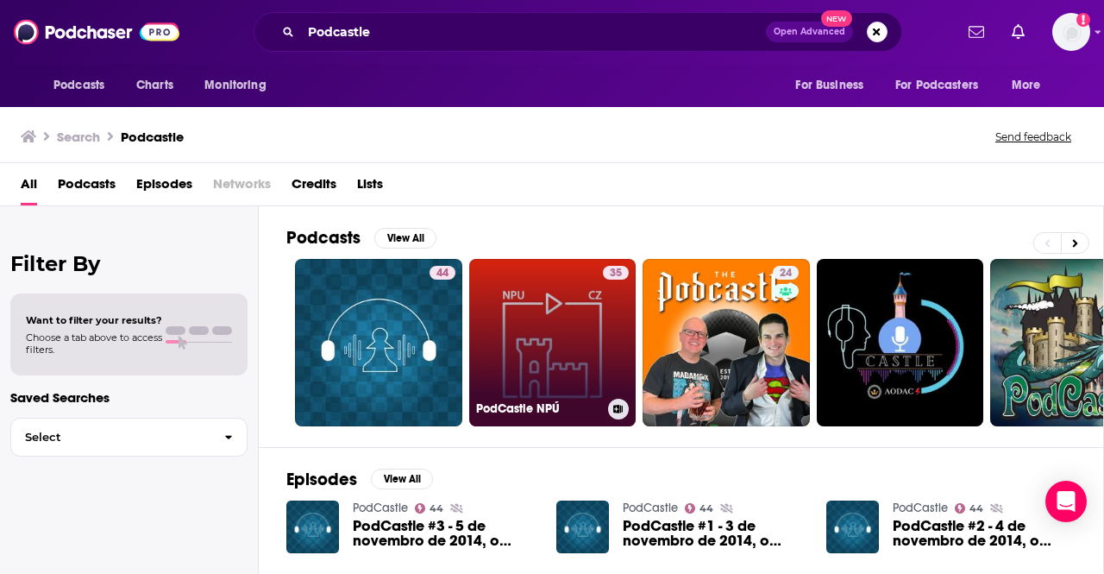
click at [512, 346] on link "35 PodCastle NPÚ" at bounding box center [552, 342] width 167 height 167
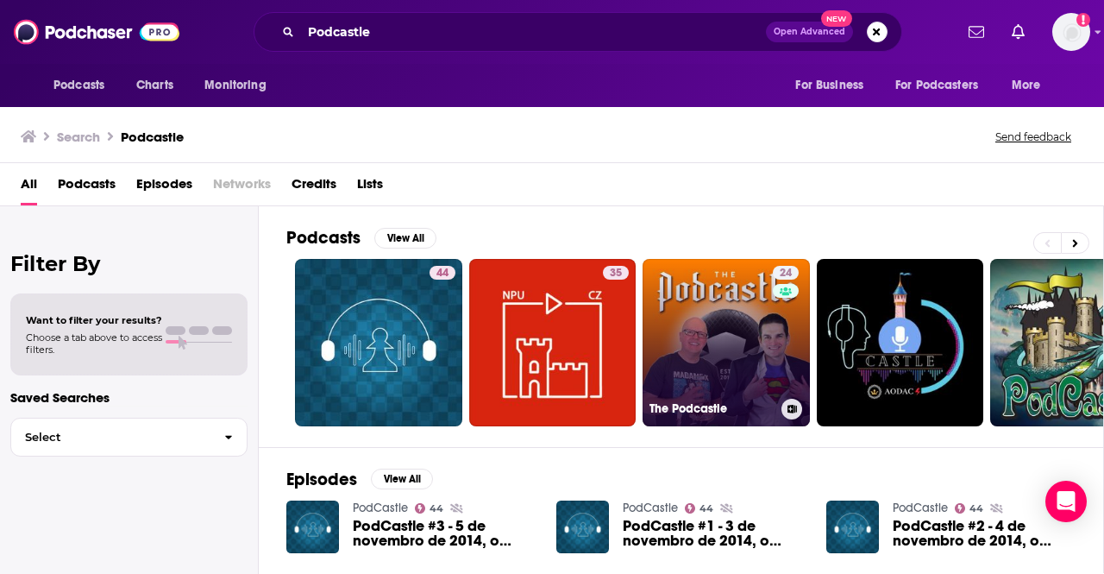
click at [711, 351] on link "24 The Podcastle" at bounding box center [726, 342] width 167 height 167
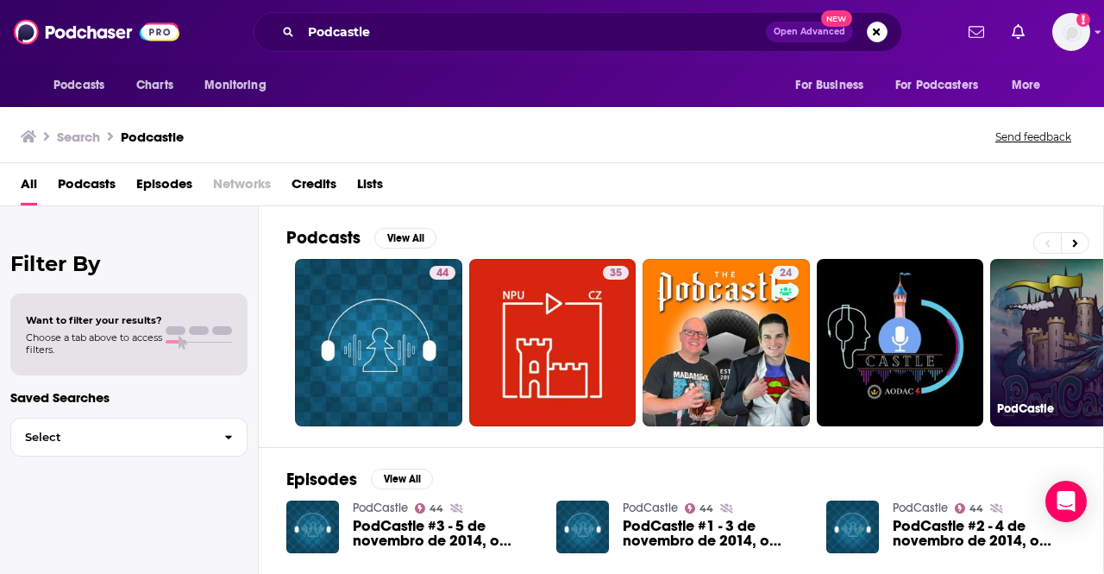
click at [1072, 359] on link "67 PodCastle" at bounding box center [1073, 342] width 167 height 167
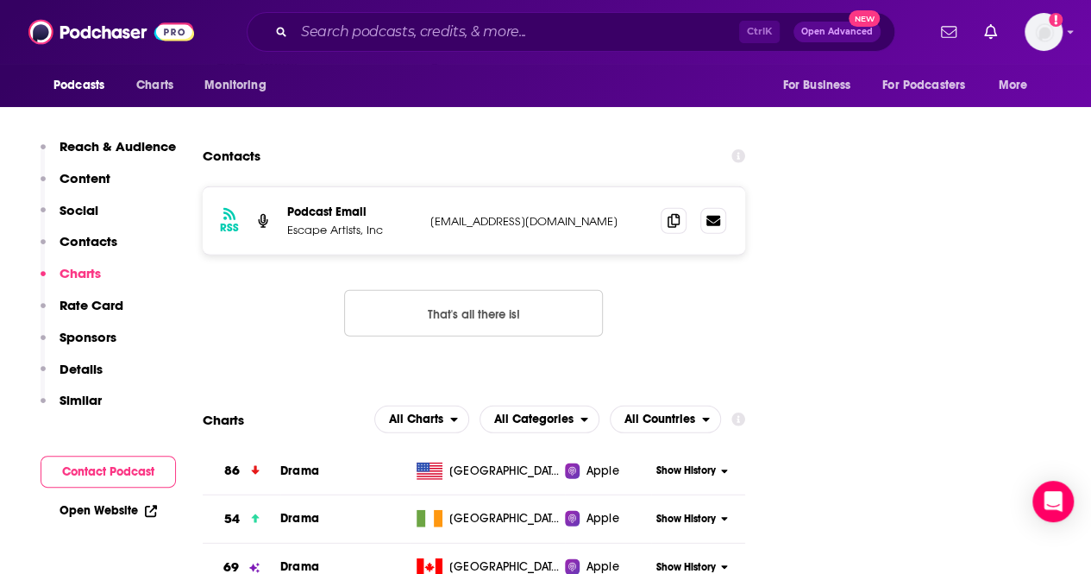
scroll to position [2070, 0]
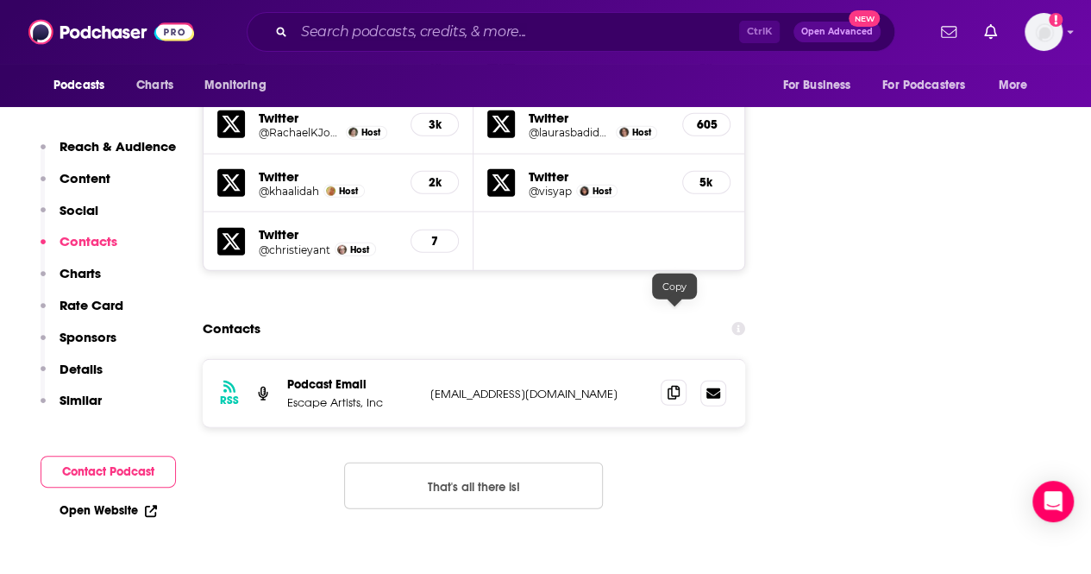
click at [677, 386] on icon at bounding box center [674, 393] width 12 height 14
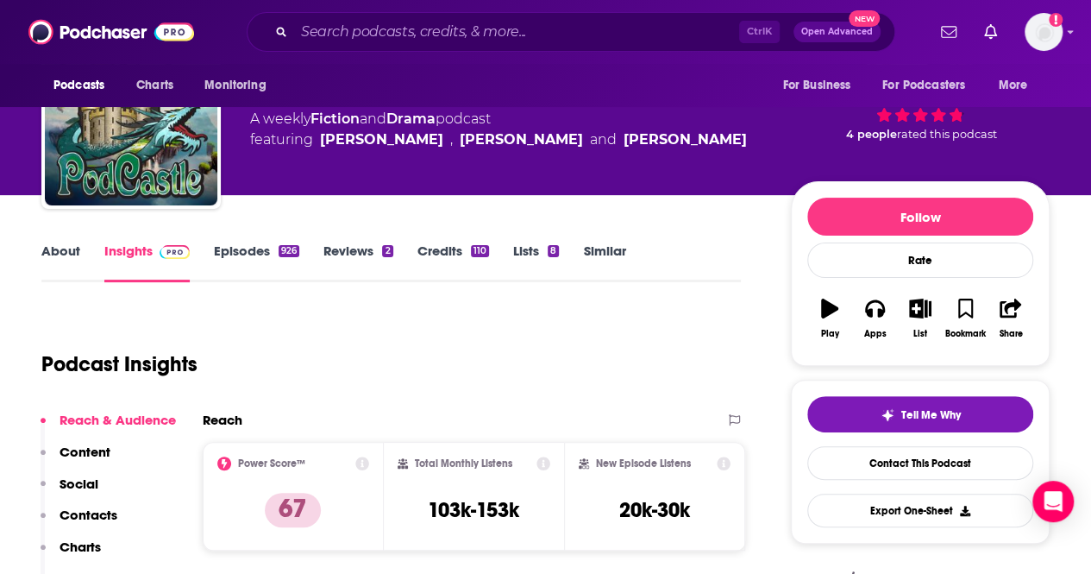
scroll to position [0, 0]
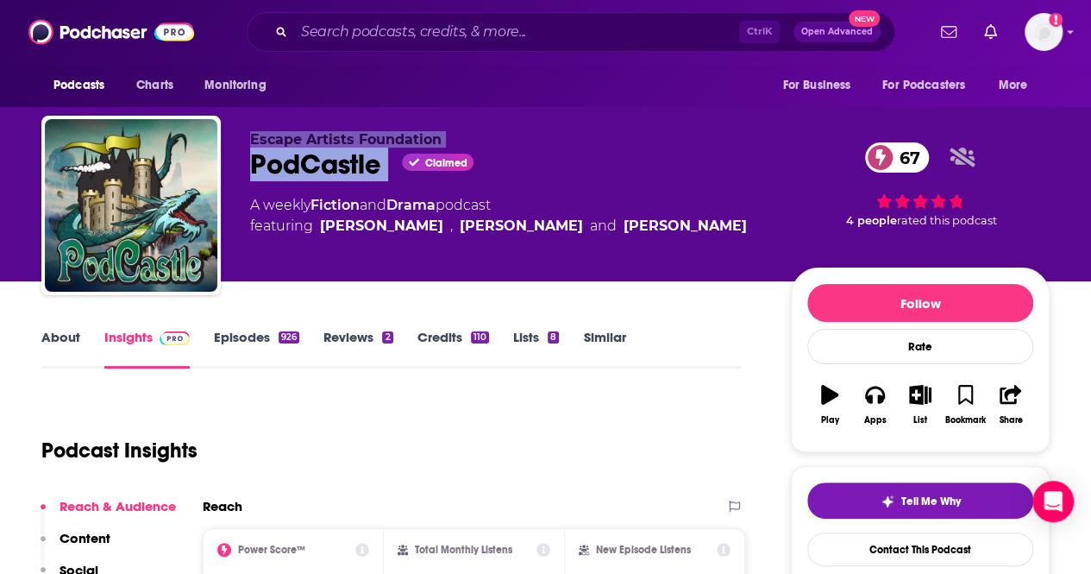
drag, startPoint x: 396, startPoint y: 166, endPoint x: 206, endPoint y: 162, distance: 189.8
click at [206, 162] on div "Escape Artists Foundation PodCastle Claimed 67 A weekly Fiction and Drama podca…" at bounding box center [545, 209] width 1009 height 186
click at [52, 336] on link "About" at bounding box center [60, 349] width 39 height 40
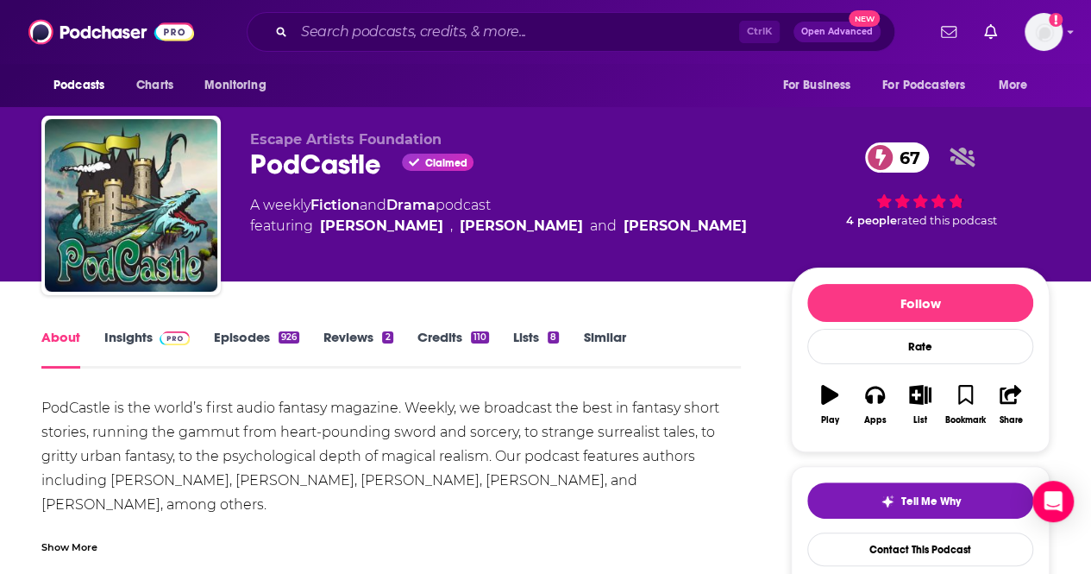
scroll to position [86, 0]
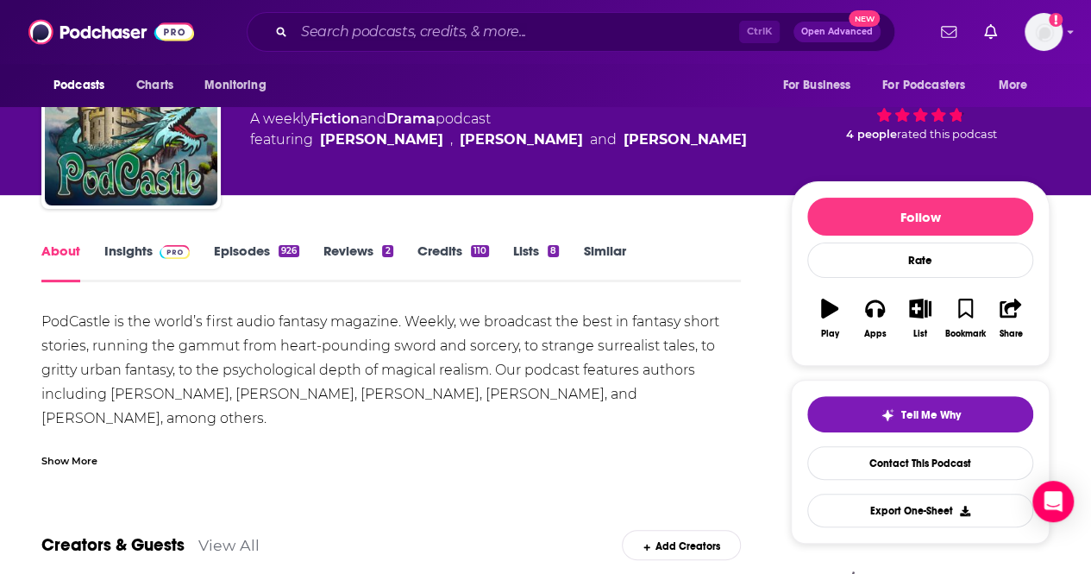
drag, startPoint x: 100, startPoint y: 389, endPoint x: 53, endPoint y: 318, distance: 85.2
click at [53, 318] on div "PodCastle is the world’s first audio fantasy magazine. Weekly, we broadcast the…" at bounding box center [391, 418] width 700 height 217
click at [134, 396] on div "PodCastle is the world’s first audio fantasy magazine. Weekly, we broadcast the…" at bounding box center [391, 418] width 700 height 217
drag, startPoint x: 66, startPoint y: 313, endPoint x: 69, endPoint y: 322, distance: 9.0
click at [90, 325] on div "PodCastle is the world’s first audio fantasy magazine. Weekly, we broadcast the…" at bounding box center [391, 418] width 700 height 217
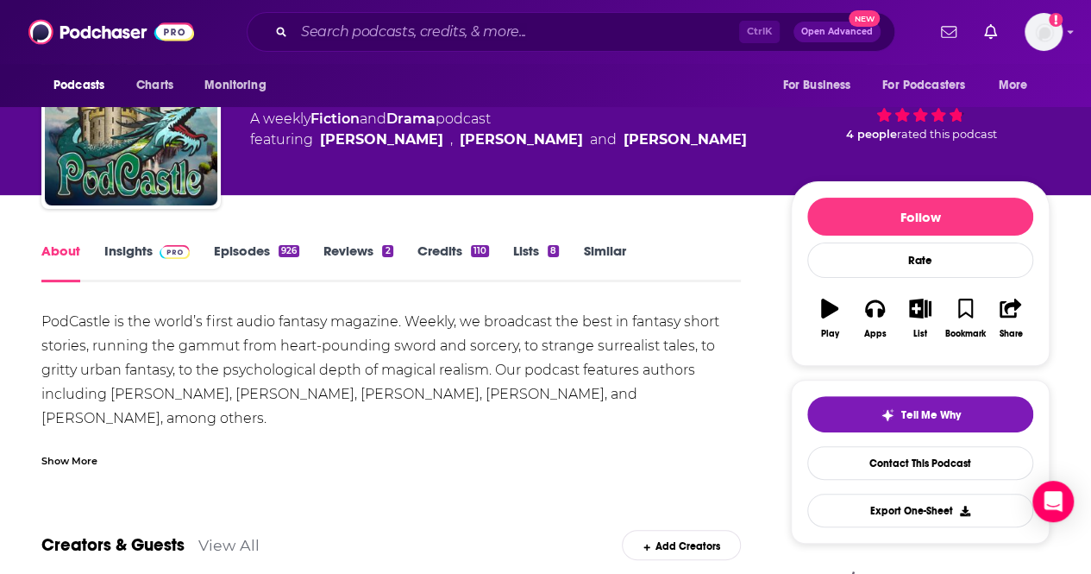
click at [55, 323] on div "PodCastle is the world’s first audio fantasy magazine. Weekly, we broadcast the…" at bounding box center [391, 418] width 700 height 217
drag, startPoint x: 41, startPoint y: 313, endPoint x: 204, endPoint y: 412, distance: 189.7
click at [204, 412] on div "PodCastle is the world’s first audio fantasy magazine. Weekly, we broadcast the…" at bounding box center [391, 418] width 700 height 217
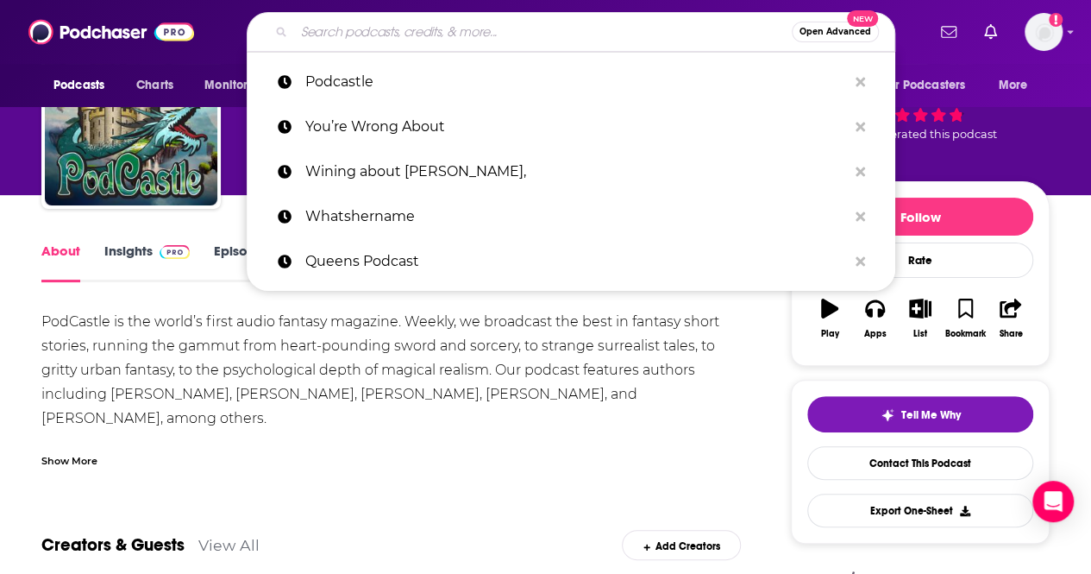
click at [345, 28] on input "Search podcasts, credits, & more..." at bounding box center [543, 32] width 498 height 28
paste input "Book Reviews Kill"
type input "Book Reviews Kill"
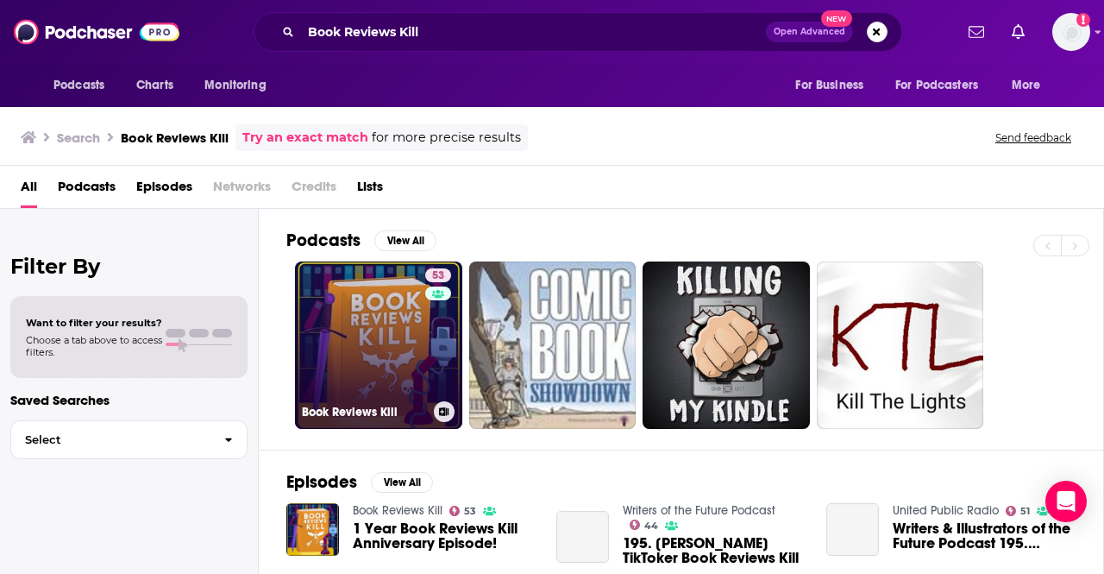
click at [389, 365] on link "53 Book Reviews Kill" at bounding box center [378, 344] width 167 height 167
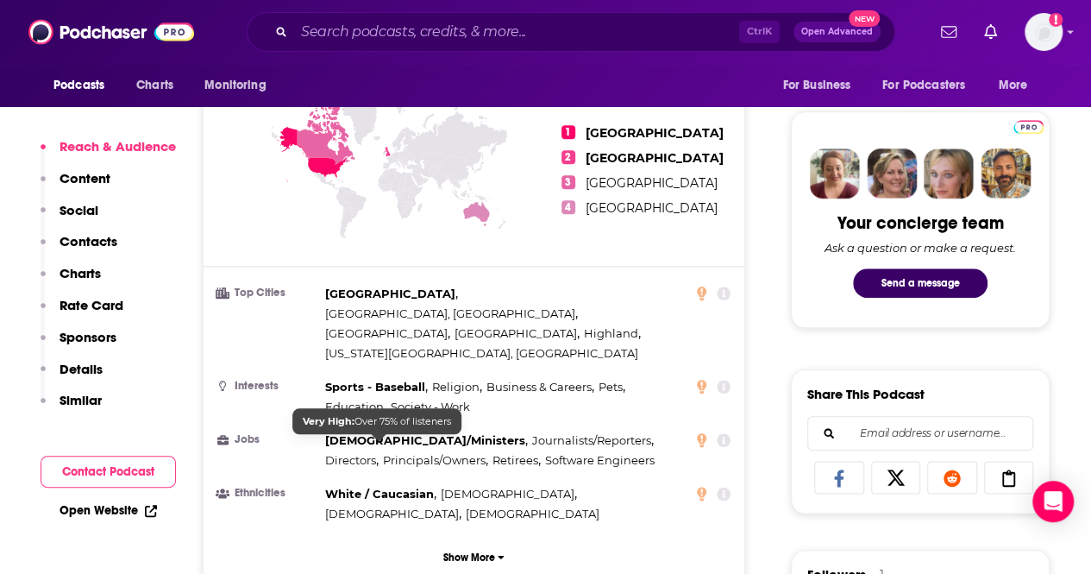
scroll to position [1208, 0]
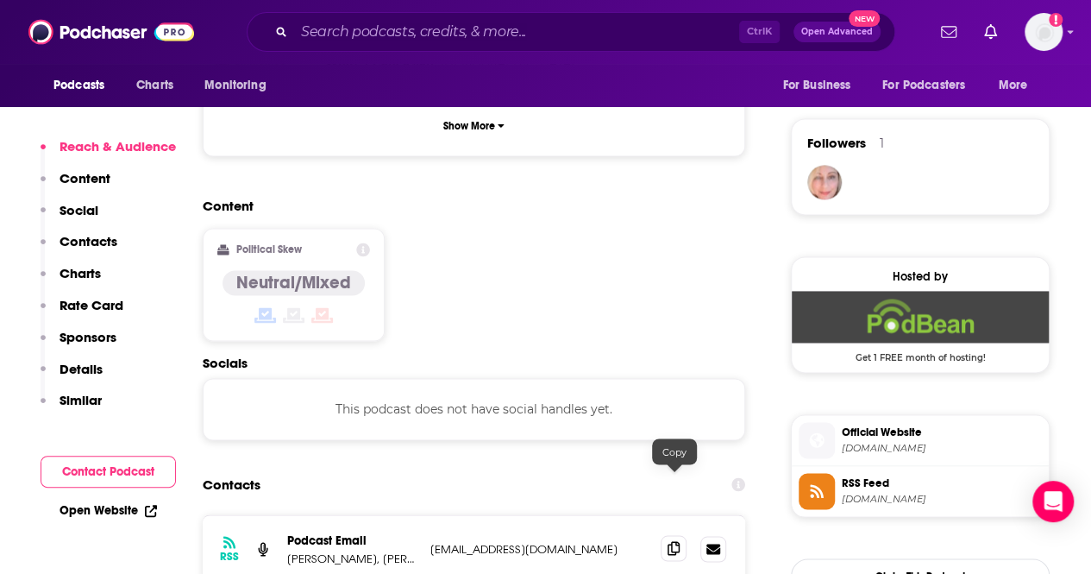
click at [667, 535] on span at bounding box center [674, 548] width 26 height 26
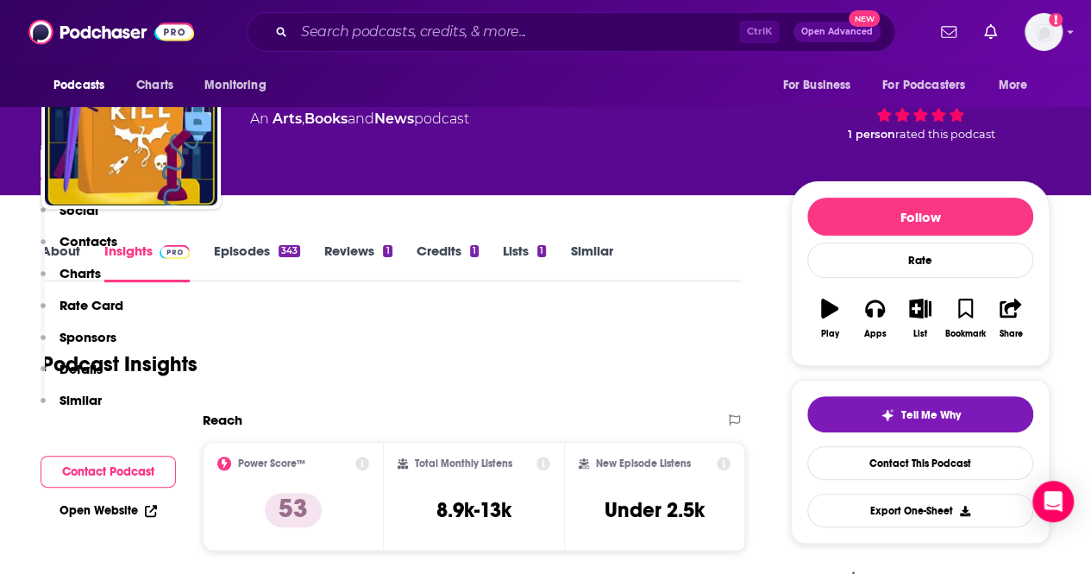
scroll to position [0, 0]
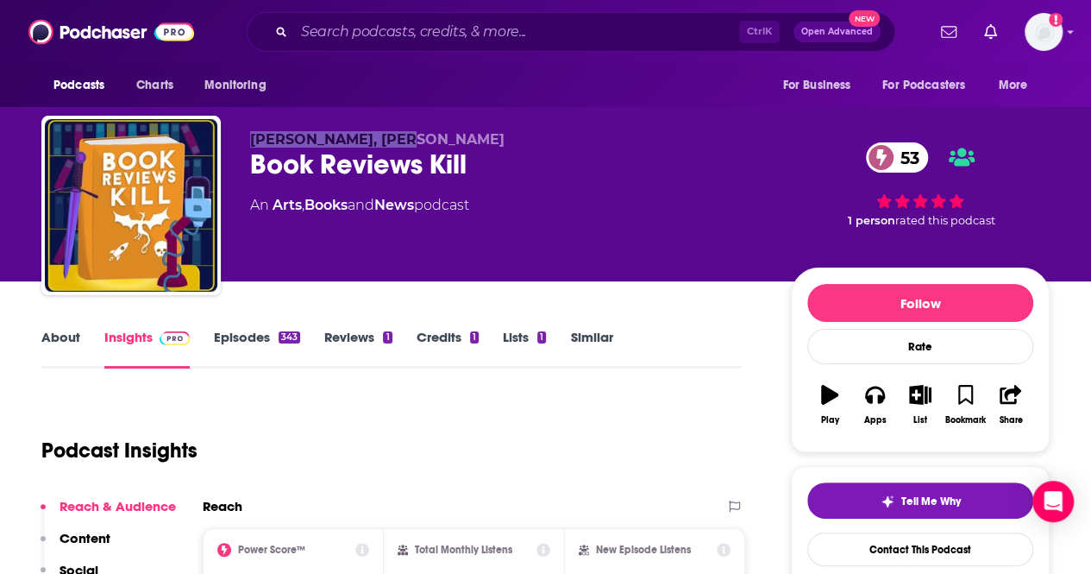
drag, startPoint x: 390, startPoint y: 136, endPoint x: 206, endPoint y: 141, distance: 183.8
click at [206, 141] on div "[PERSON_NAME], [PERSON_NAME] Book Reviews Kill 53 An Arts , Books and News podc…" at bounding box center [545, 209] width 1009 height 186
click at [54, 342] on link "About" at bounding box center [60, 349] width 39 height 40
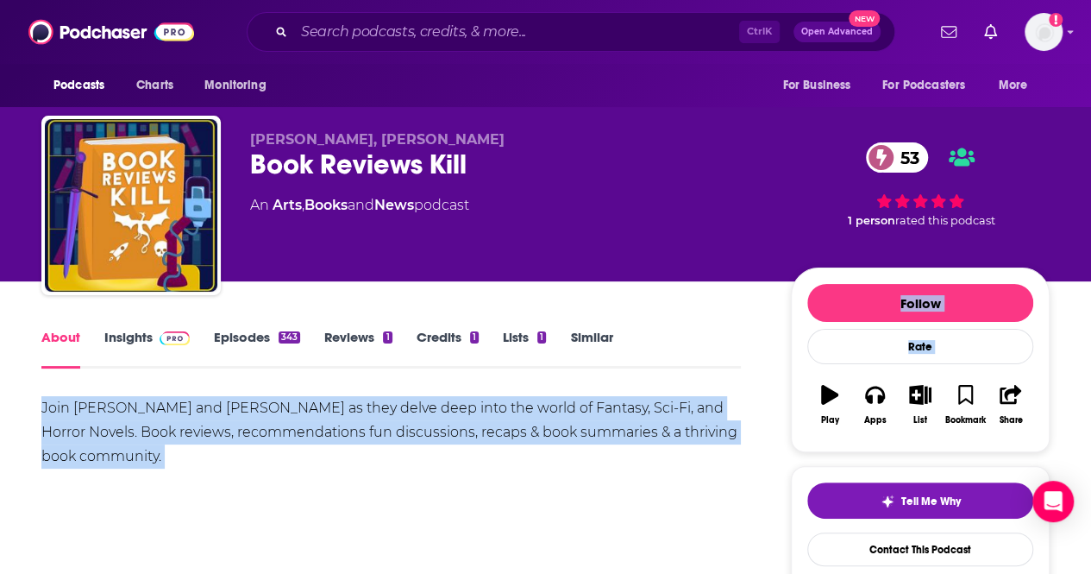
drag, startPoint x: 38, startPoint y: 401, endPoint x: 813, endPoint y: 429, distance: 775.2
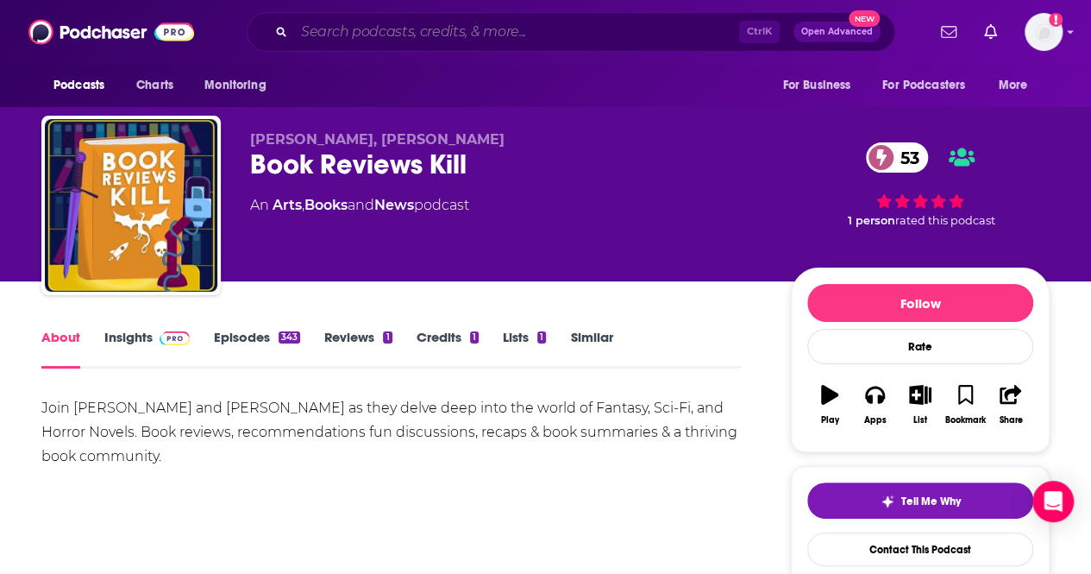
click at [368, 35] on input "Search podcasts, credits, & more..." at bounding box center [516, 32] width 445 height 28
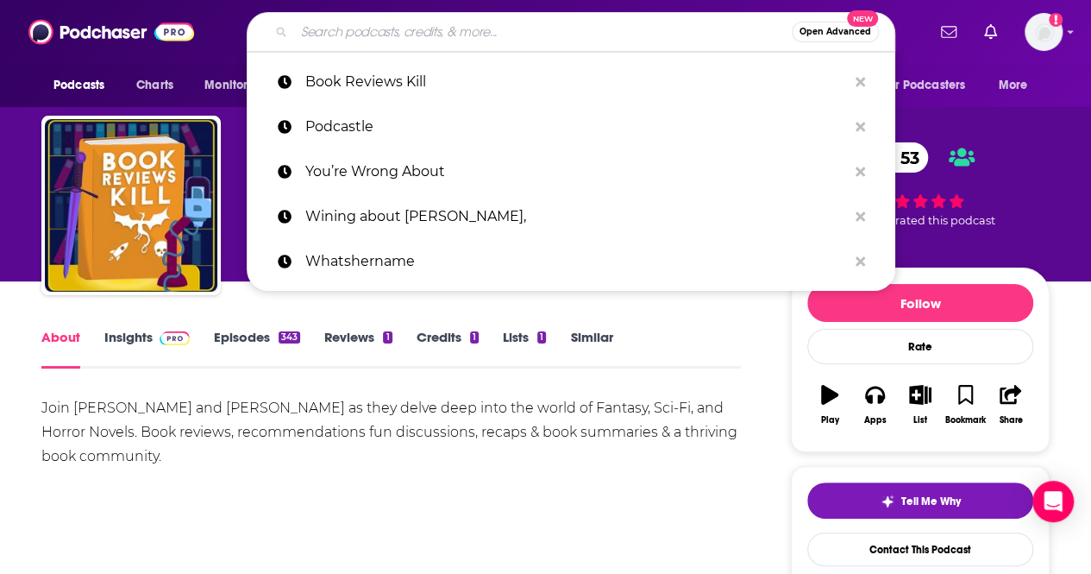
paste input "[PERSON_NAME] & [PERSON_NAME]’s Bookclub"
type input "[PERSON_NAME] & [PERSON_NAME]’s Bookclub"
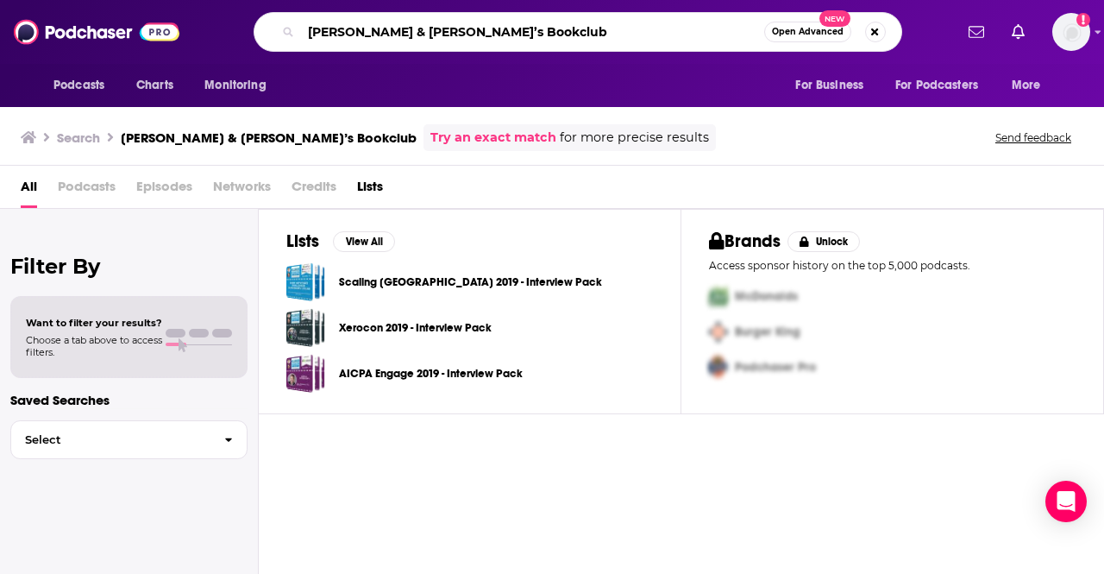
drag, startPoint x: 490, startPoint y: 32, endPoint x: 122, endPoint y: -15, distance: 371.3
click at [122, 0] on html "Podcasts Charts Monitoring [PERSON_NAME] & [PERSON_NAME]’s Bookclub Open Advanc…" at bounding box center [552, 287] width 1104 height 574
paste input "Colored Pages Book C"
type input "Colored Pages Book Club"
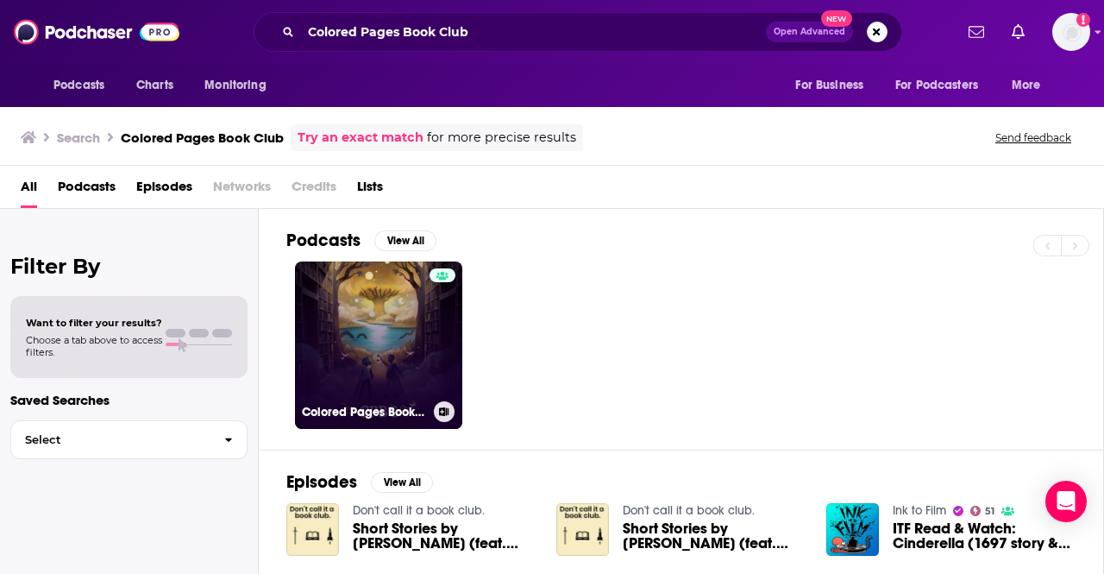
click at [399, 342] on link "Colored Pages Book Club" at bounding box center [378, 344] width 167 height 167
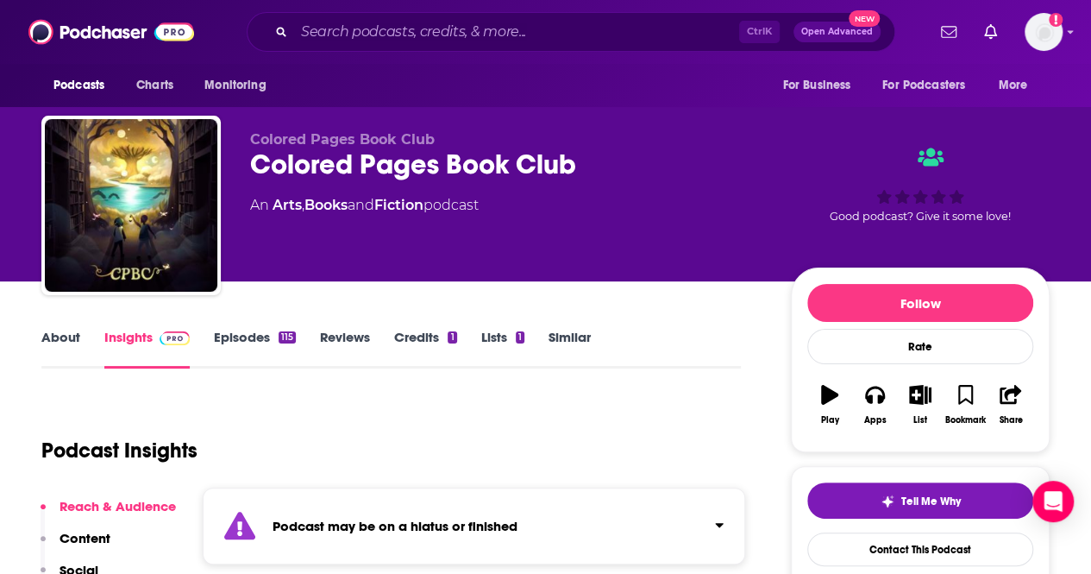
click at [254, 332] on link "Episodes 115" at bounding box center [255, 349] width 82 height 40
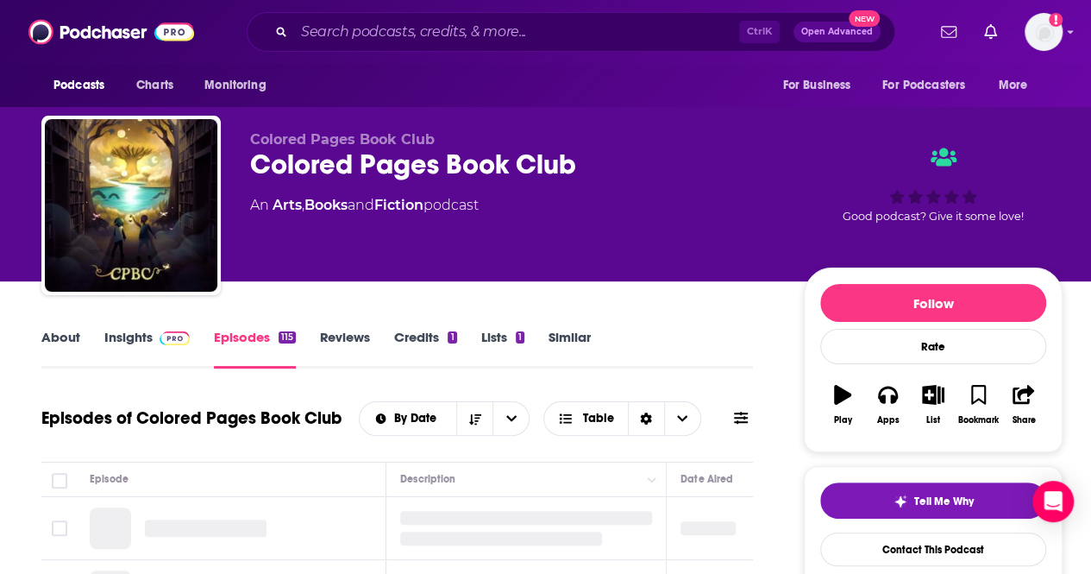
scroll to position [86, 0]
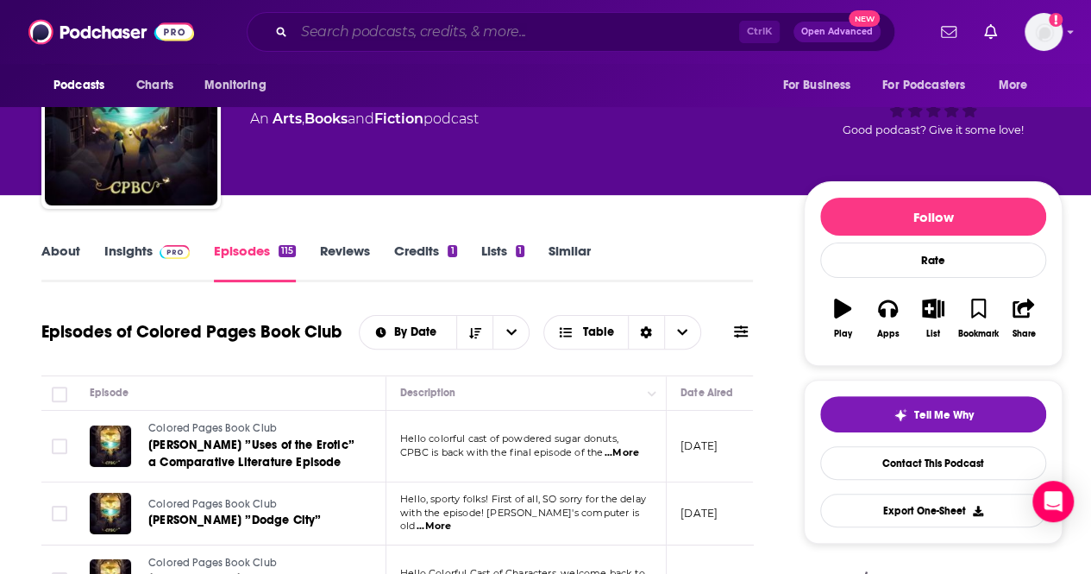
click at [362, 32] on input "Search podcasts, credits, & more..." at bounding box center [516, 32] width 445 height 28
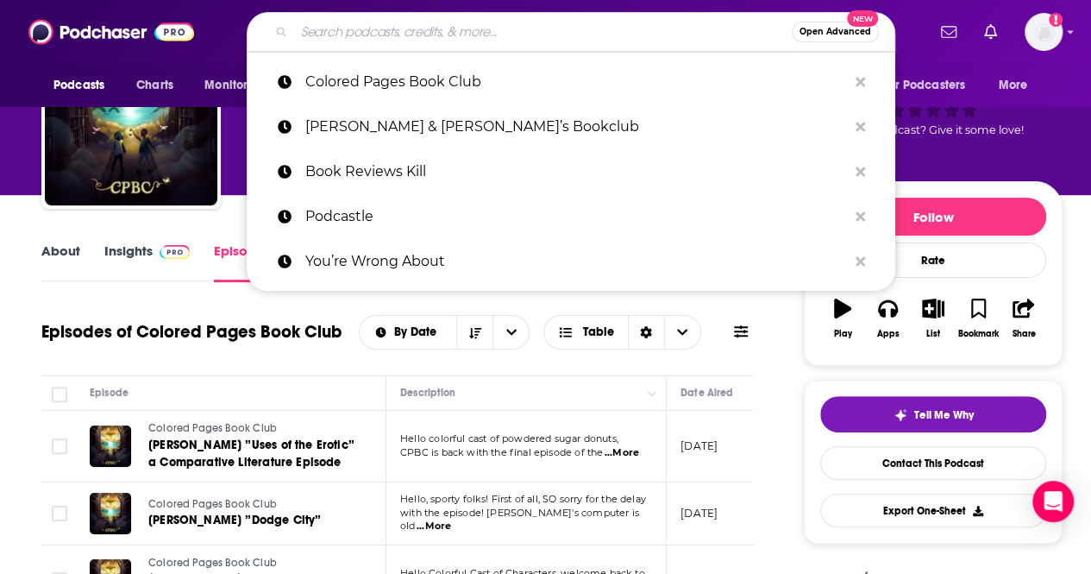
paste input "Breaking the Glass Slipper"
type input "Breaking the Glass Slipper"
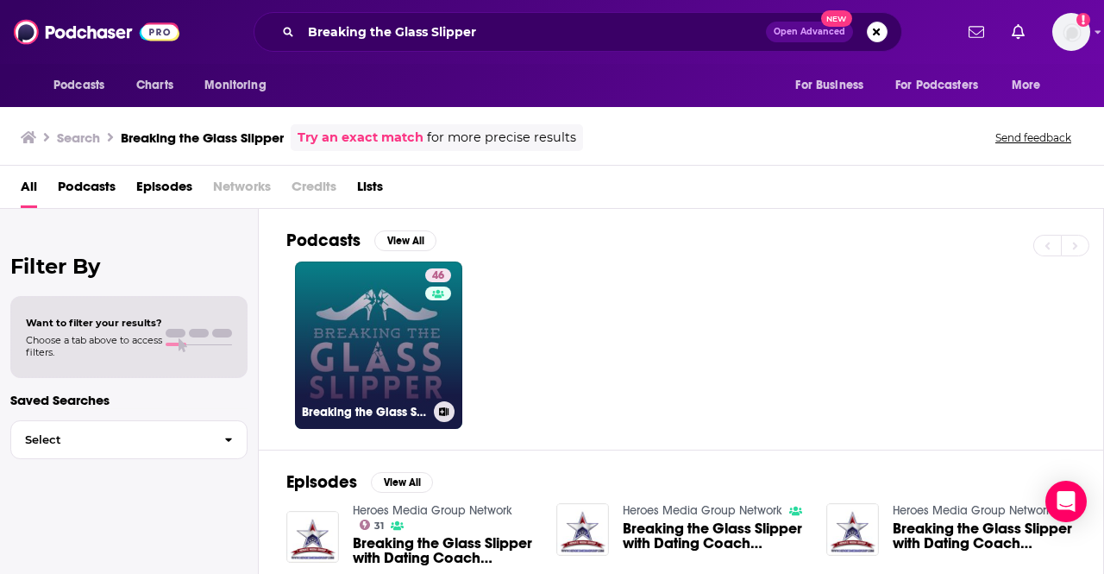
click at [356, 354] on link "46 Breaking the Glass Slipper: Women in science fiction, fantasy, and horror" at bounding box center [378, 344] width 167 height 167
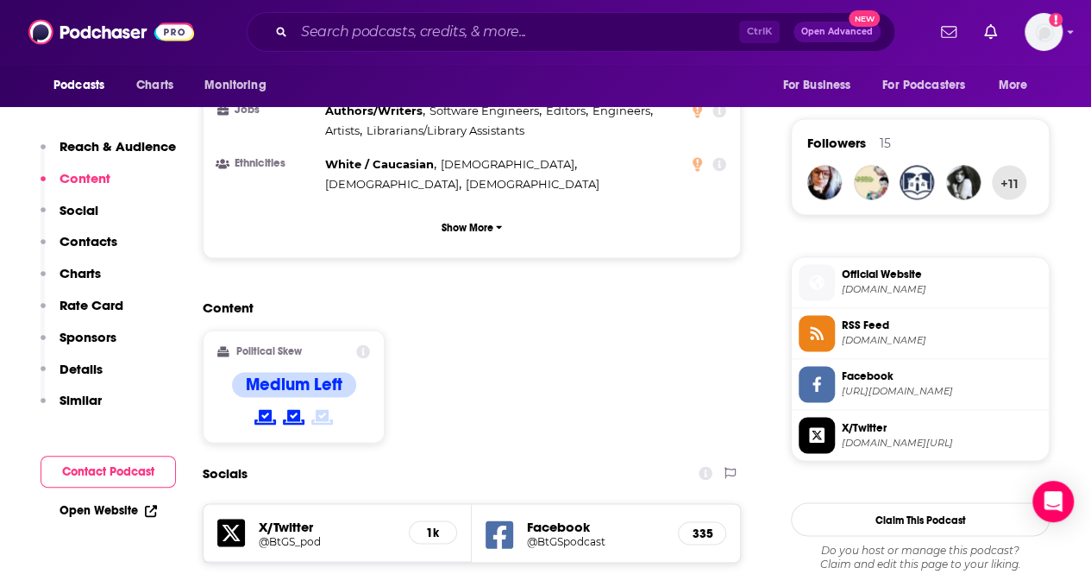
scroll to position [1467, 0]
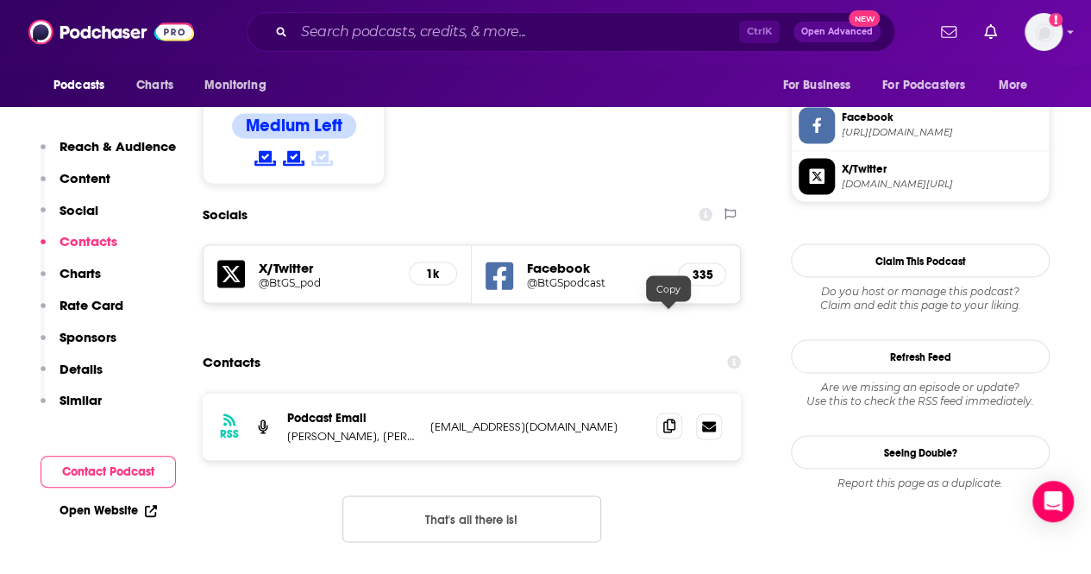
click at [669, 418] on icon at bounding box center [669, 425] width 12 height 14
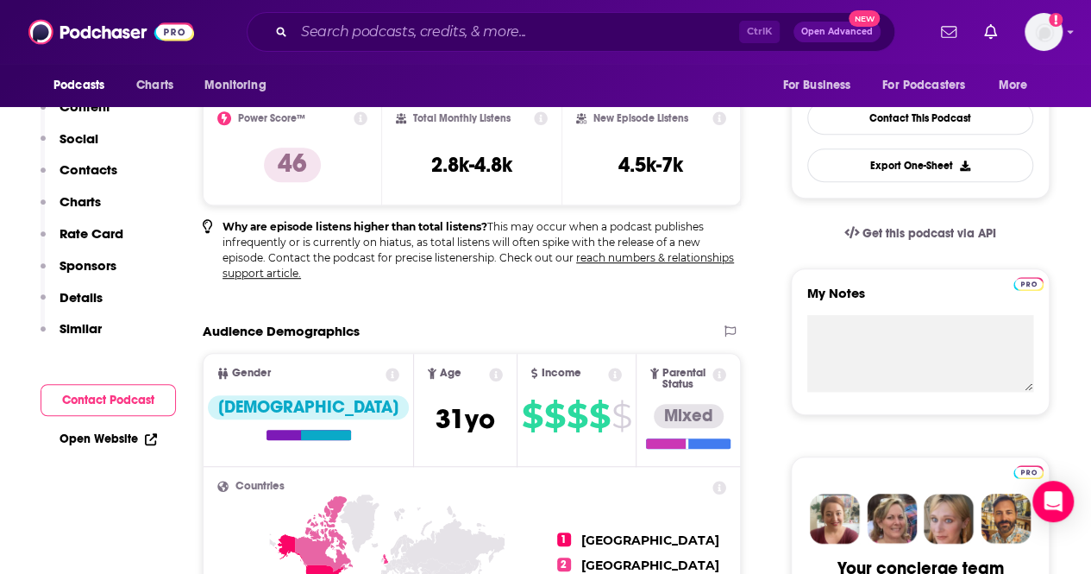
scroll to position [0, 0]
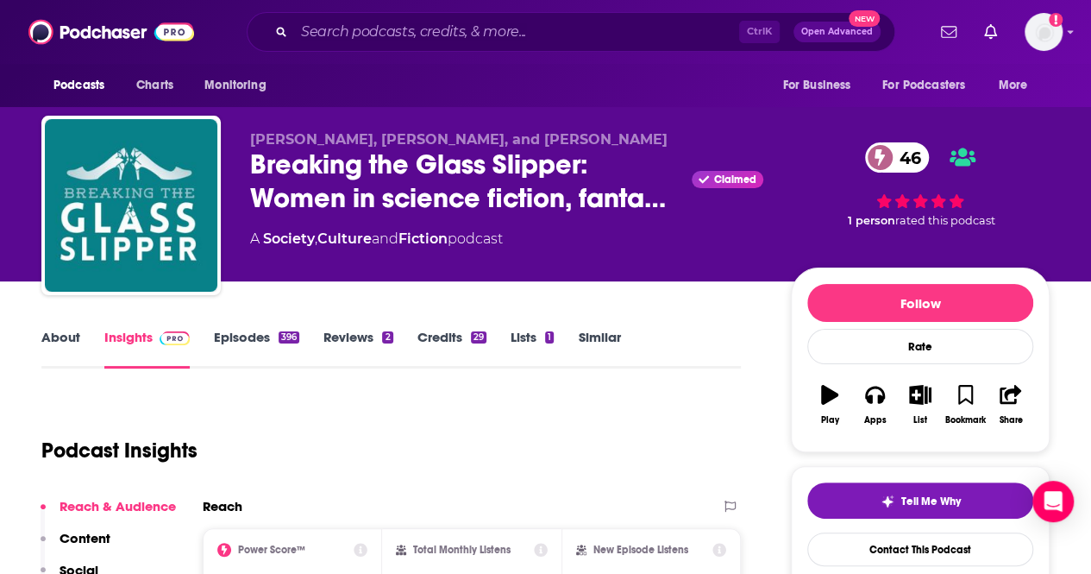
click at [48, 337] on link "About" at bounding box center [60, 349] width 39 height 40
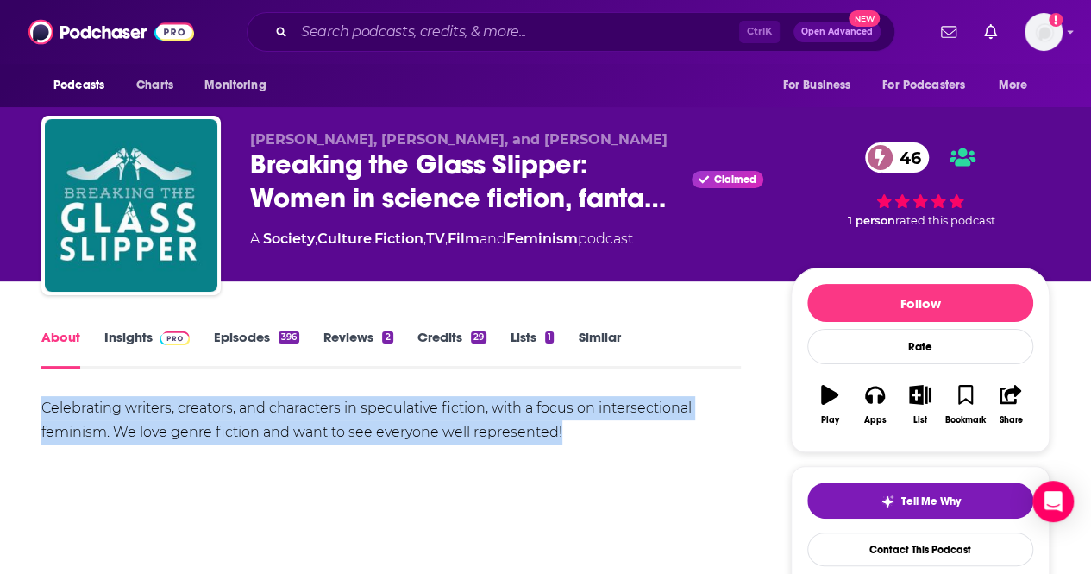
drag, startPoint x: 35, startPoint y: 399, endPoint x: 570, endPoint y: 427, distance: 535.6
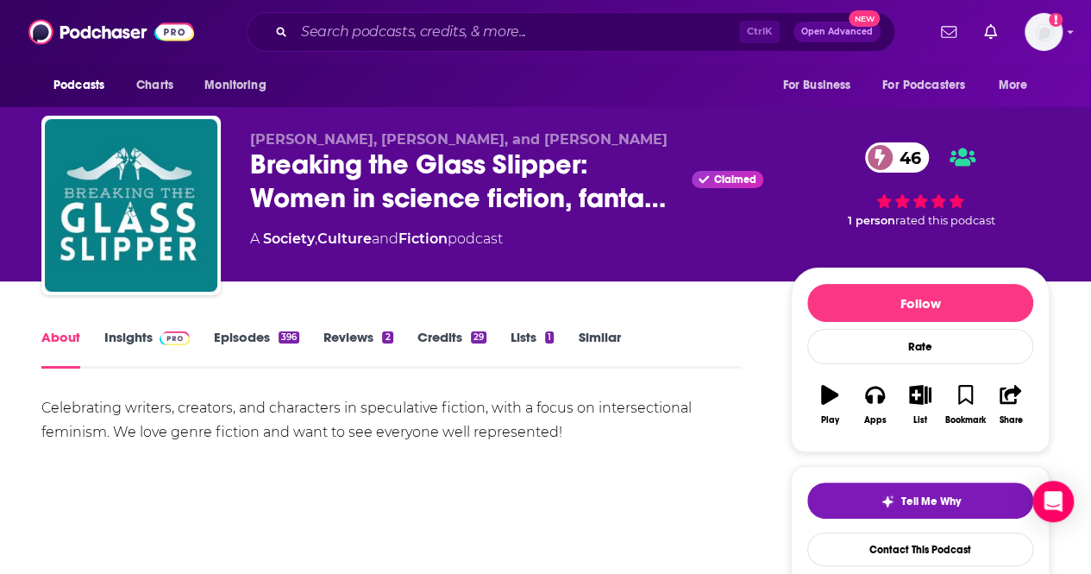
click at [500, 49] on div "Ctrl K Open Advanced New" at bounding box center [571, 32] width 649 height 40
drag, startPoint x: 502, startPoint y: 35, endPoint x: 432, endPoint y: 20, distance: 71.6
click at [500, 35] on input "Search podcasts, credits, & more..." at bounding box center [516, 32] width 445 height 28
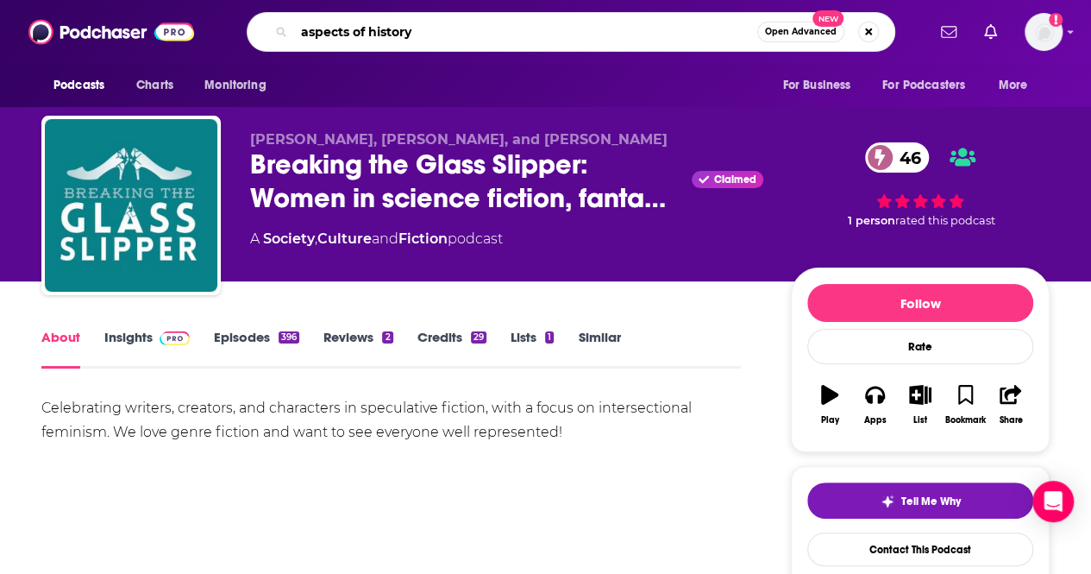
type input "aspects of history"
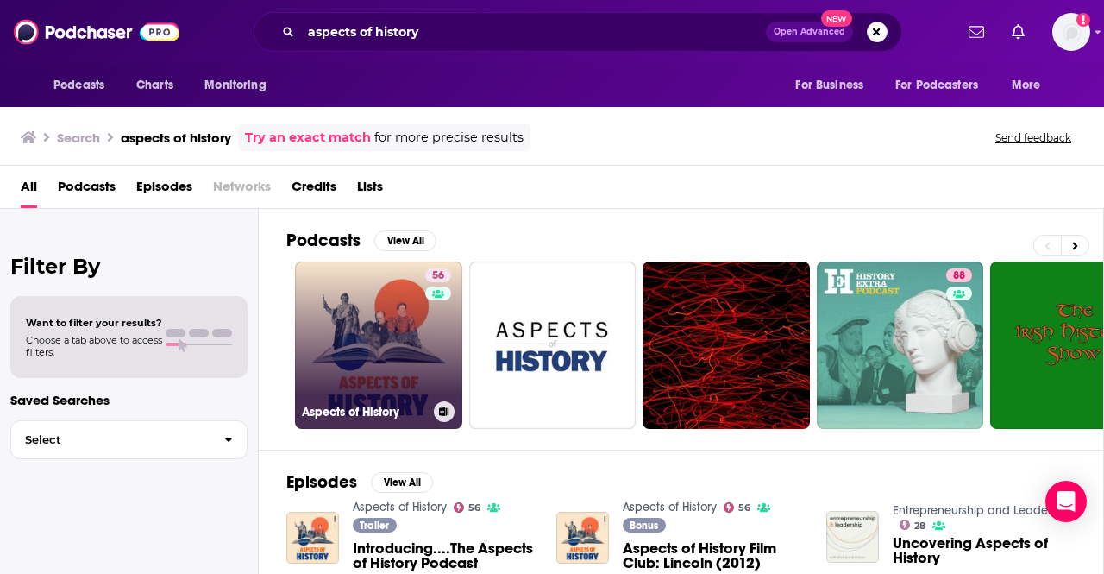
click at [364, 325] on link "56 Aspects of History" at bounding box center [378, 344] width 167 height 167
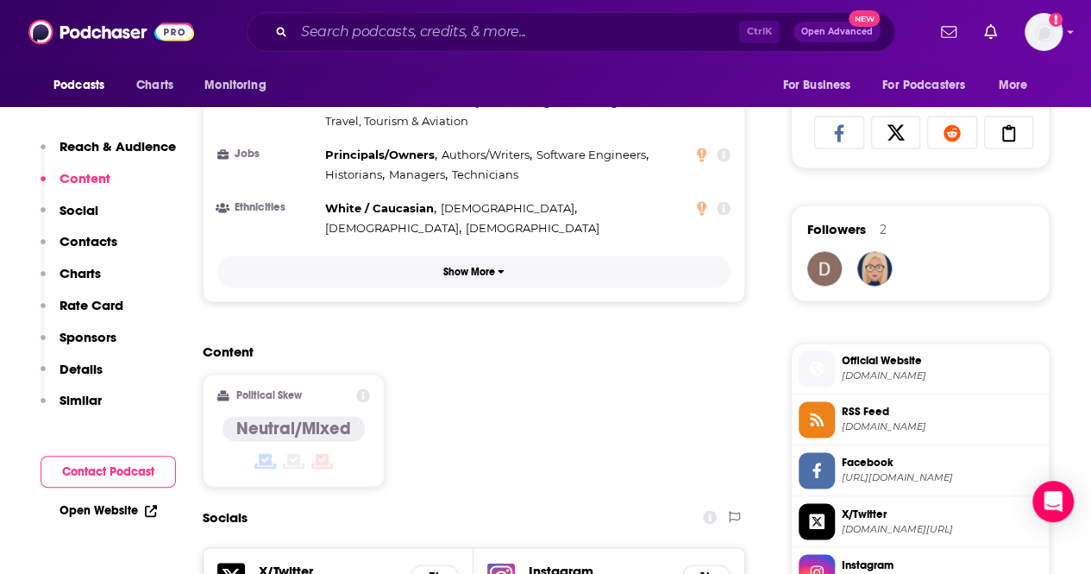
scroll to position [1380, 0]
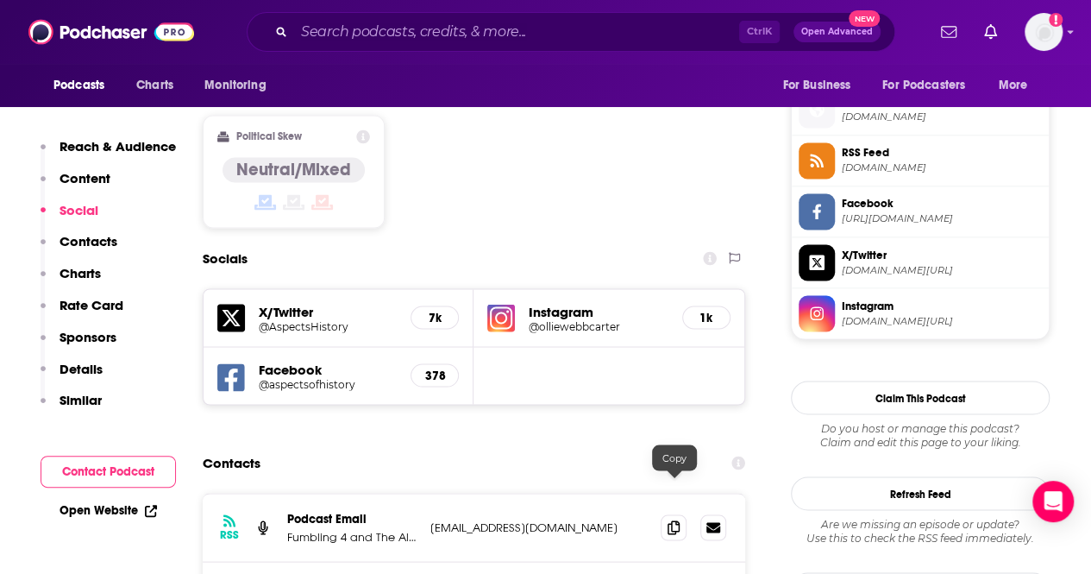
drag, startPoint x: 395, startPoint y: 496, endPoint x: 321, endPoint y: 500, distance: 74.3
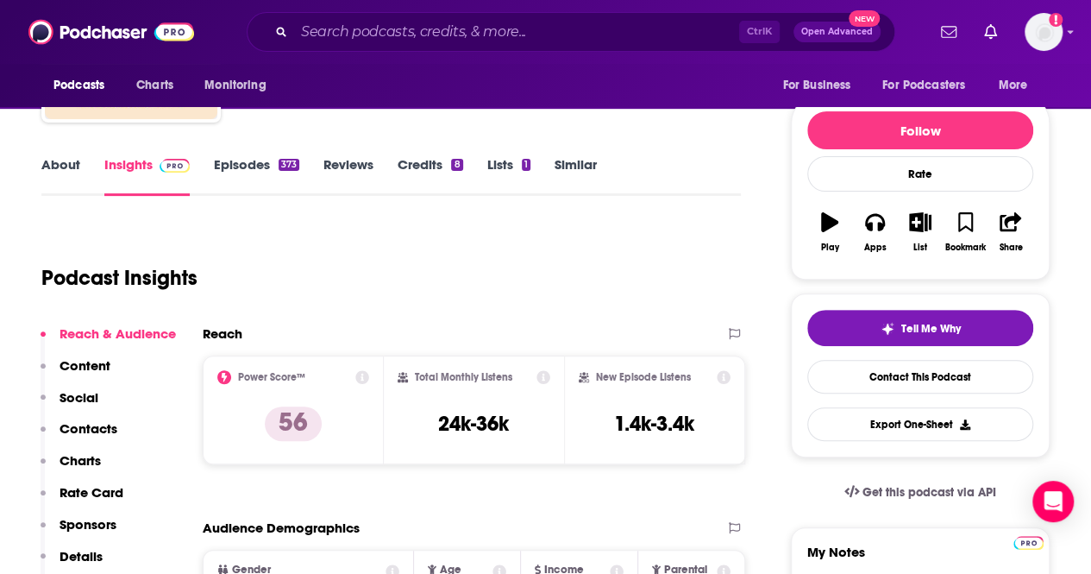
scroll to position [0, 0]
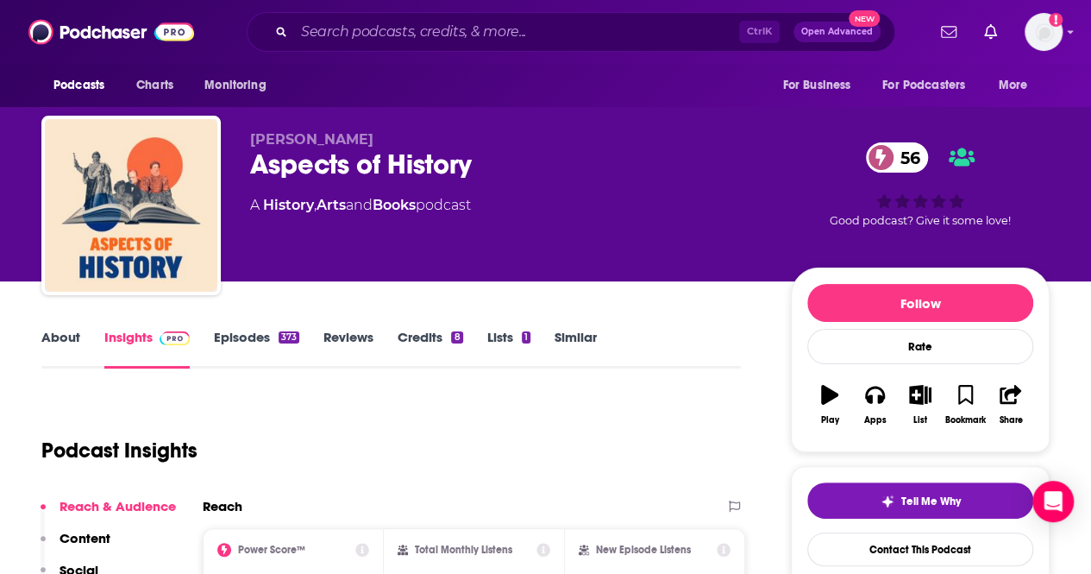
click at [67, 339] on link "About" at bounding box center [60, 349] width 39 height 40
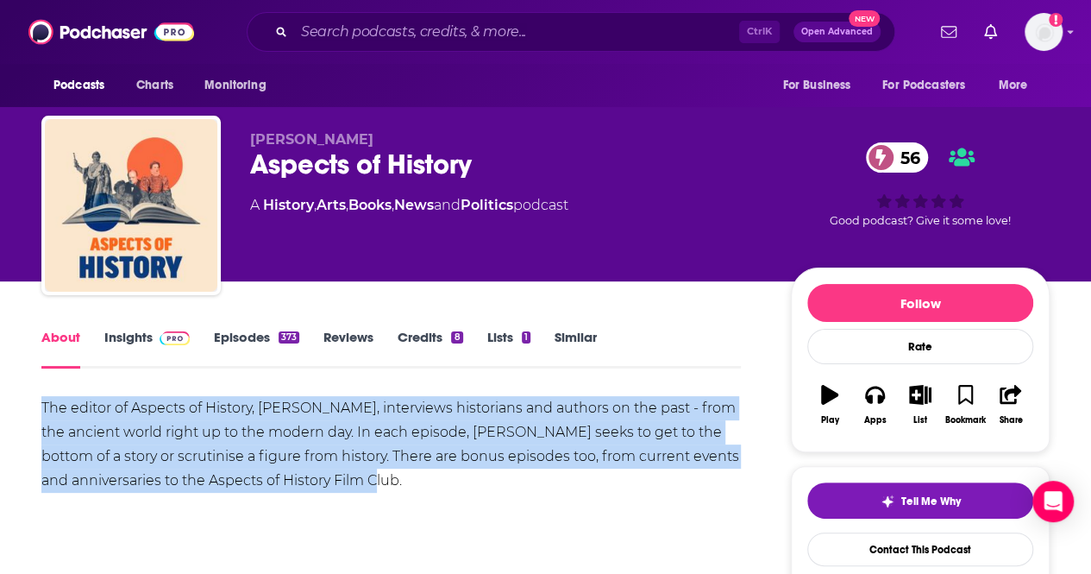
drag, startPoint x: 344, startPoint y: 479, endPoint x: 20, endPoint y: 413, distance: 330.9
